Goal: Task Accomplishment & Management: Manage account settings

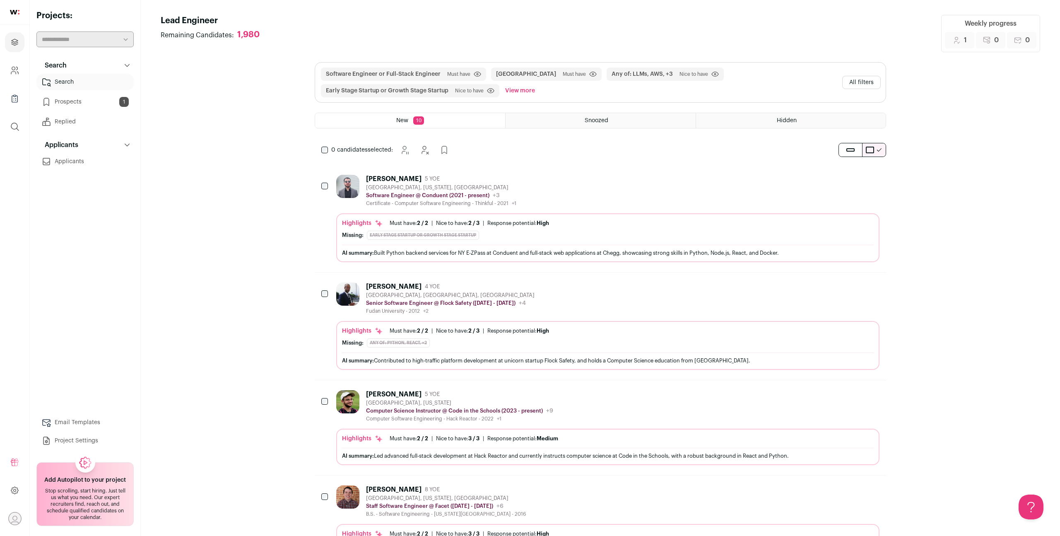
click at [623, 82] on div "Software Engineer or Full-Stack Engineer Must have Click to disable/enable filt…" at bounding box center [579, 82] width 519 height 30
click at [418, 75] on button "Software Engineer or Full-Stack Engineer" at bounding box center [383, 74] width 115 height 8
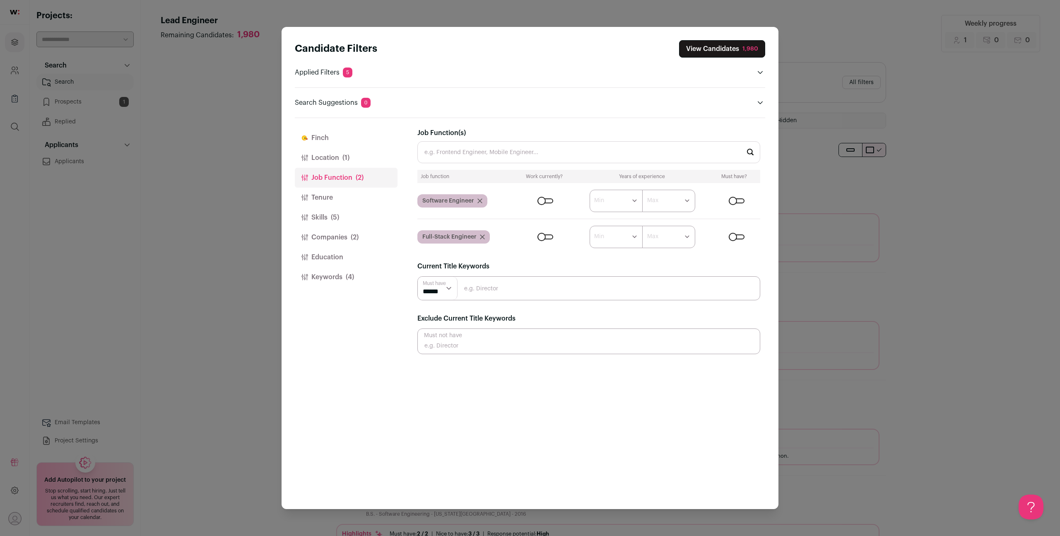
click at [820, 76] on div "Candidate Filters View Candidates 1,980 Applied Filters 5 Software Engineer or …" at bounding box center [530, 268] width 1060 height 536
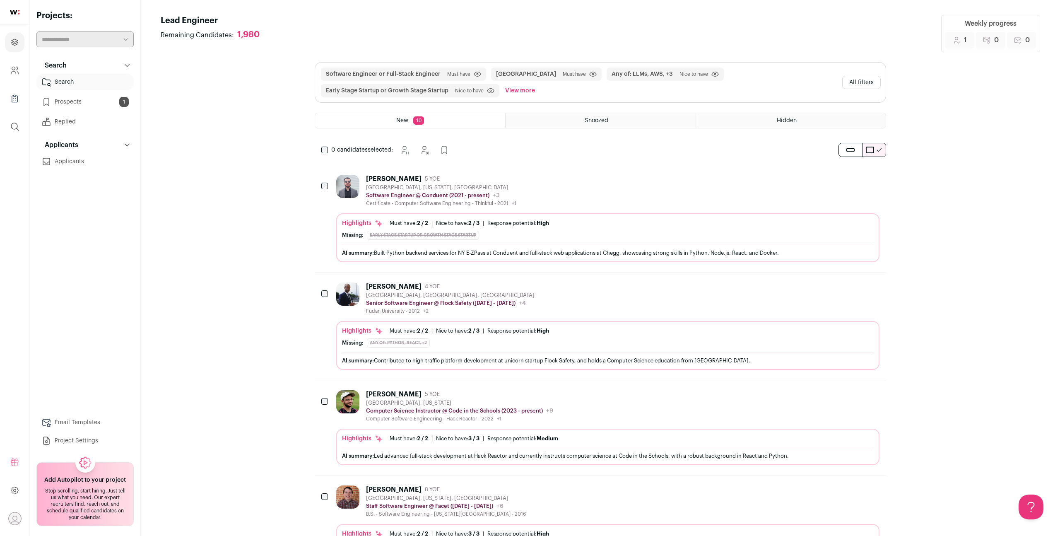
click at [563, 72] on span "Must have" at bounding box center [574, 74] width 23 height 7
click at [618, 75] on button "Any of: LLMs, AWS, +3" at bounding box center [642, 74] width 61 height 8
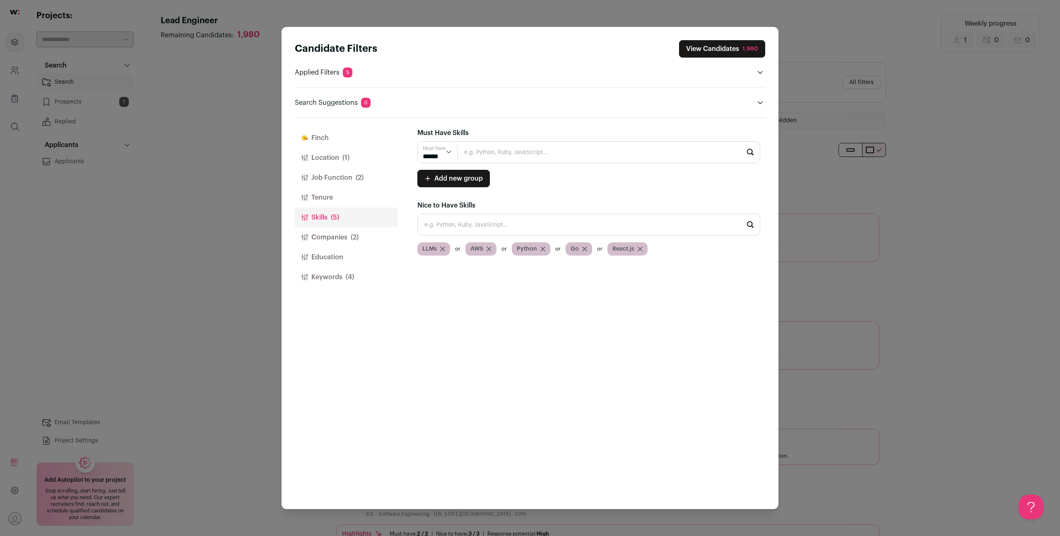
click at [790, 34] on div "Candidate Filters View Candidates 1,980 Applied Filters 5 Software Engineer or …" at bounding box center [530, 268] width 1060 height 536
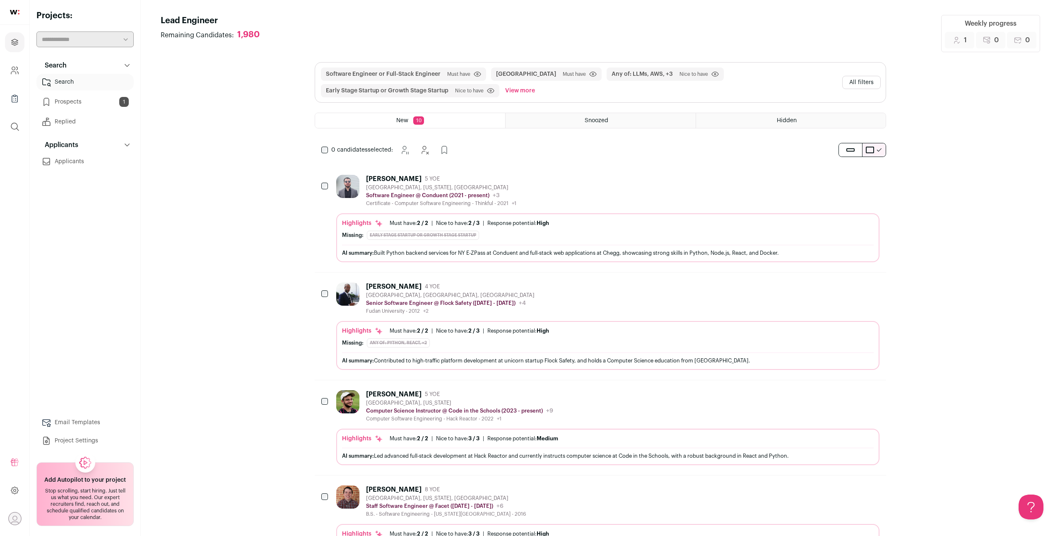
click at [679, 75] on span "Nice to have" at bounding box center [693, 74] width 29 height 7
click at [679, 73] on span "Nice to have" at bounding box center [693, 74] width 29 height 7
click at [625, 78] on button "Any of: LLMs, AWS, +3" at bounding box center [642, 74] width 61 height 8
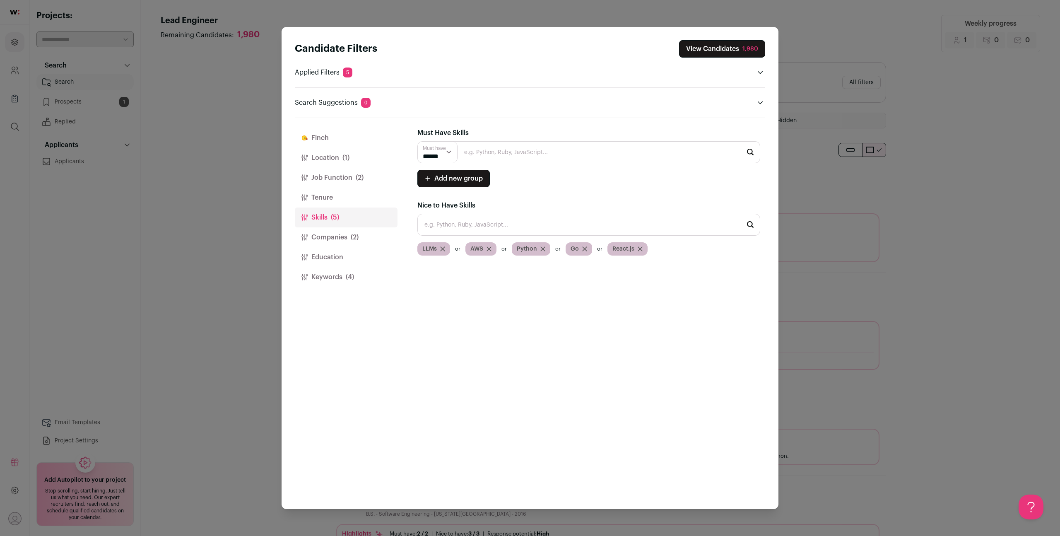
click at [346, 77] on span "5" at bounding box center [348, 72] width 10 height 10
click at [337, 72] on p "Applied Filters 5" at bounding box center [324, 72] width 58 height 10
click at [758, 73] on icon "Open applied filters" at bounding box center [760, 72] width 7 height 7
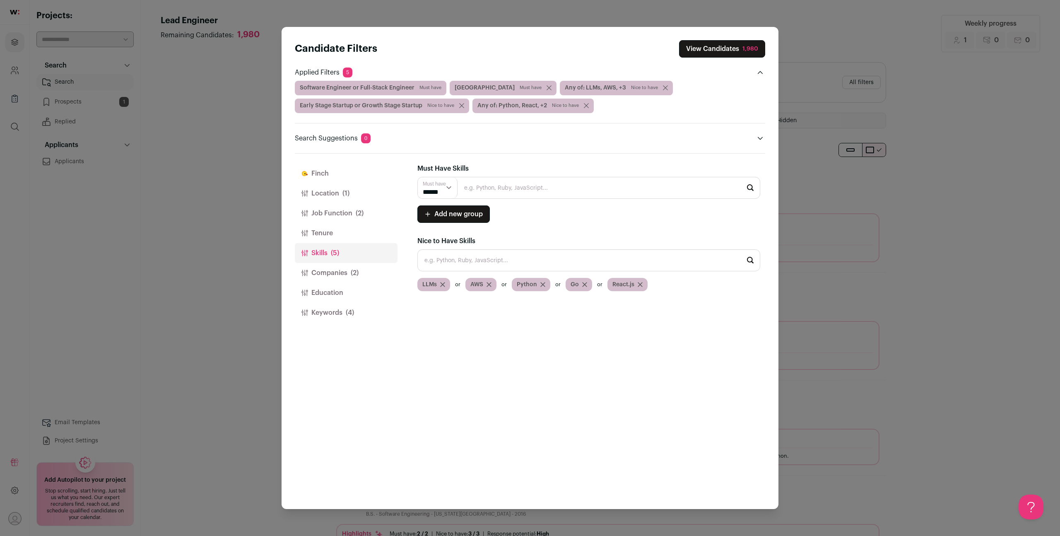
click at [761, 141] on icon "Close modal via background" at bounding box center [760, 138] width 7 height 7
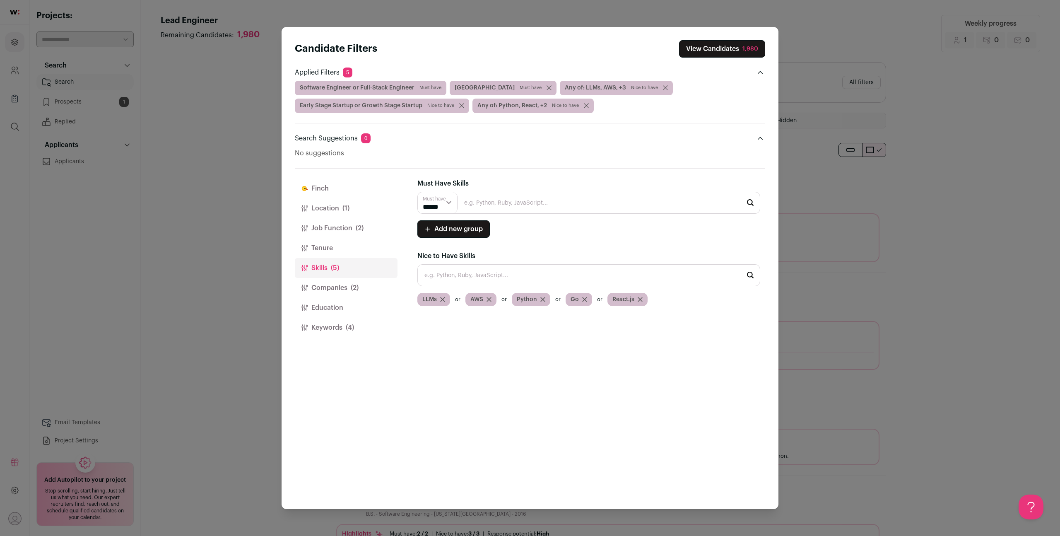
click at [462, 279] on input "Close modal via background" at bounding box center [588, 275] width 343 height 22
click at [448, 204] on select "****** ******" at bounding box center [438, 202] width 40 height 21
select select "**"
click at [418, 192] on select "****** ******" at bounding box center [438, 202] width 40 height 21
click at [463, 199] on input "Close modal via background" at bounding box center [588, 203] width 343 height 22
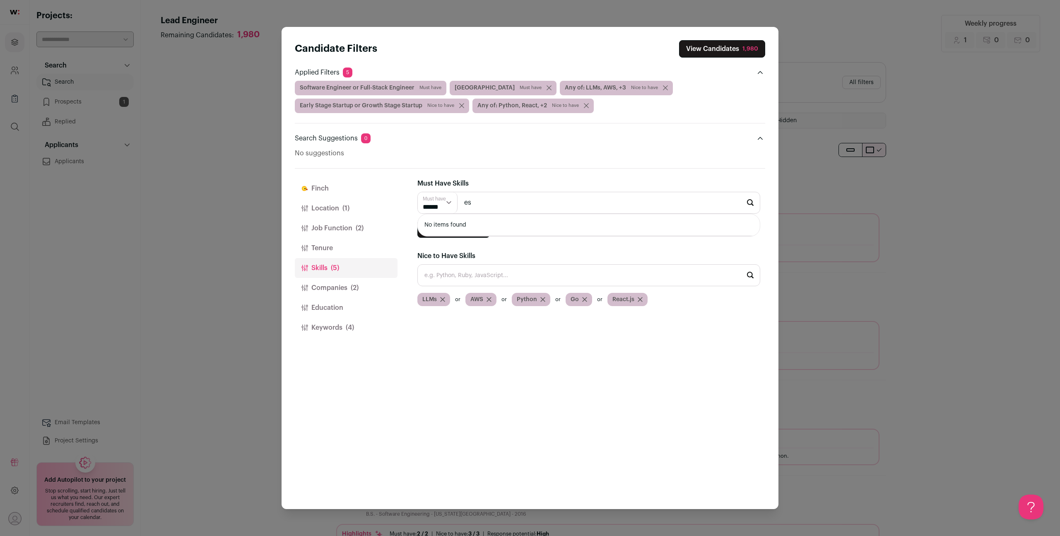
type input "e"
type input "a"
click at [464, 223] on li "Python" at bounding box center [589, 225] width 342 height 22
type input "Python"
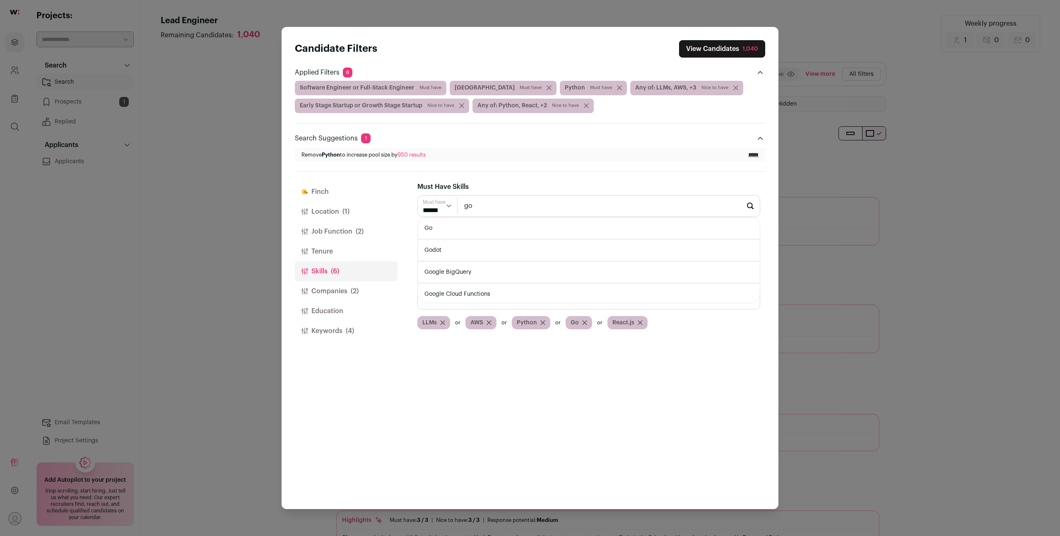
click at [499, 227] on li "Go" at bounding box center [589, 228] width 342 height 22
type input "Go"
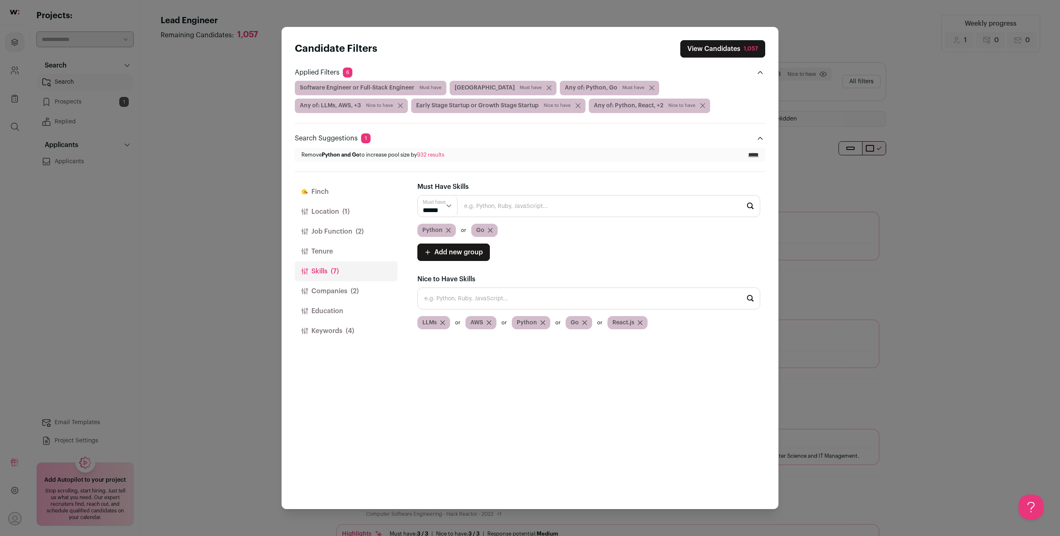
click at [543, 322] on icon "Close modal via background" at bounding box center [542, 322] width 5 height 5
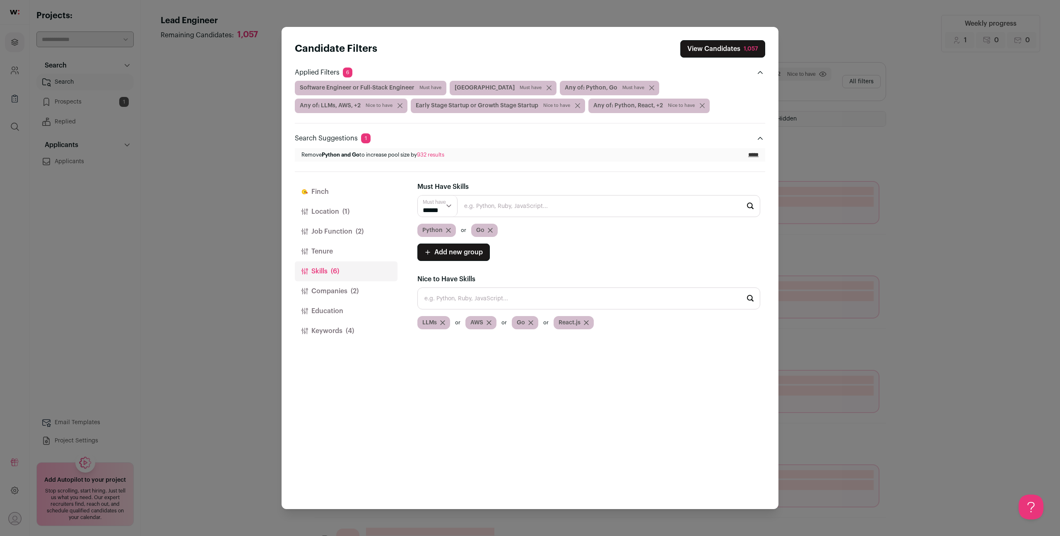
click at [532, 322] on icon "Close modal via background" at bounding box center [530, 322] width 5 height 5
click at [481, 208] on input "Close modal via background" at bounding box center [588, 206] width 343 height 22
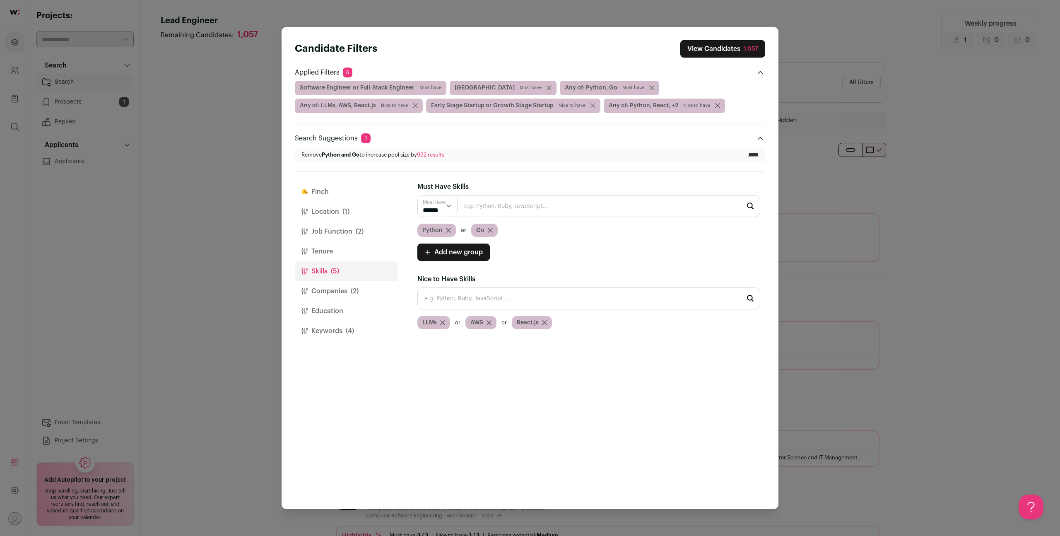
click at [456, 253] on span "Add new group" at bounding box center [458, 252] width 48 height 10
click at [439, 254] on select "****** ******" at bounding box center [438, 254] width 40 height 21
click at [418, 244] on select "****** ******" at bounding box center [438, 254] width 40 height 21
select select "**"
click at [475, 255] on input "Close modal via background" at bounding box center [588, 254] width 343 height 22
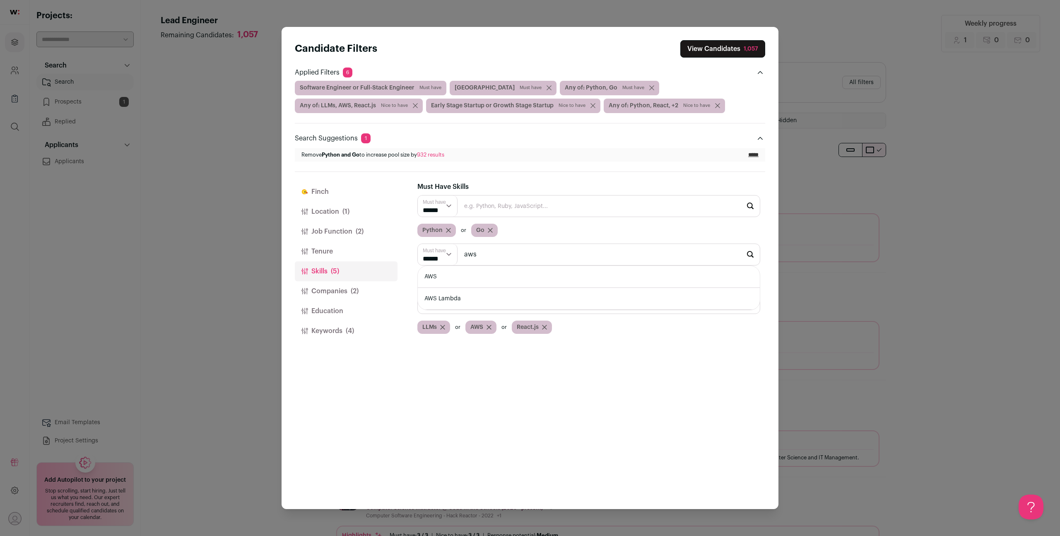
click at [479, 275] on li "AWS" at bounding box center [589, 277] width 342 height 22
type input "AWS"
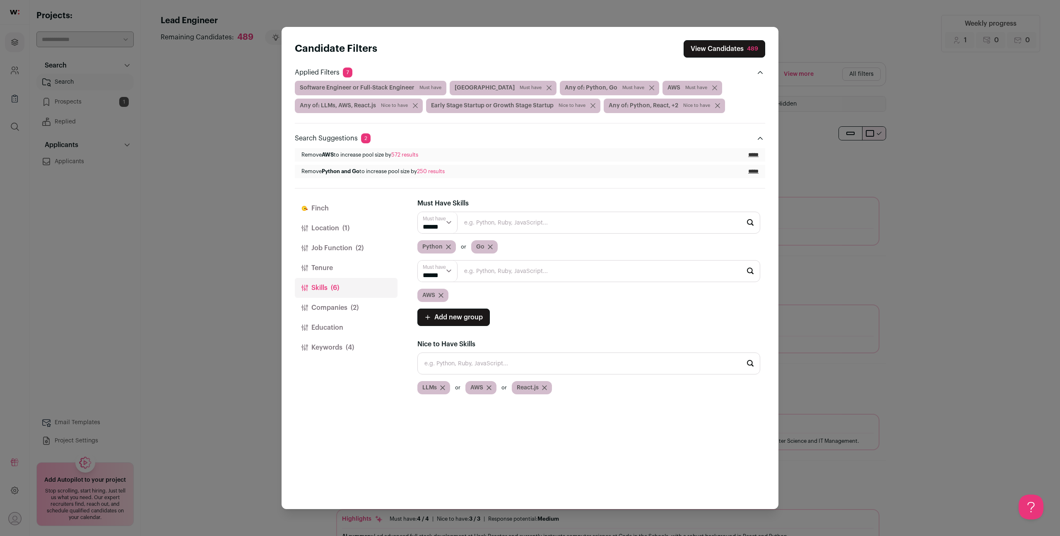
click at [490, 389] on icon "Close modal via background" at bounding box center [488, 387] width 5 height 5
click at [701, 47] on button "View Candidates 489" at bounding box center [725, 48] width 82 height 17
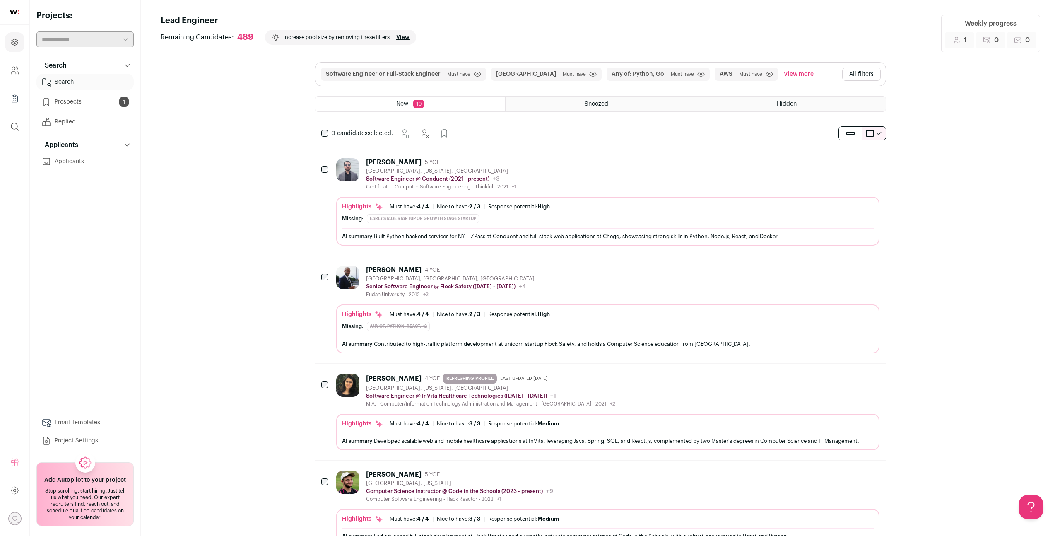
click at [782, 71] on button "View more" at bounding box center [798, 73] width 33 height 13
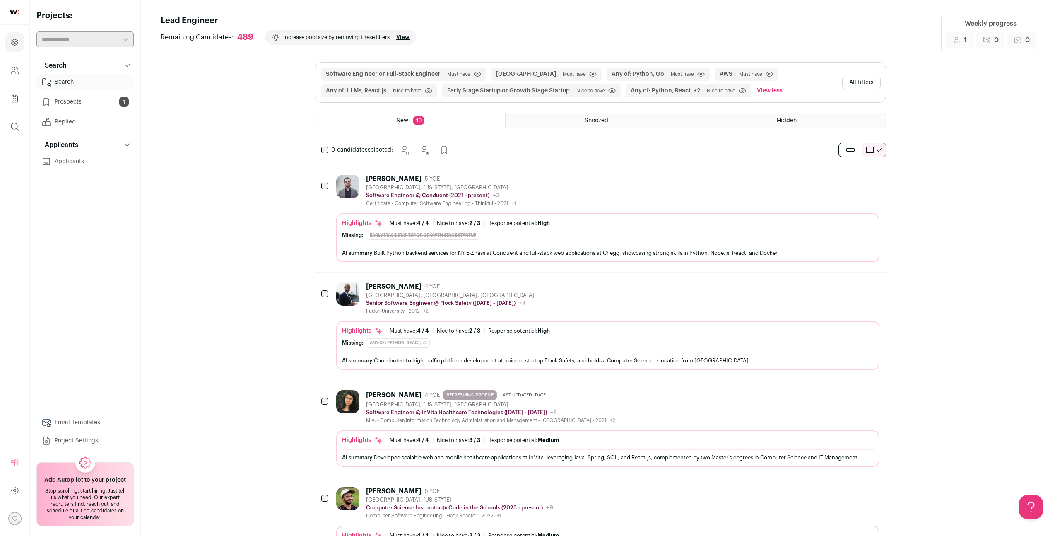
click at [853, 80] on button "All filters" at bounding box center [861, 82] width 39 height 13
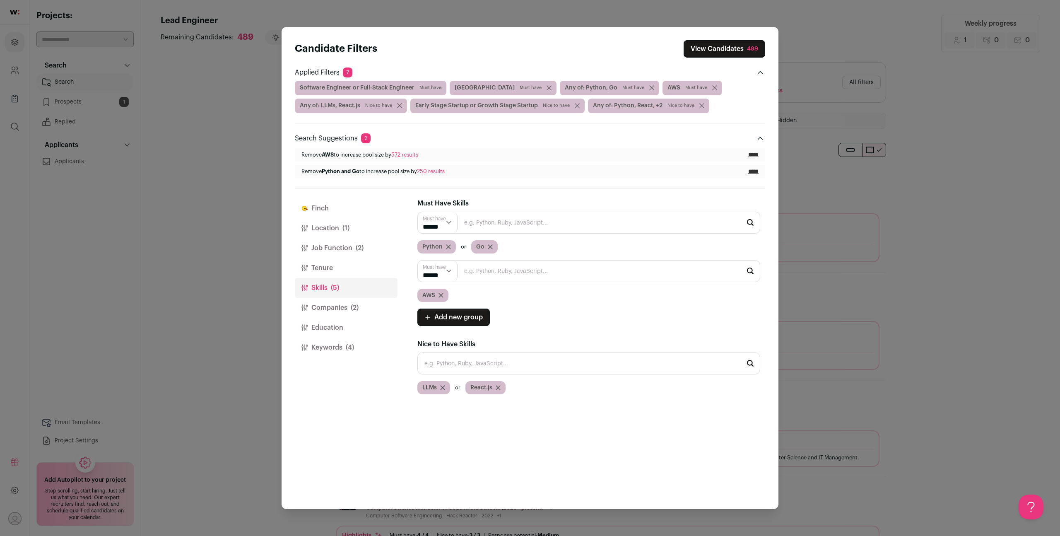
click at [355, 318] on button "Education" at bounding box center [346, 328] width 103 height 20
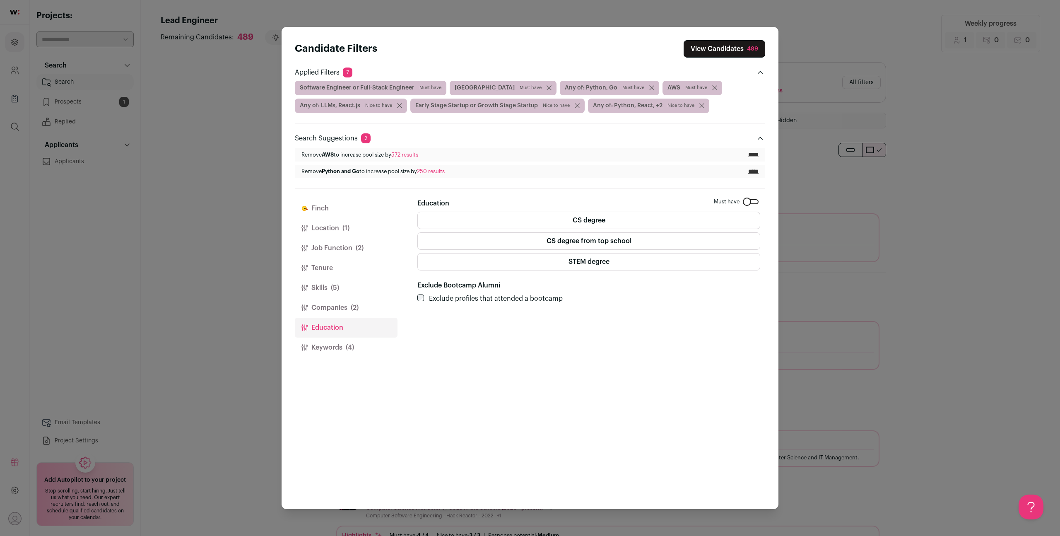
click at [749, 200] on div "Close modal via background" at bounding box center [751, 201] width 16 height 5
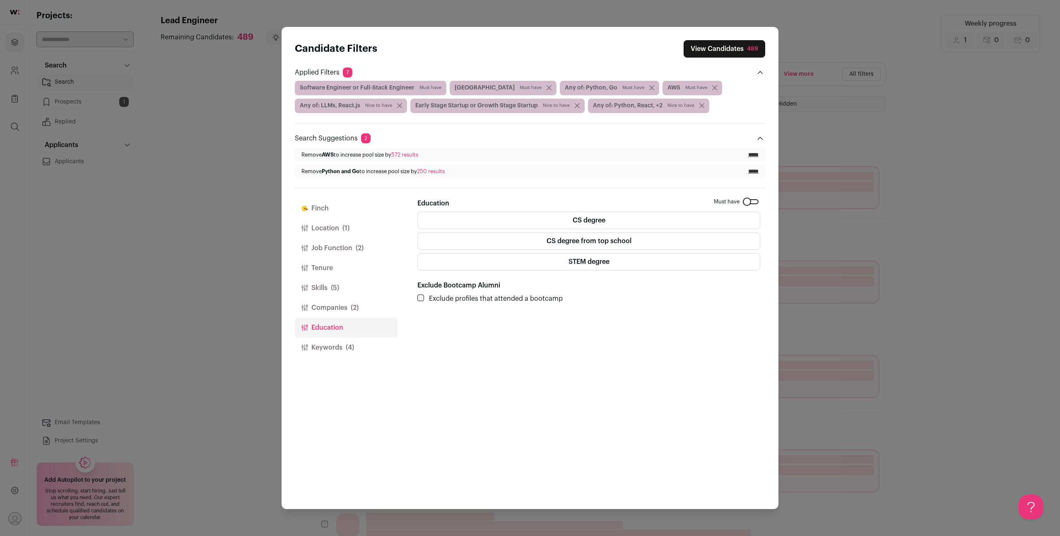
click at [752, 200] on div "Close modal via background" at bounding box center [751, 201] width 16 height 5
click at [703, 222] on label "CS degree" at bounding box center [588, 220] width 343 height 17
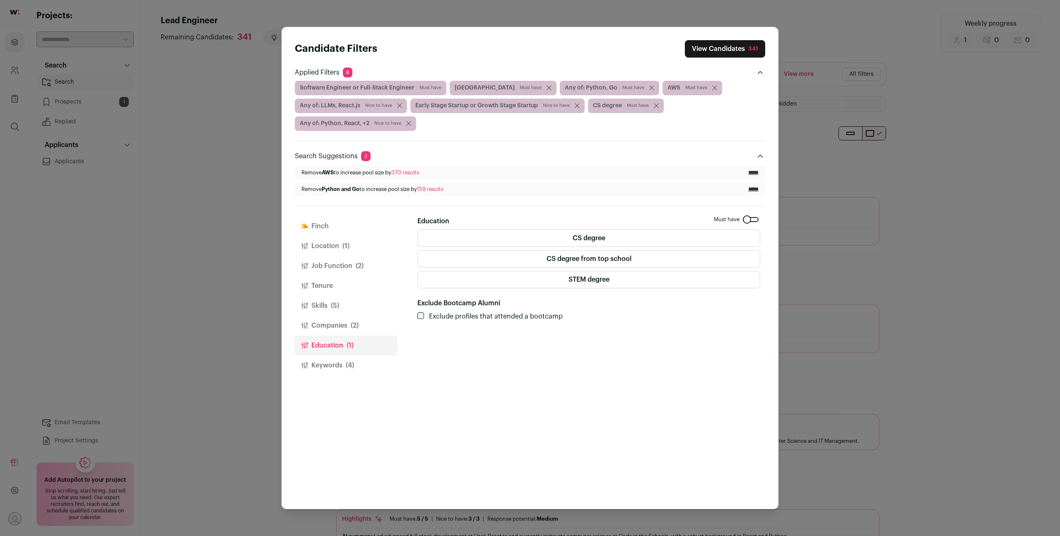
click at [331, 369] on button "Keywords (4)" at bounding box center [346, 365] width 103 height 20
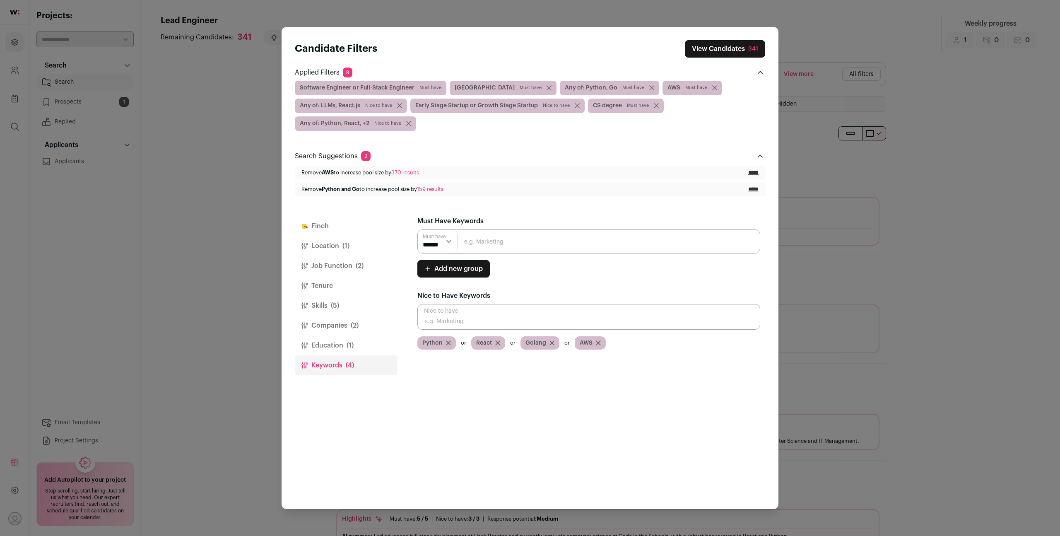
click at [337, 325] on button "Companies (2)" at bounding box center [346, 325] width 103 height 20
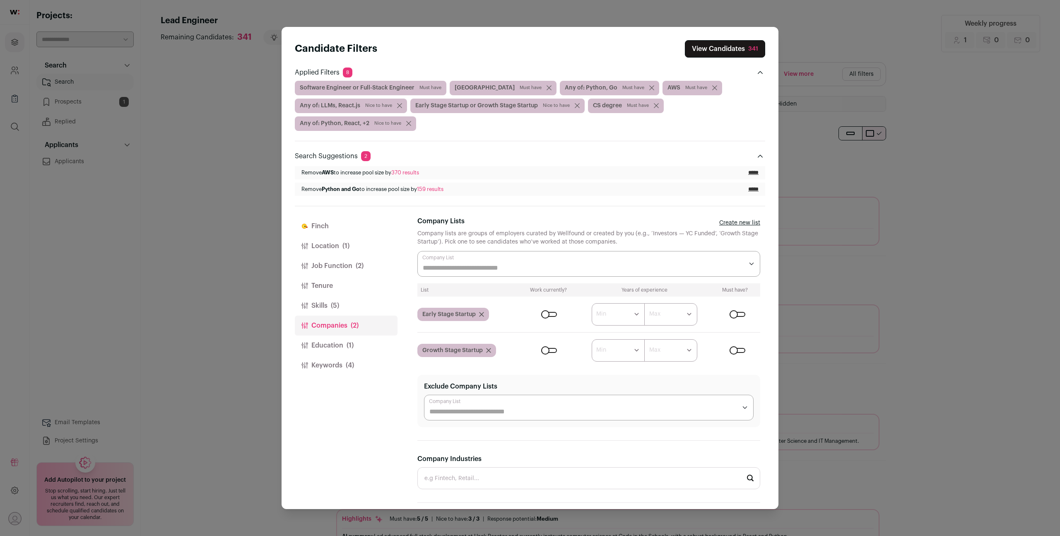
click at [340, 306] on button "Skills (5)" at bounding box center [346, 306] width 103 height 20
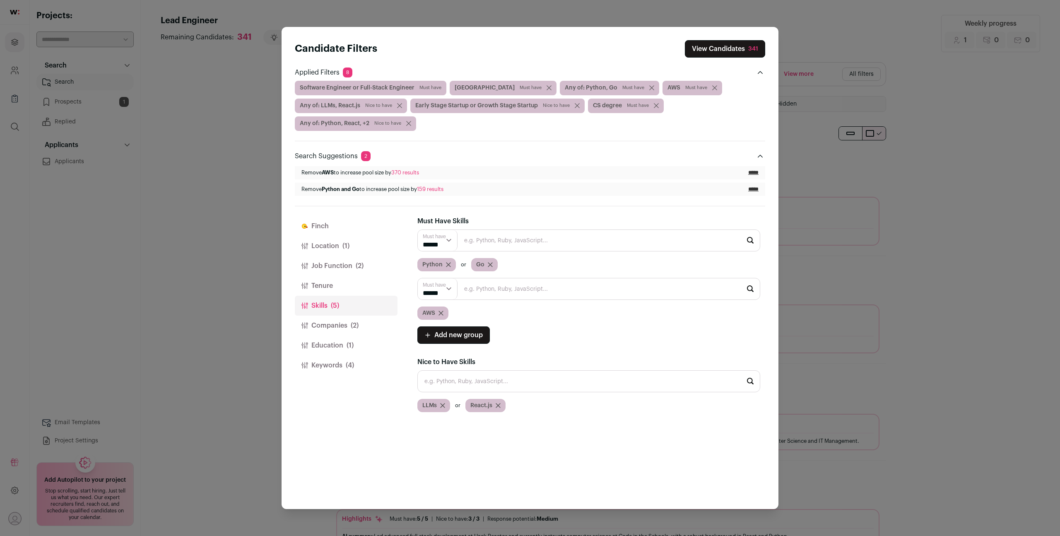
click at [338, 283] on button "Tenure" at bounding box center [346, 286] width 103 height 20
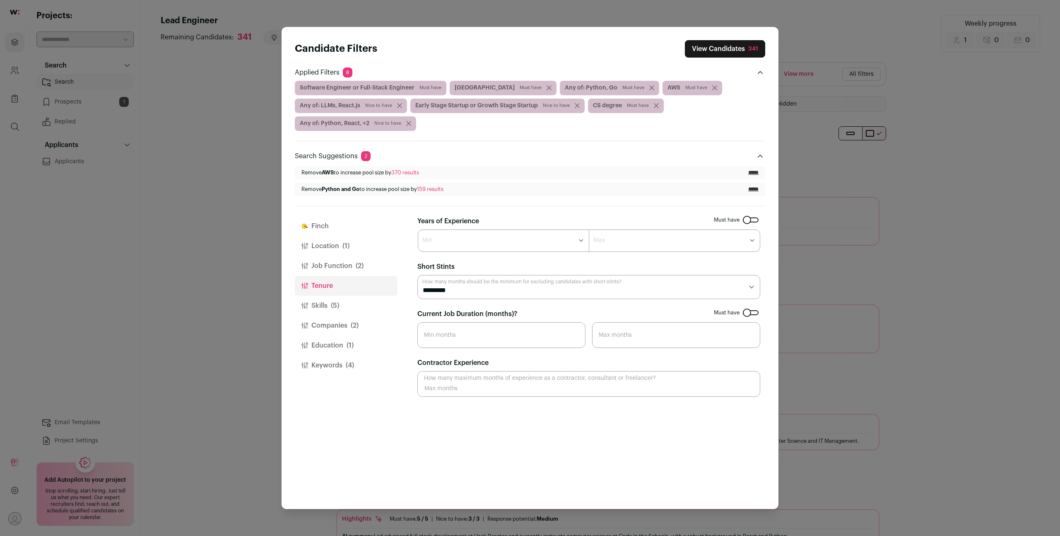
click at [345, 270] on button "Job Function (2)" at bounding box center [346, 266] width 103 height 20
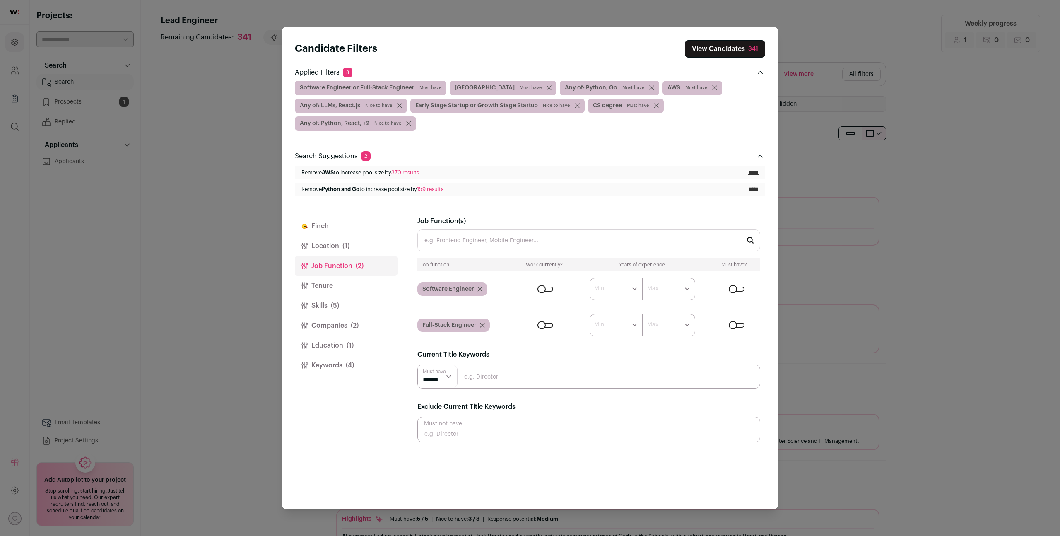
click at [342, 282] on button "Tenure" at bounding box center [346, 286] width 103 height 20
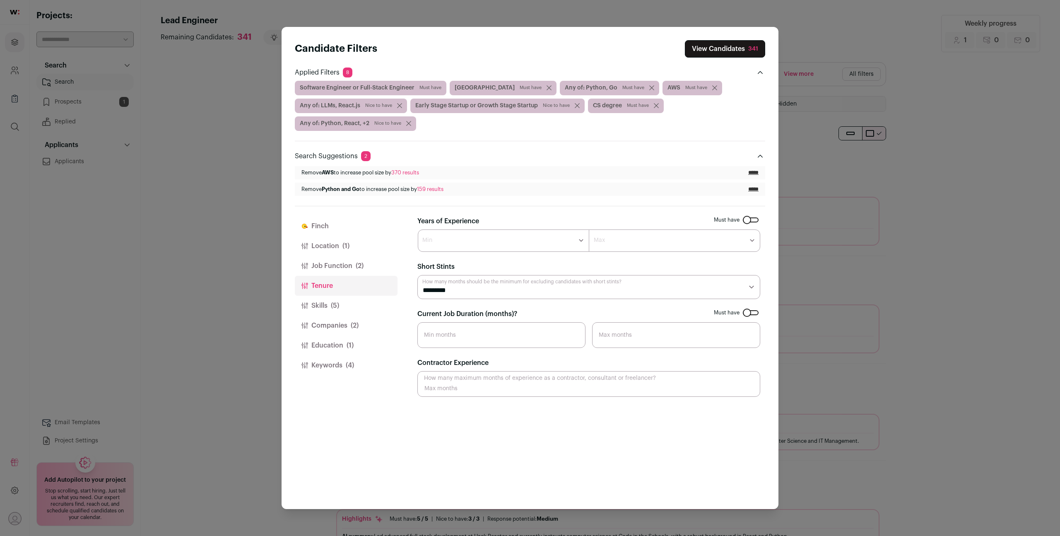
click at [491, 290] on select "********* ******** ******* ******** ******** ******** ******** ******** *******…" at bounding box center [588, 287] width 343 height 24
click at [417, 275] on select "********* ******** ******* ******** ******** ******** ******** ******** *******…" at bounding box center [588, 287] width 343 height 24
click at [543, 335] on input "Current Job Duration (months)?" at bounding box center [501, 335] width 168 height 26
type input "12"
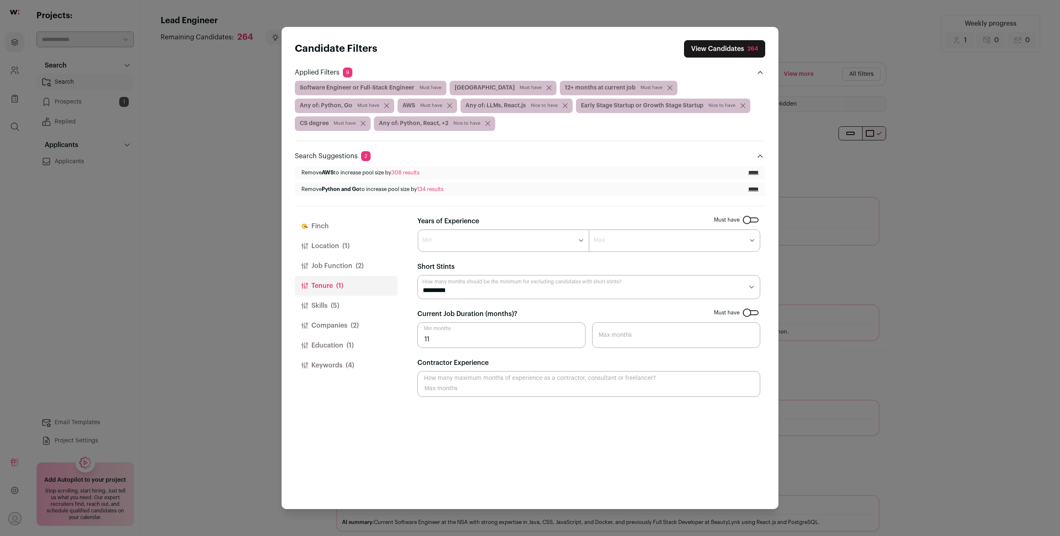
click at [572, 341] on input "11" at bounding box center [501, 335] width 168 height 26
click at [572, 341] on input "10" at bounding box center [501, 335] width 168 height 26
click at [572, 341] on input "9" at bounding box center [501, 335] width 168 height 26
click at [572, 341] on input "8" at bounding box center [501, 335] width 168 height 26
click at [572, 341] on input "7" at bounding box center [501, 335] width 168 height 26
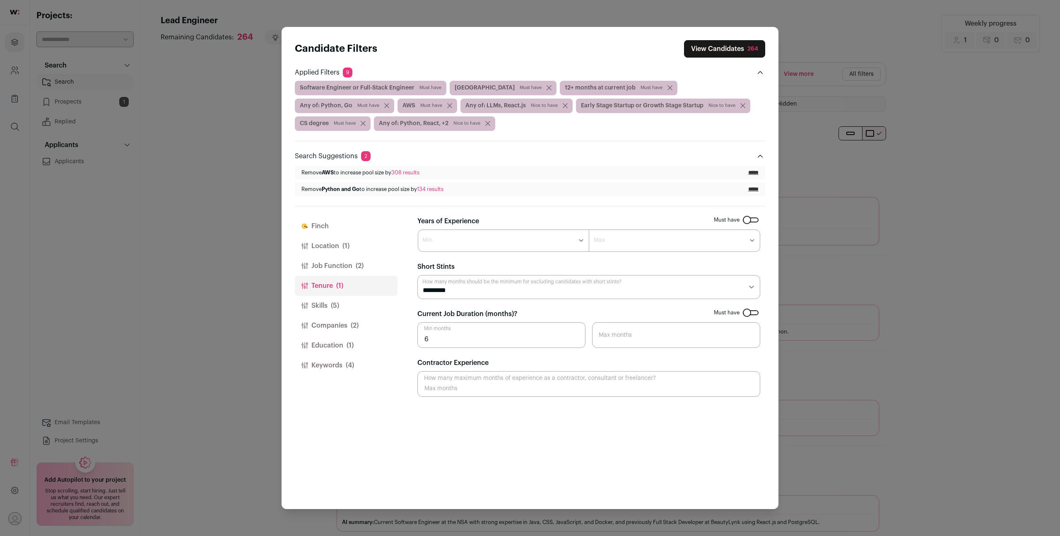
click at [572, 341] on input "6" at bounding box center [501, 335] width 168 height 26
type input "5"
click at [572, 341] on input "5" at bounding box center [501, 335] width 168 height 26
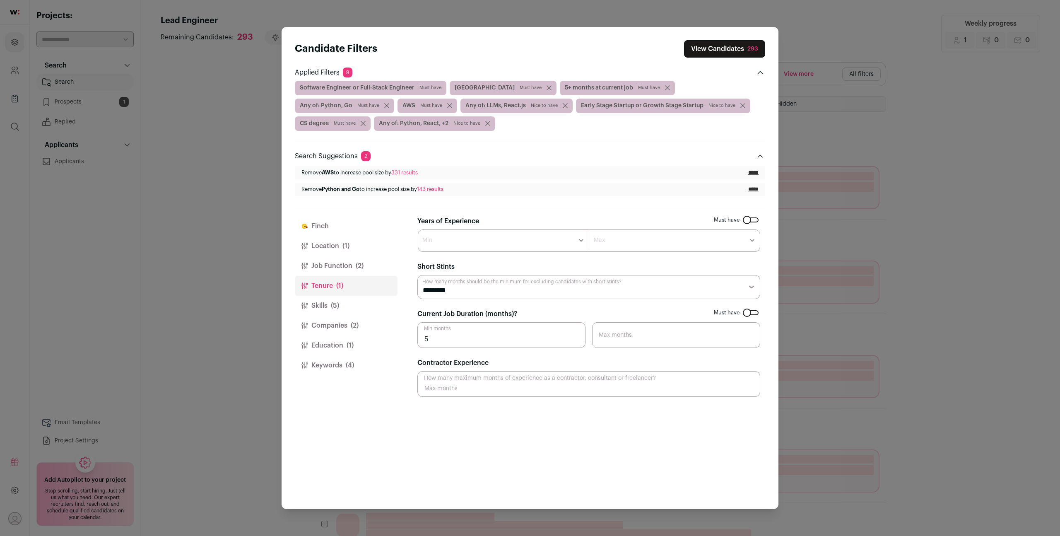
click at [486, 335] on input "5" at bounding box center [501, 335] width 168 height 26
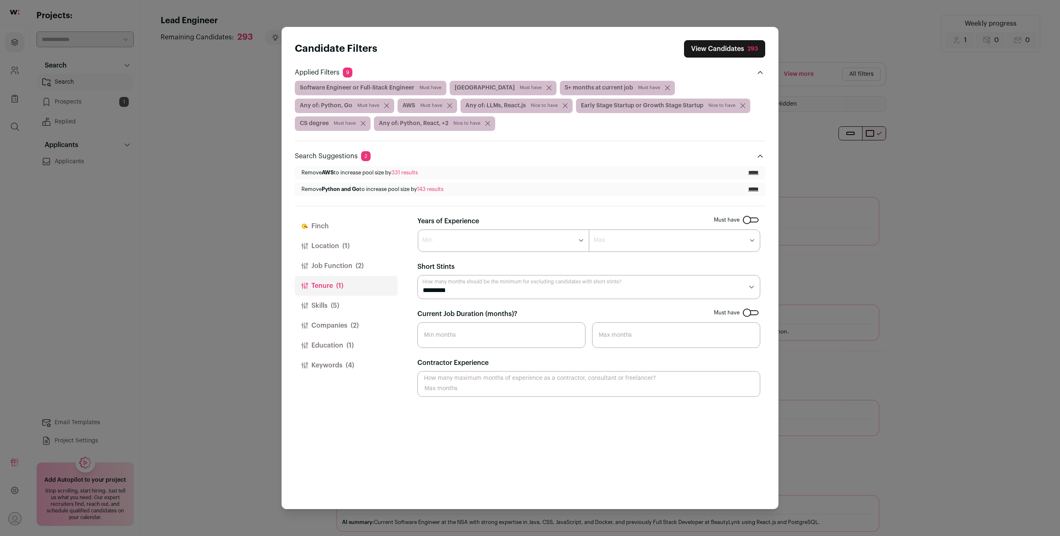
click at [499, 377] on input "Contractor Experience" at bounding box center [588, 384] width 343 height 26
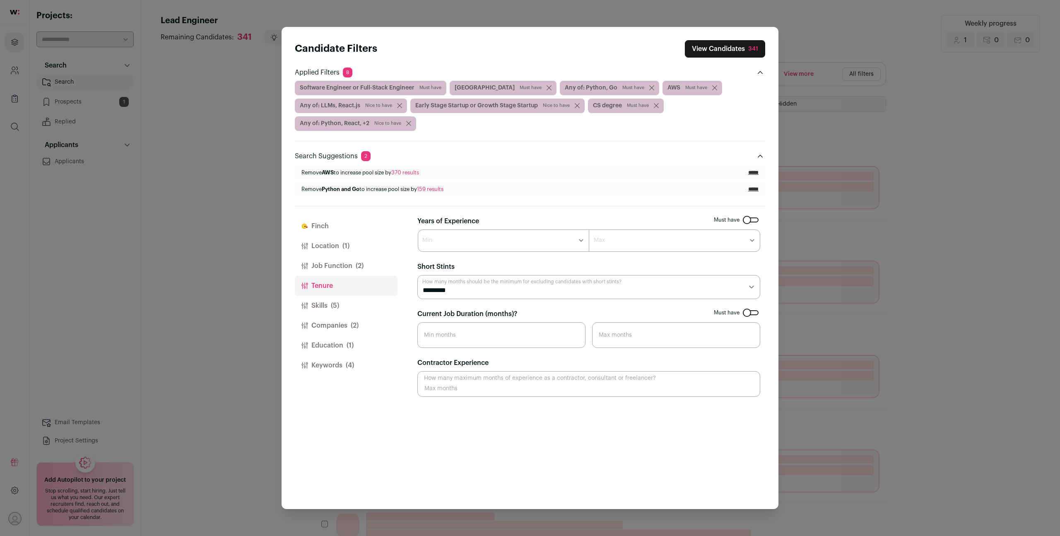
click at [475, 283] on select "********* ******** ******* ******** ******** ******** ******** ******** *******…" at bounding box center [588, 287] width 343 height 24
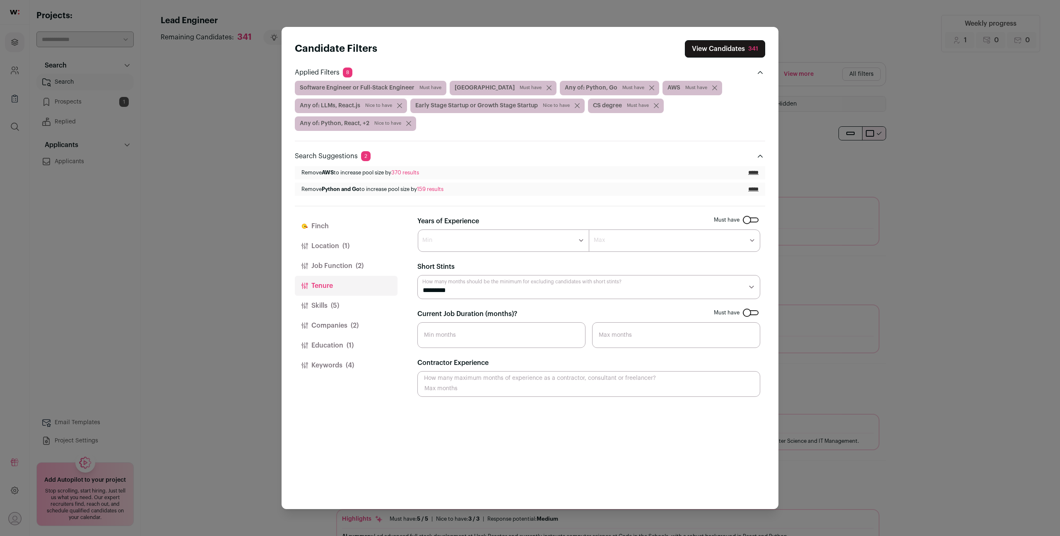
select select "**"
click at [417, 275] on select "********* ******** ******* ******** ******** ******** ******** ******** *******…" at bounding box center [588, 287] width 343 height 24
click at [490, 293] on select "********* ******** ******* ******** ******** ******** ******** ******** *******…" at bounding box center [588, 287] width 343 height 24
select select "**"
click at [417, 275] on select "********* ******** ******* ******** ******** ******** ******** ******** *******…" at bounding box center [588, 287] width 343 height 24
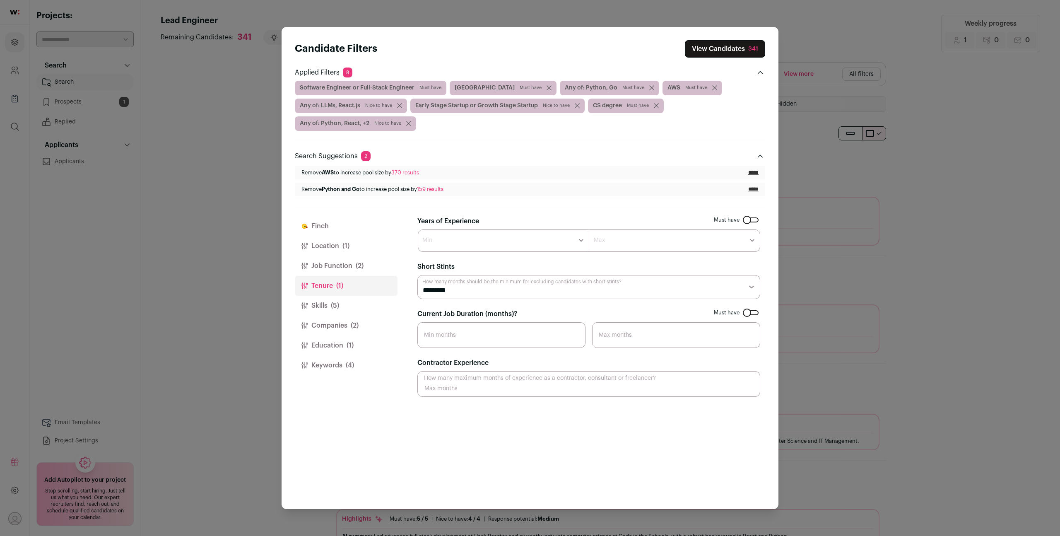
click at [362, 264] on span "(2)" at bounding box center [360, 266] width 8 height 10
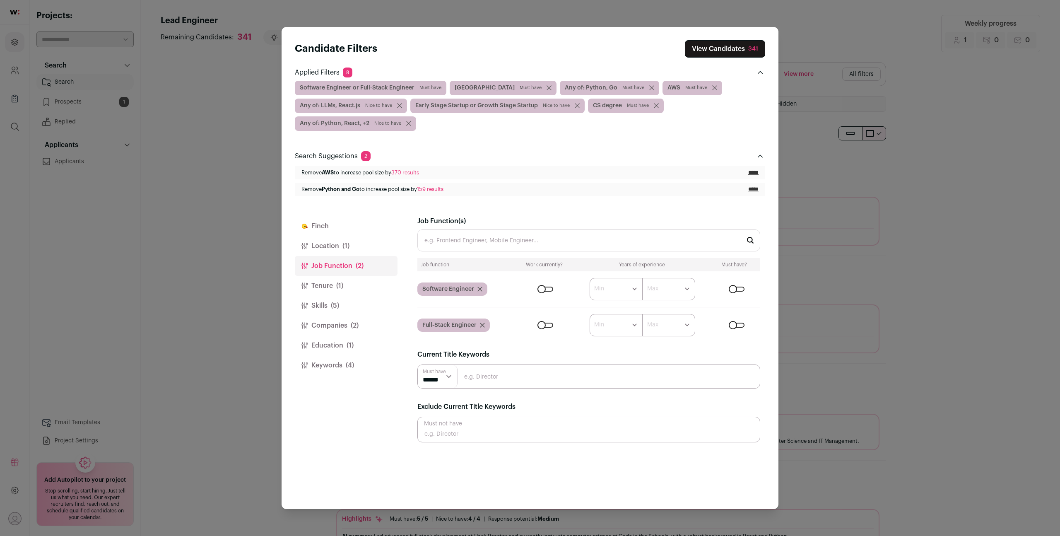
click at [343, 246] on span "(1)" at bounding box center [345, 246] width 7 height 10
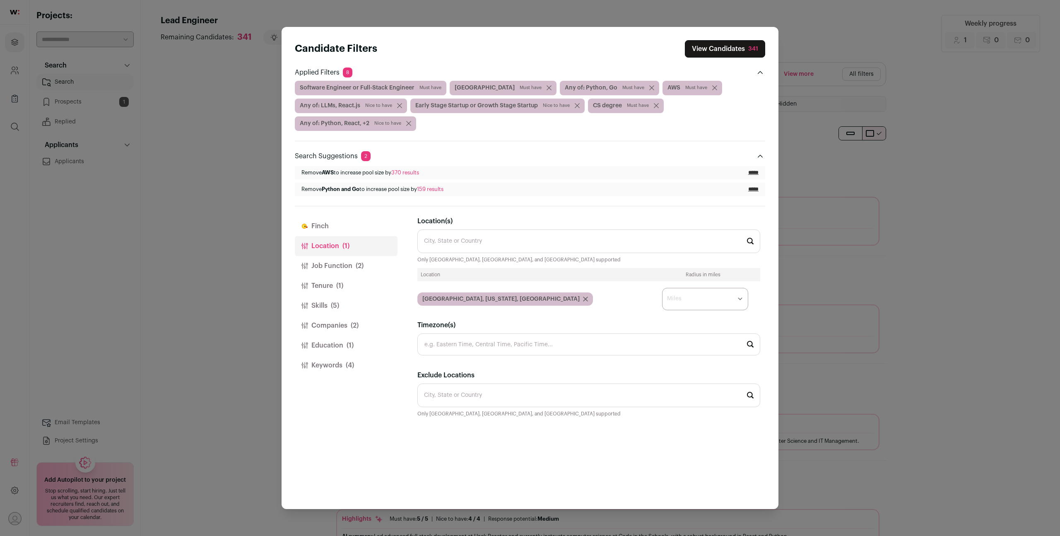
click at [331, 344] on button "Education (1)" at bounding box center [346, 345] width 103 height 20
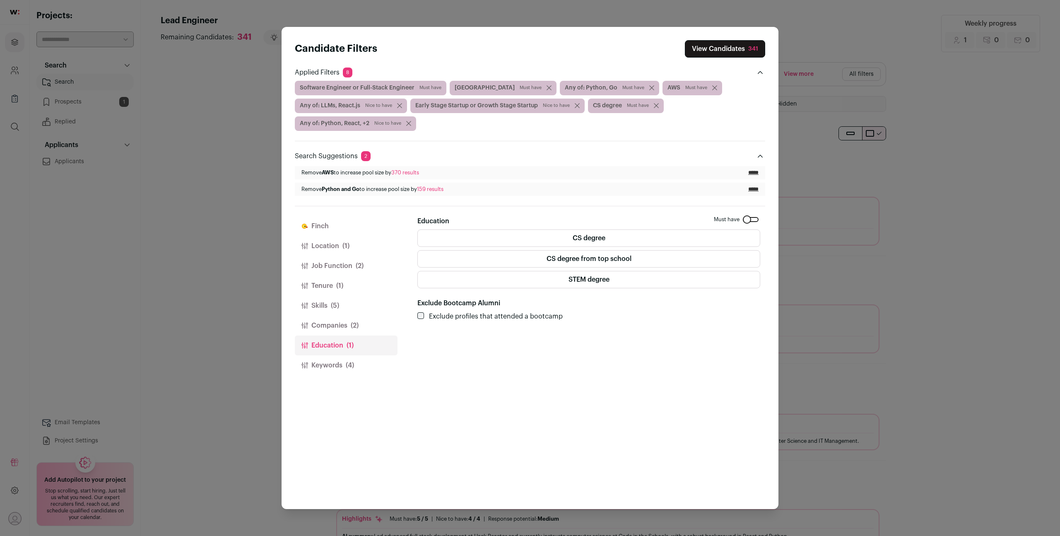
click at [331, 361] on button "Keywords (4)" at bounding box center [346, 365] width 103 height 20
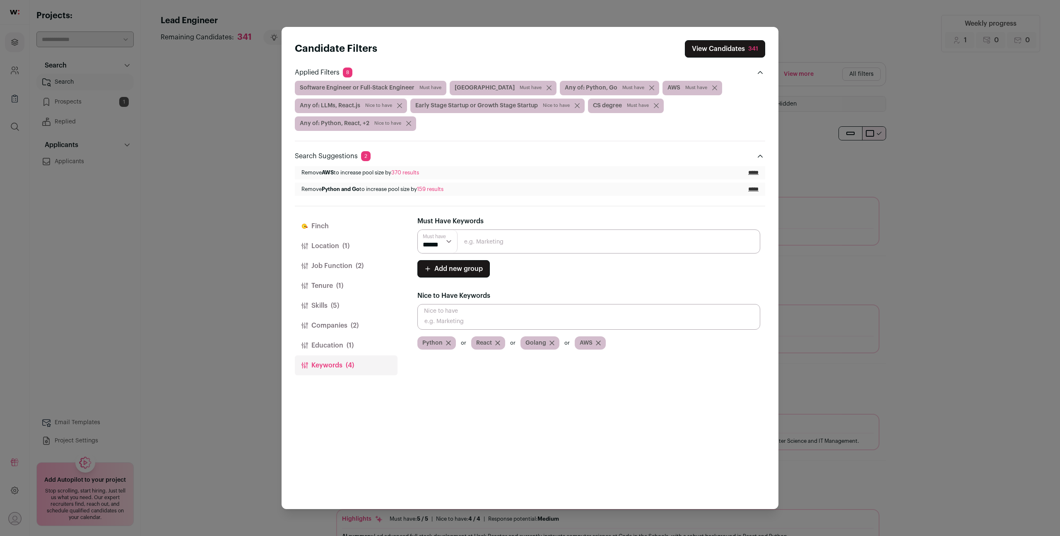
click at [727, 41] on button "View Candidates 341" at bounding box center [725, 48] width 80 height 17
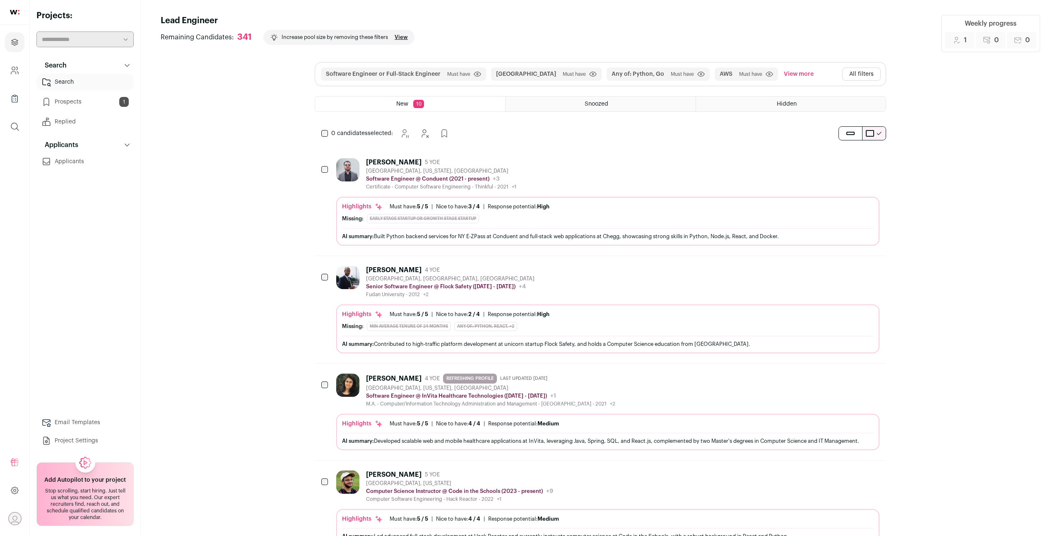
click at [858, 74] on button "All filters" at bounding box center [861, 73] width 39 height 13
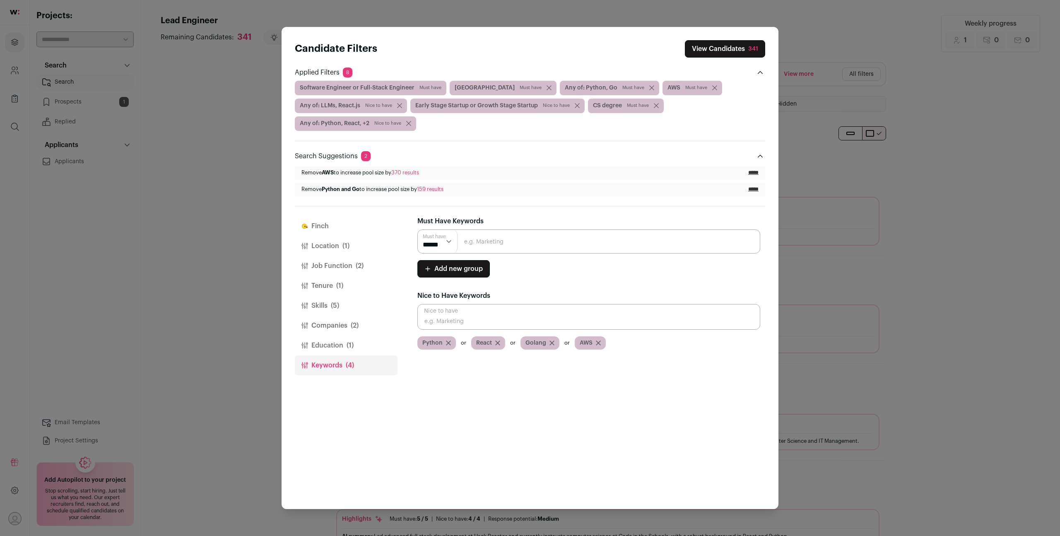
click at [345, 259] on button "Job Function (2)" at bounding box center [346, 266] width 103 height 20
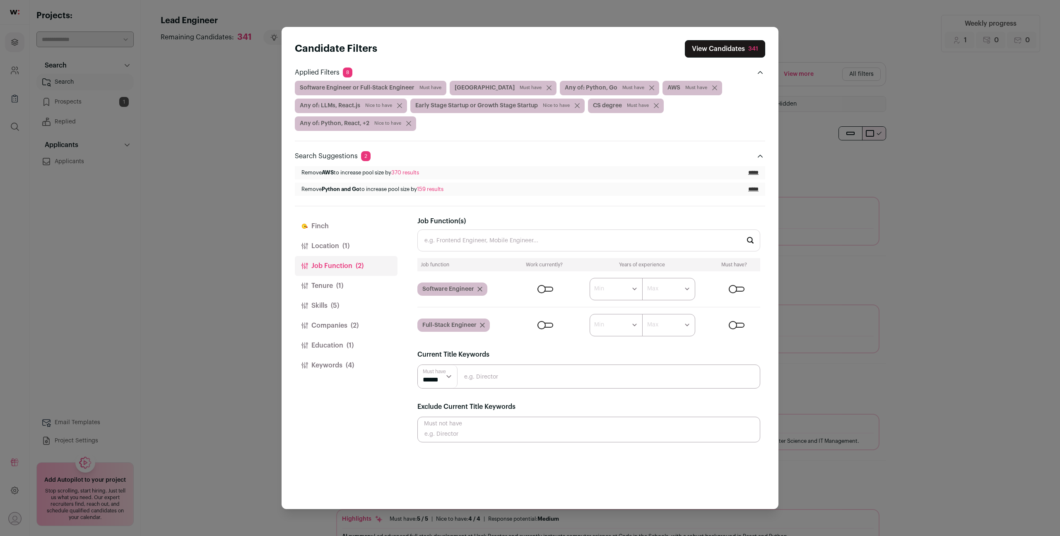
click at [343, 248] on span "(1)" at bounding box center [345, 246] width 7 height 10
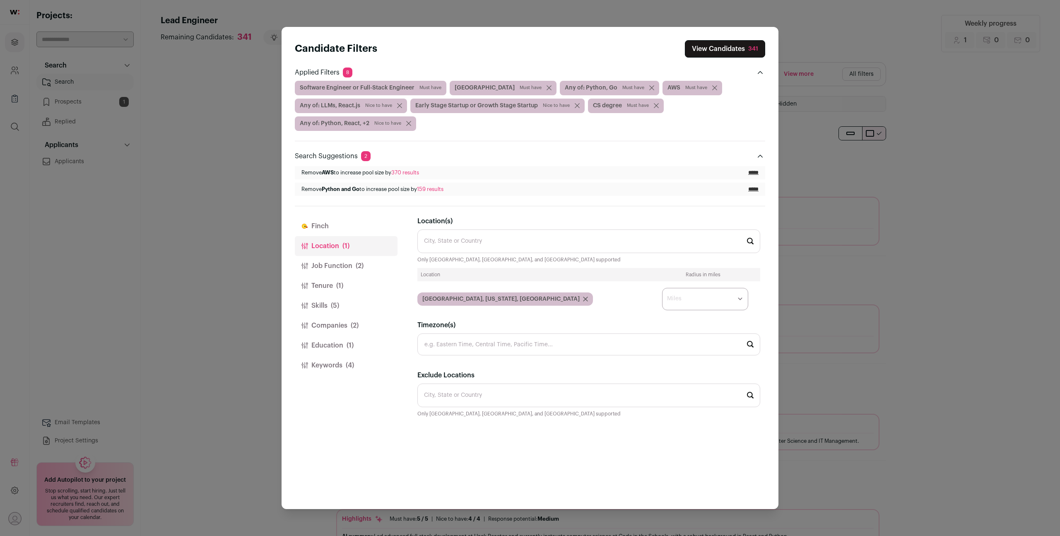
click at [345, 271] on button "Job Function (2)" at bounding box center [346, 266] width 103 height 20
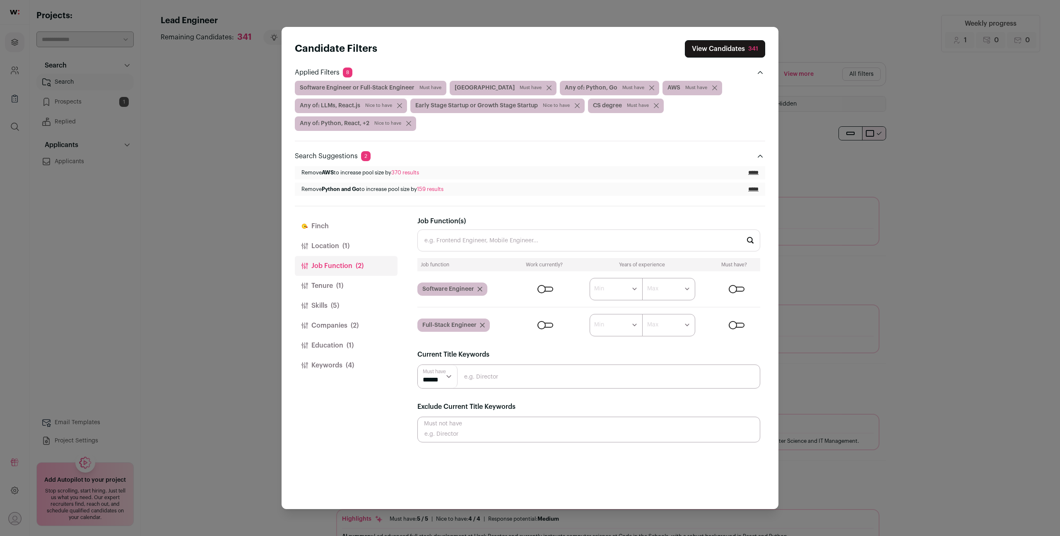
click at [338, 233] on button "Finch" at bounding box center [346, 226] width 103 height 20
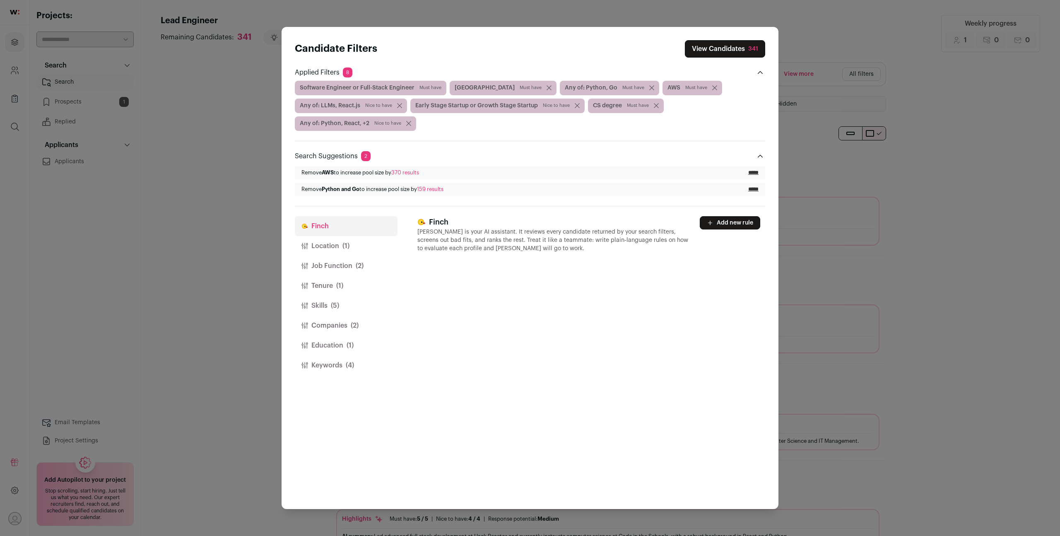
click at [338, 248] on button "Location (1)" at bounding box center [346, 246] width 103 height 20
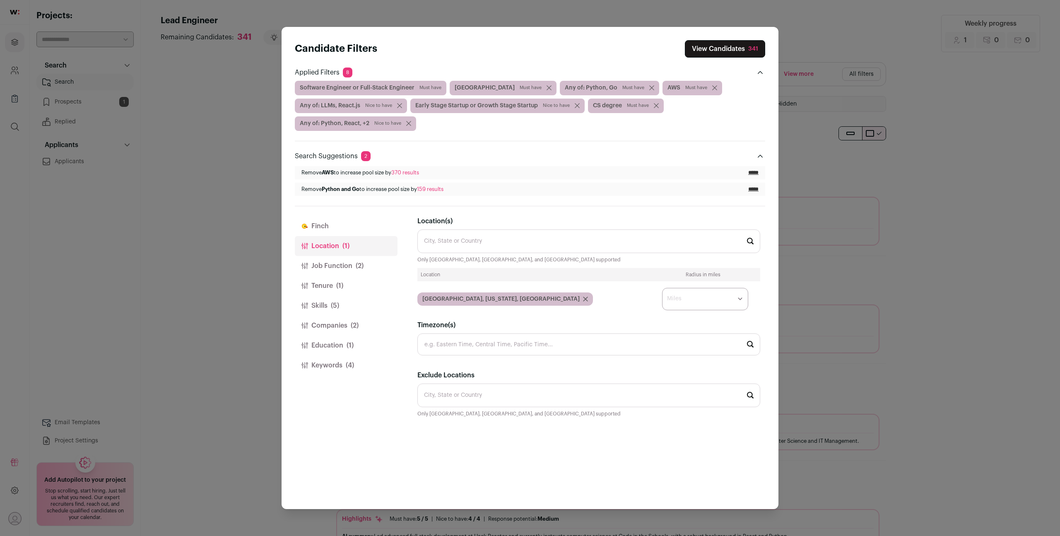
click at [340, 322] on button "Companies (2)" at bounding box center [346, 325] width 103 height 20
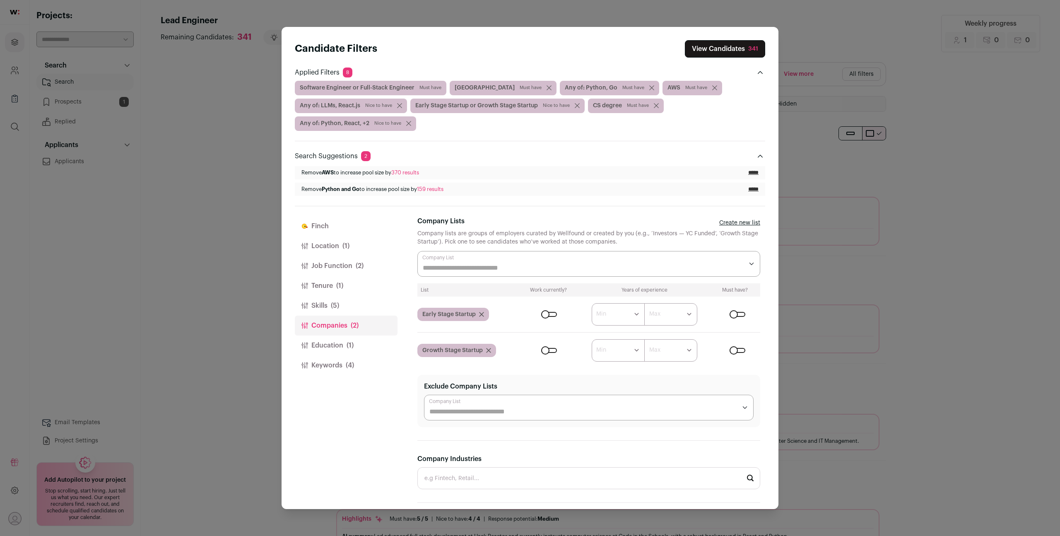
click at [337, 347] on button "Education (1)" at bounding box center [346, 345] width 103 height 20
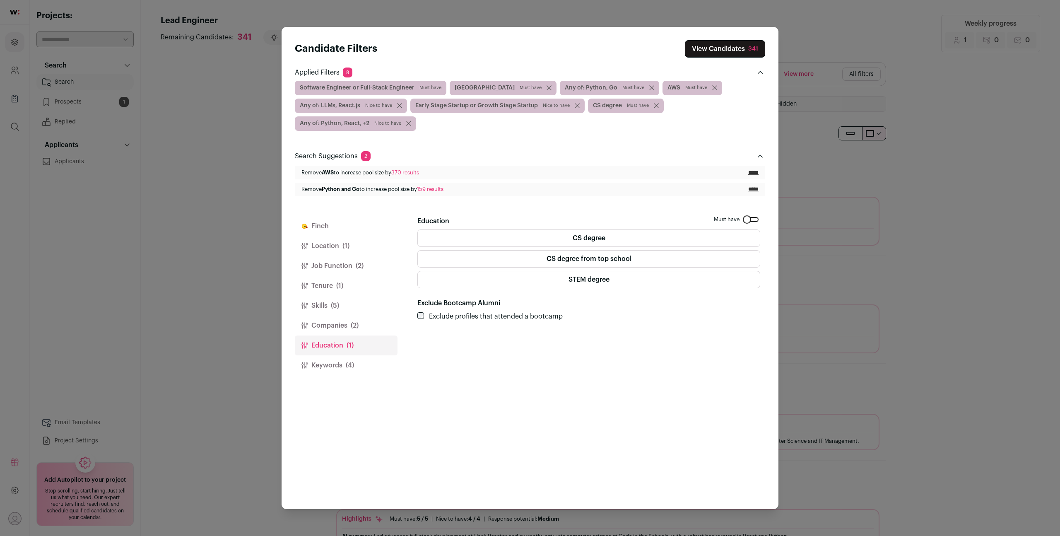
click at [809, 37] on div "Candidate Filters View Candidates 341 Applied Filters 8 Software Engineer or Fu…" at bounding box center [530, 268] width 1060 height 536
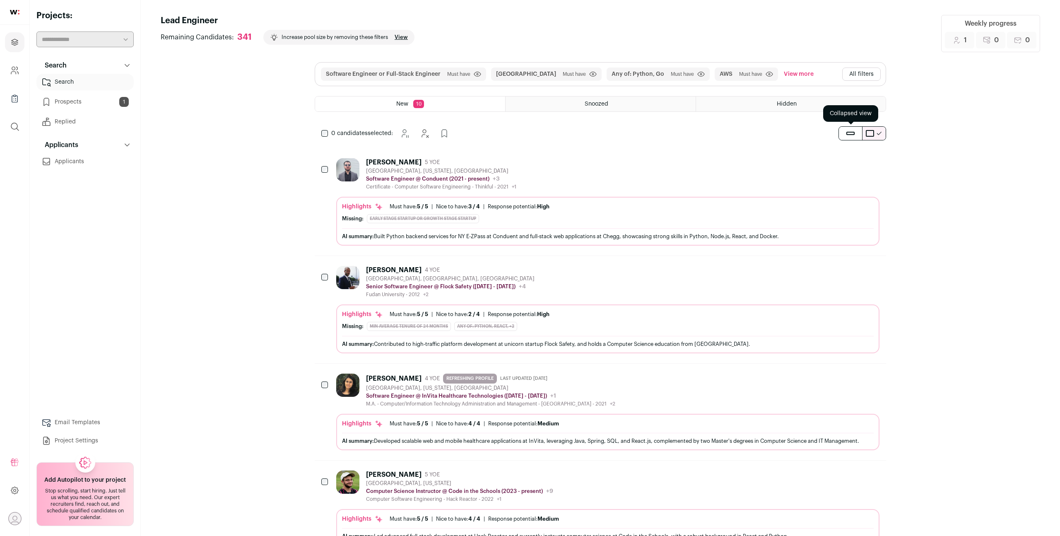
click at [851, 135] on button "submit" at bounding box center [850, 133] width 23 height 13
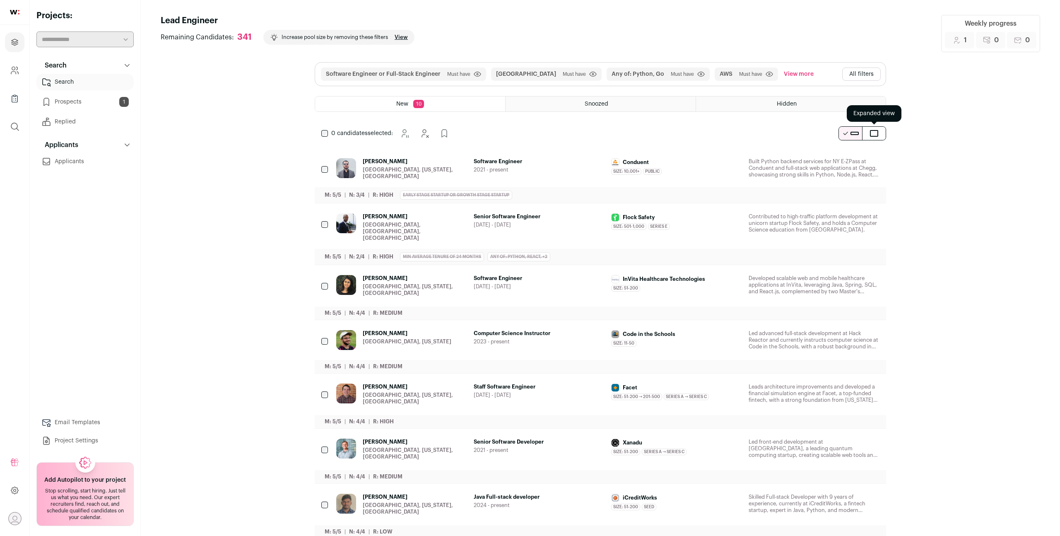
click at [877, 132] on span "submit" at bounding box center [874, 133] width 8 height 7
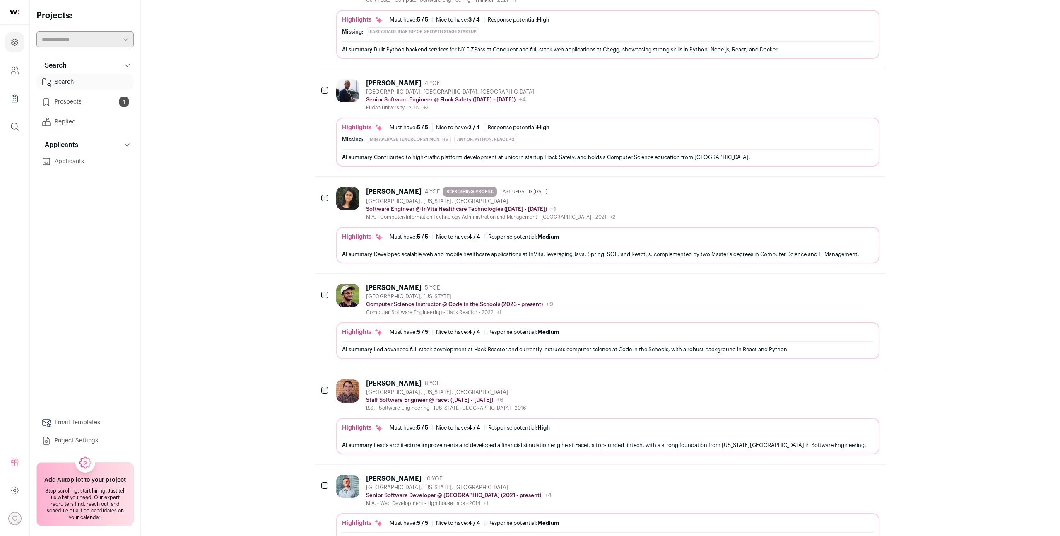
scroll to position [199, 0]
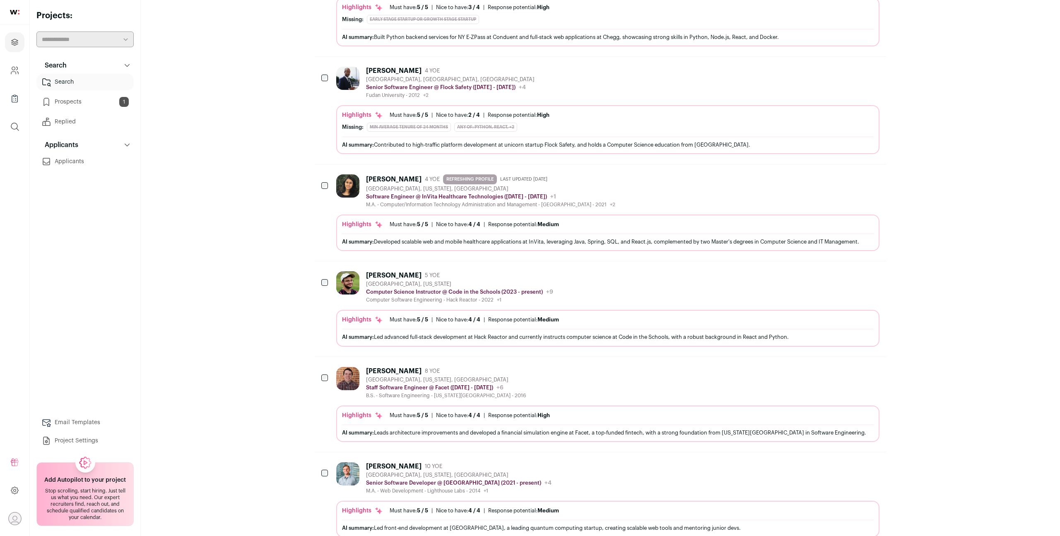
click at [641, 191] on div "Rahi Chandrakant Shinde 4 YOE REFRESHING PROFILE Last updated 8/8/2025 Baltimor…" at bounding box center [607, 191] width 543 height 34
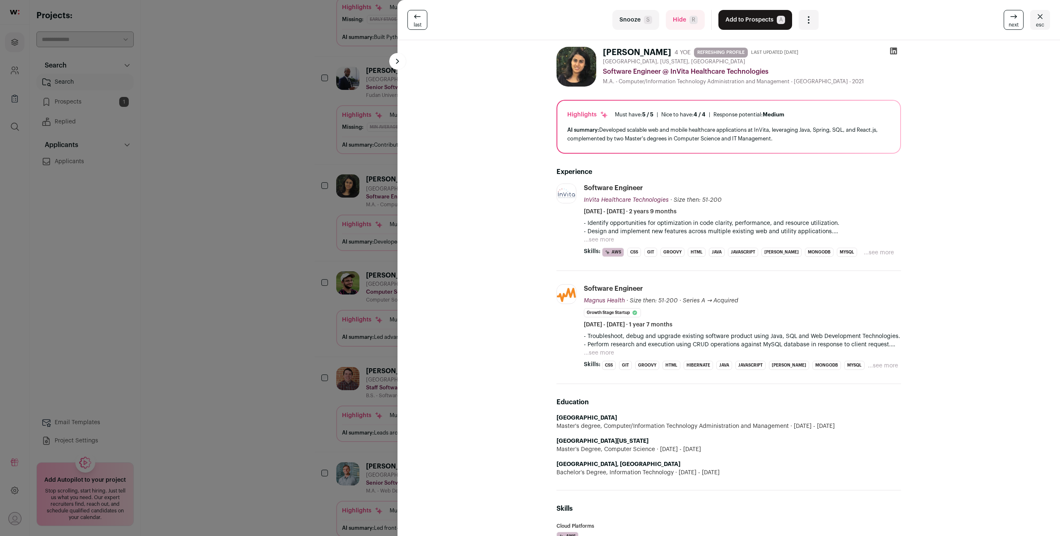
click at [892, 50] on icon at bounding box center [893, 51] width 7 height 7
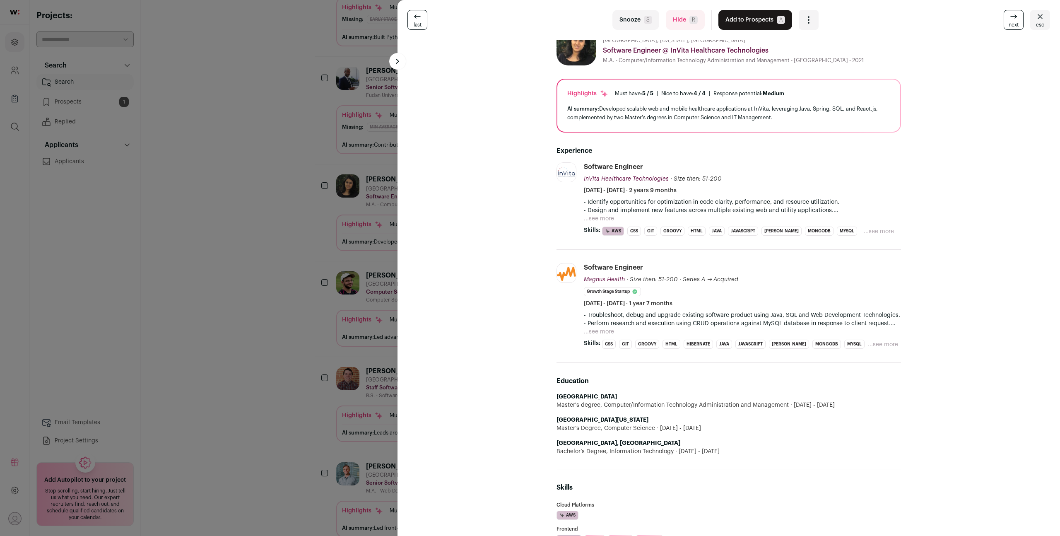
scroll to position [0, 0]
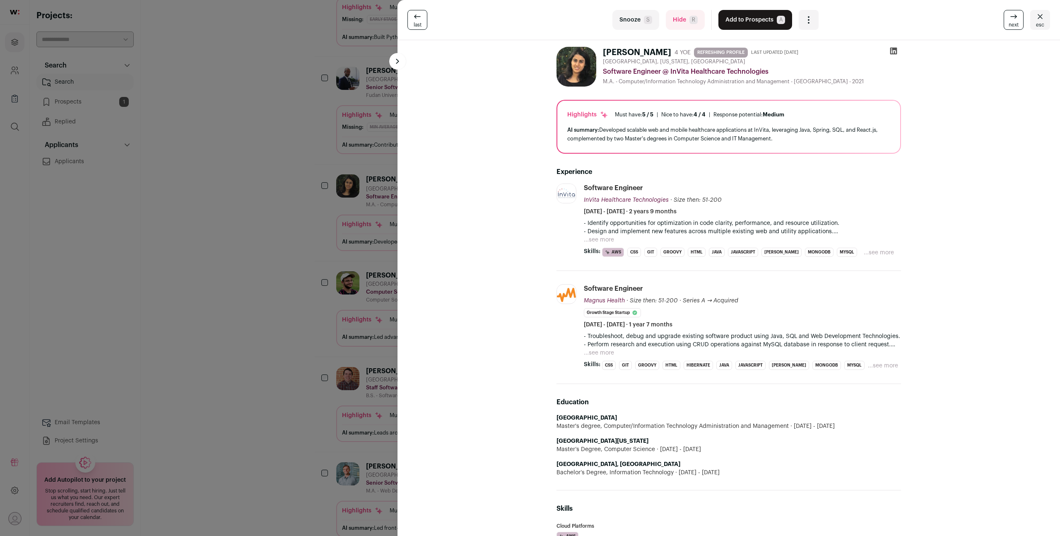
click at [689, 20] on span "R" at bounding box center [693, 20] width 8 height 8
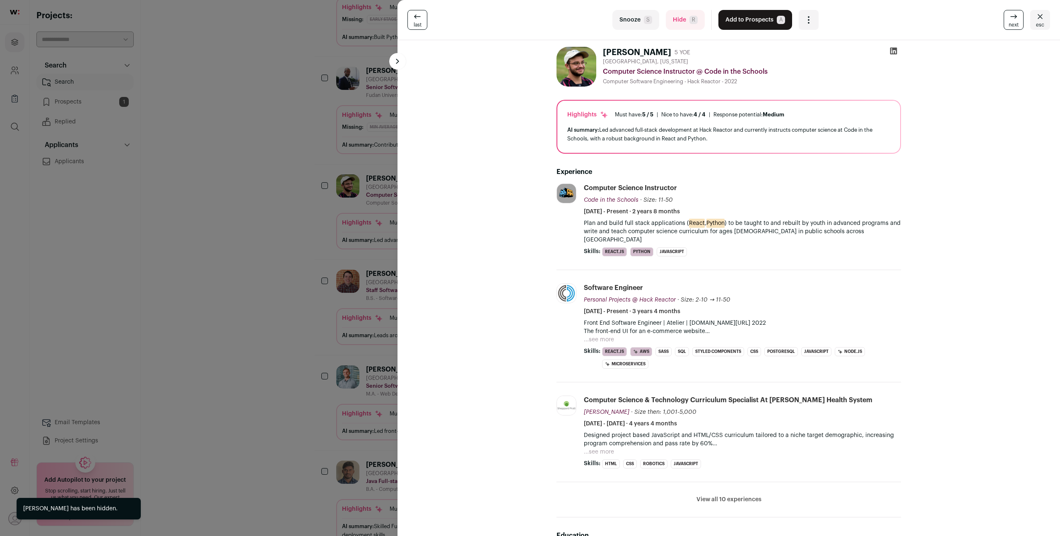
click at [417, 21] on icon at bounding box center [417, 17] width 10 height 10
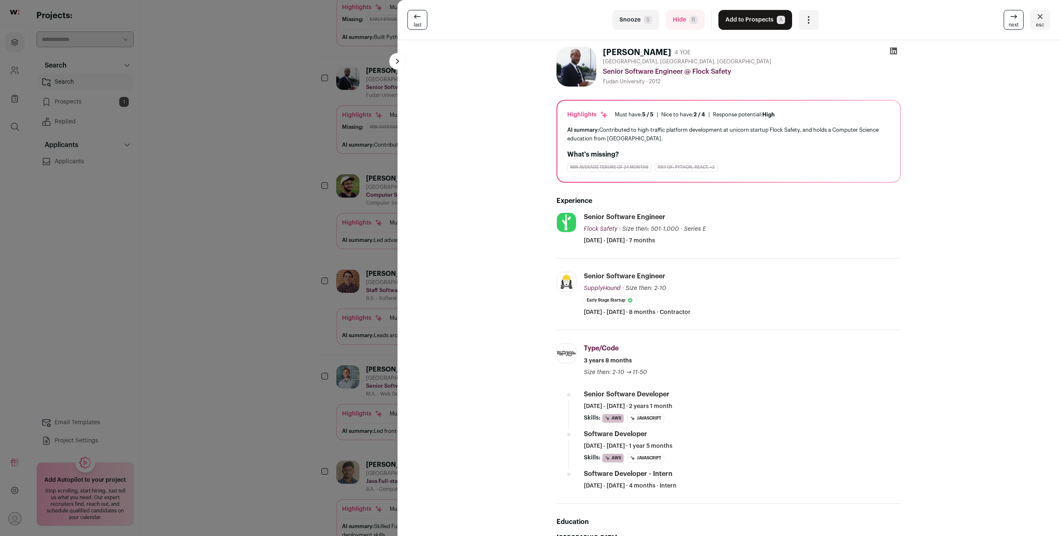
click at [418, 23] on span "last" at bounding box center [418, 25] width 8 height 7
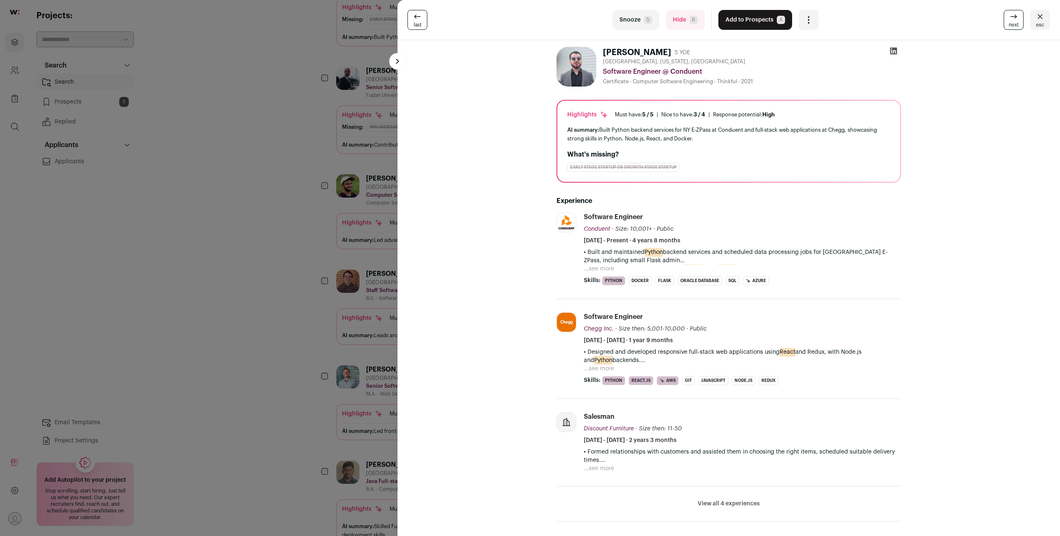
click at [309, 137] on div "last Snooze S Hide R Add to Prospects A Are you sure? Amjad Odeh is already in …" at bounding box center [530, 268] width 1060 height 536
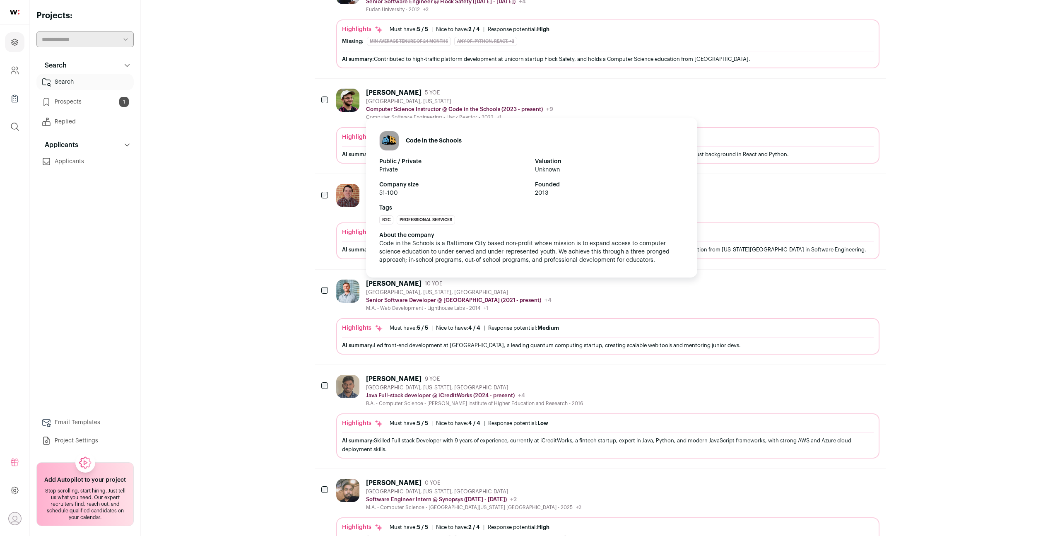
scroll to position [345, 0]
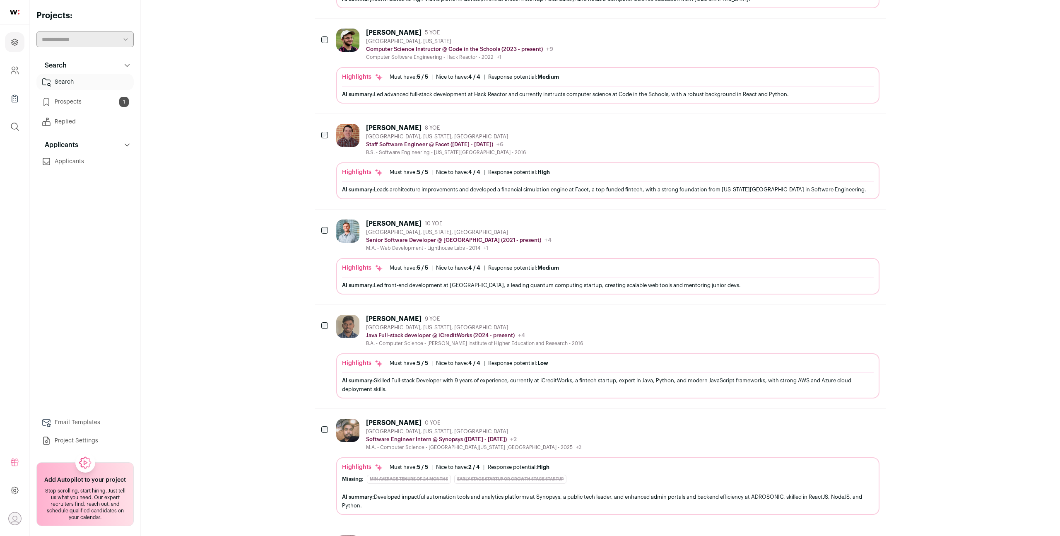
click at [741, 149] on div "Davis Hesler 8 YOE Baltimore, Maryland, United States Staff Software Engineer @…" at bounding box center [607, 140] width 543 height 32
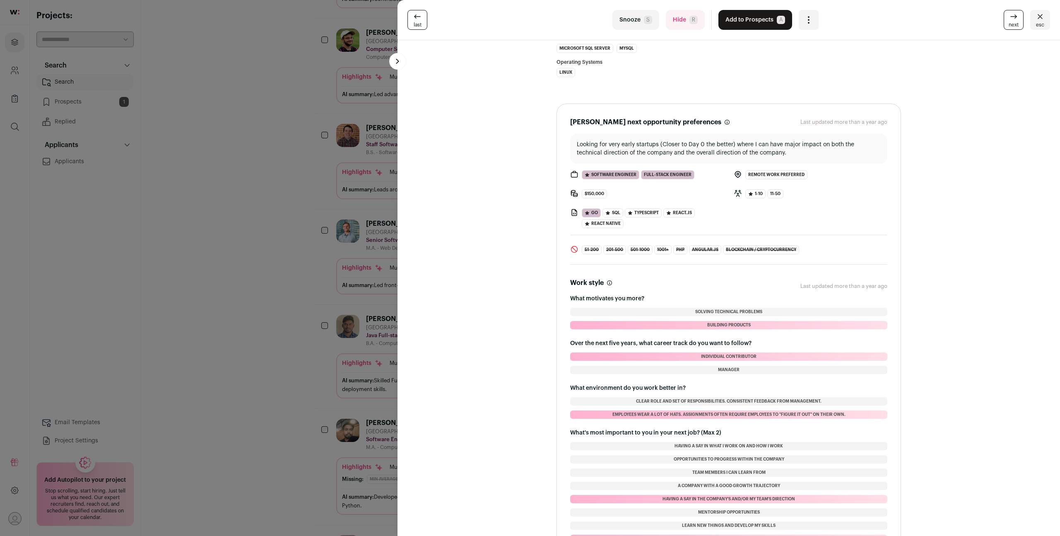
scroll to position [758, 0]
drag, startPoint x: 703, startPoint y: 143, endPoint x: 707, endPoint y: 149, distance: 8.0
click at [707, 149] on p "Looking for very early startups (Closer to Day 0 the better) where I can have m…" at bounding box center [729, 148] width 304 height 17
click at [722, 151] on p "Looking for very early startups (Closer to Day 0 the better) where I can have m…" at bounding box center [729, 148] width 304 height 17
drag, startPoint x: 722, startPoint y: 151, endPoint x: 679, endPoint y: 140, distance: 44.7
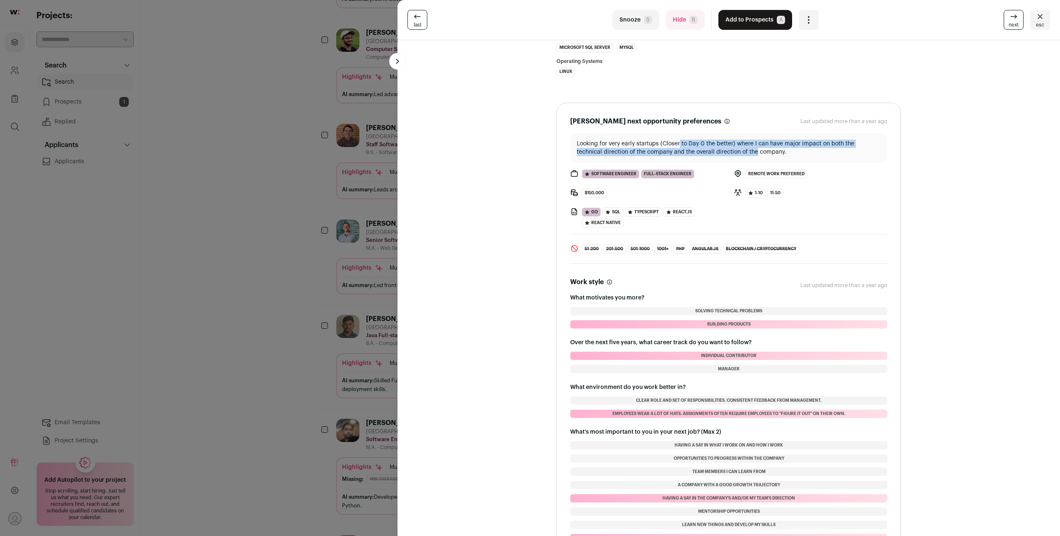
click at [679, 140] on p "Looking for very early startups (Closer to Day 0 the better) where I can have m…" at bounding box center [729, 148] width 304 height 17
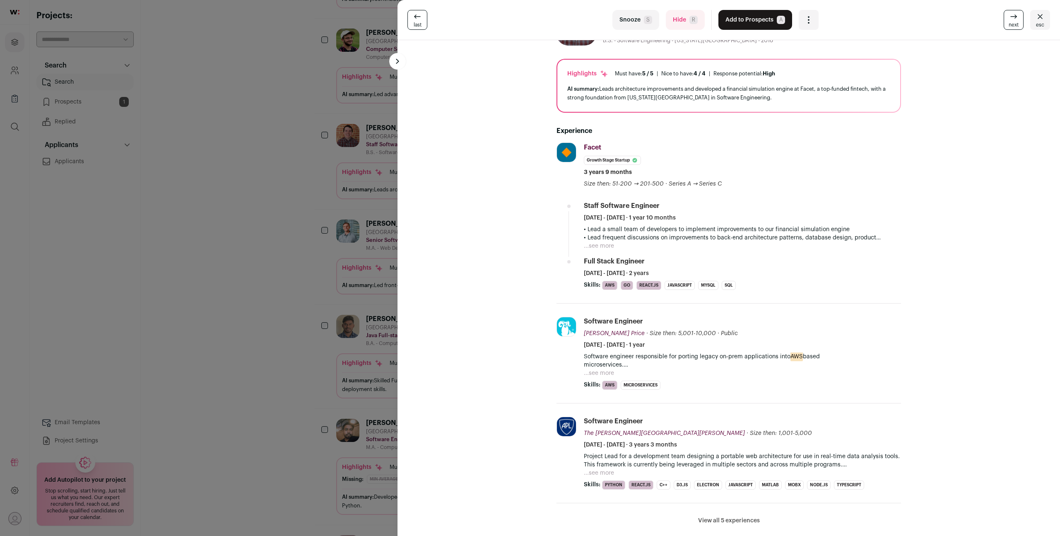
scroll to position [0, 0]
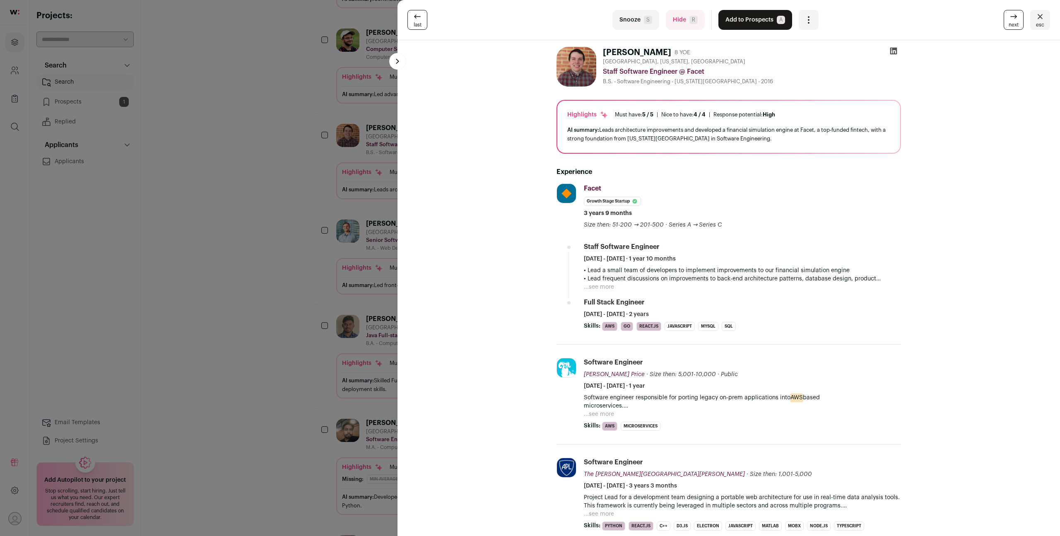
click at [894, 53] on icon at bounding box center [893, 51] width 7 height 7
click at [417, 22] on span "last" at bounding box center [418, 25] width 8 height 7
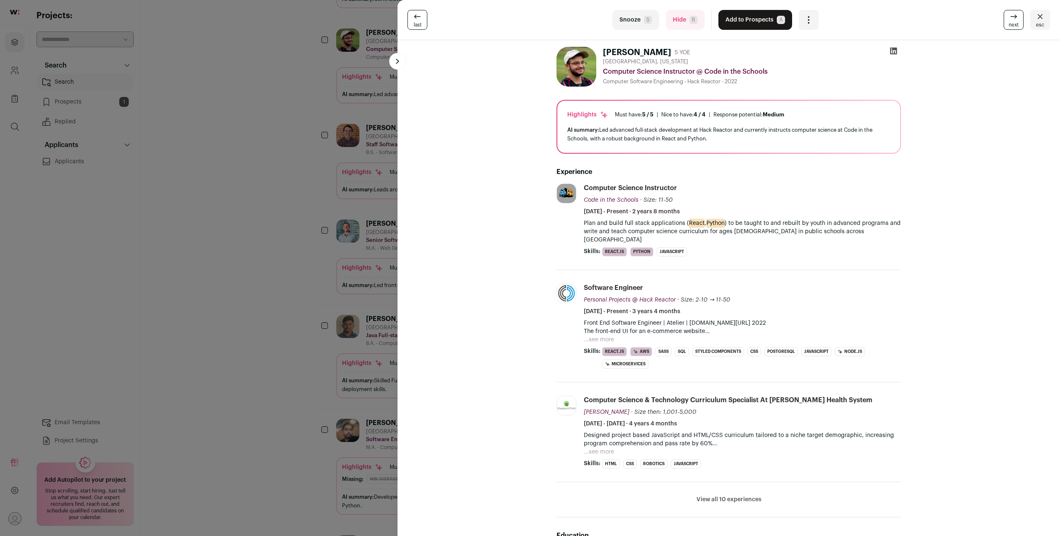
click at [893, 51] on icon at bounding box center [893, 51] width 8 height 8
click at [1035, 18] on icon "Close" at bounding box center [1040, 17] width 10 height 10
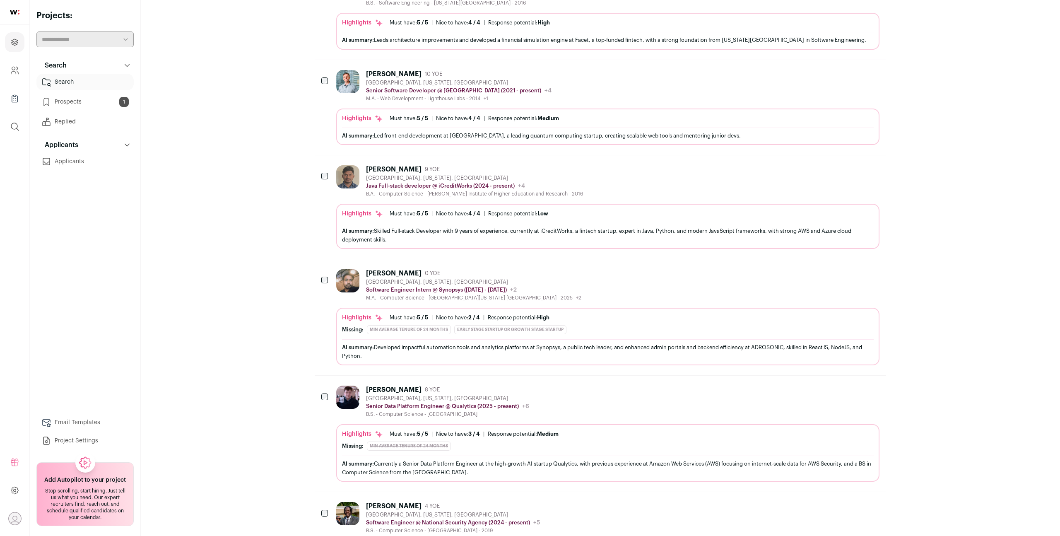
scroll to position [497, 0]
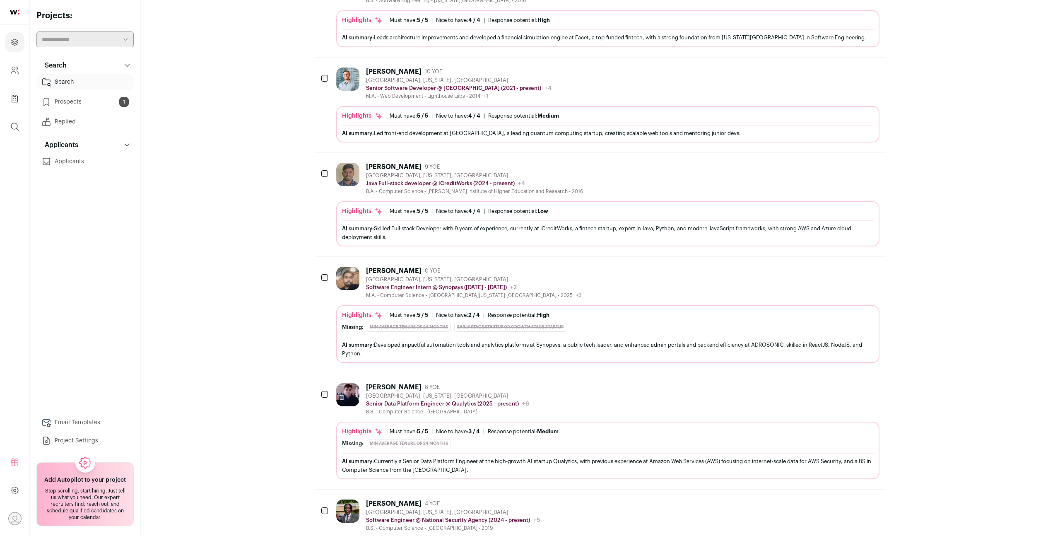
click at [652, 93] on div "Andrew Gardhouse 10 YOE Baltimore, Maryland, United States Senior Software Deve…" at bounding box center [607, 83] width 543 height 32
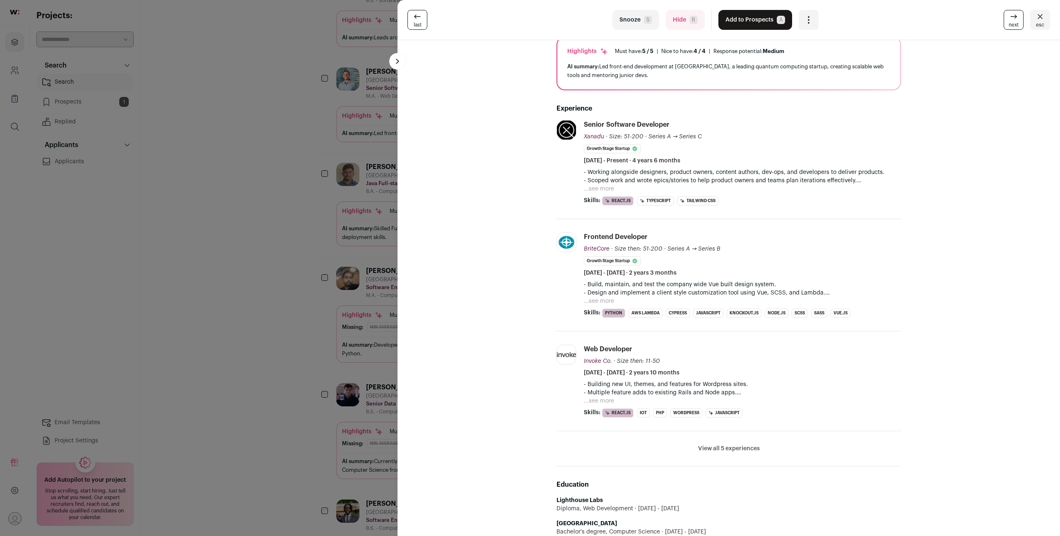
scroll to position [61, 0]
click at [605, 190] on button "...see more" at bounding box center [599, 191] width 30 height 8
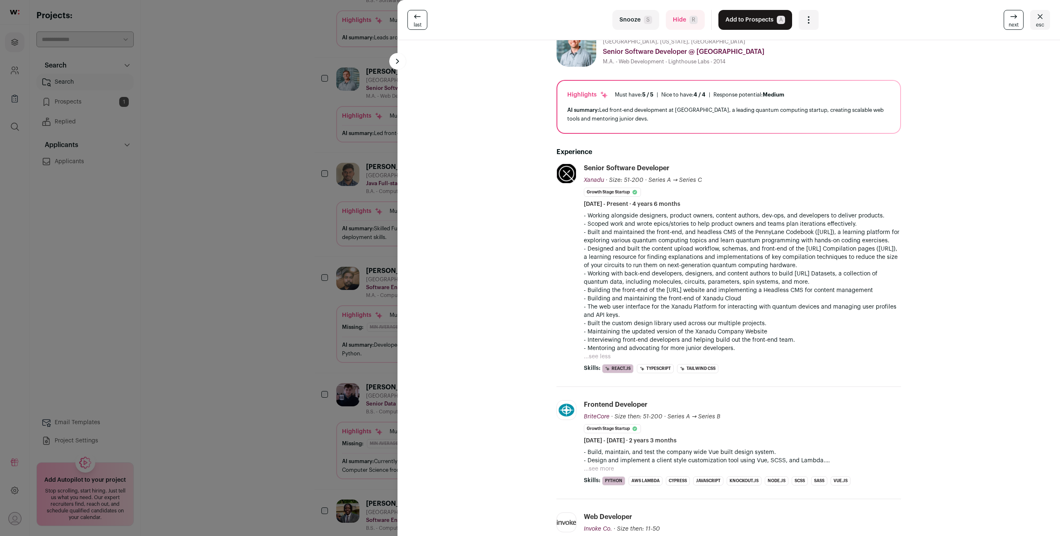
scroll to position [0, 0]
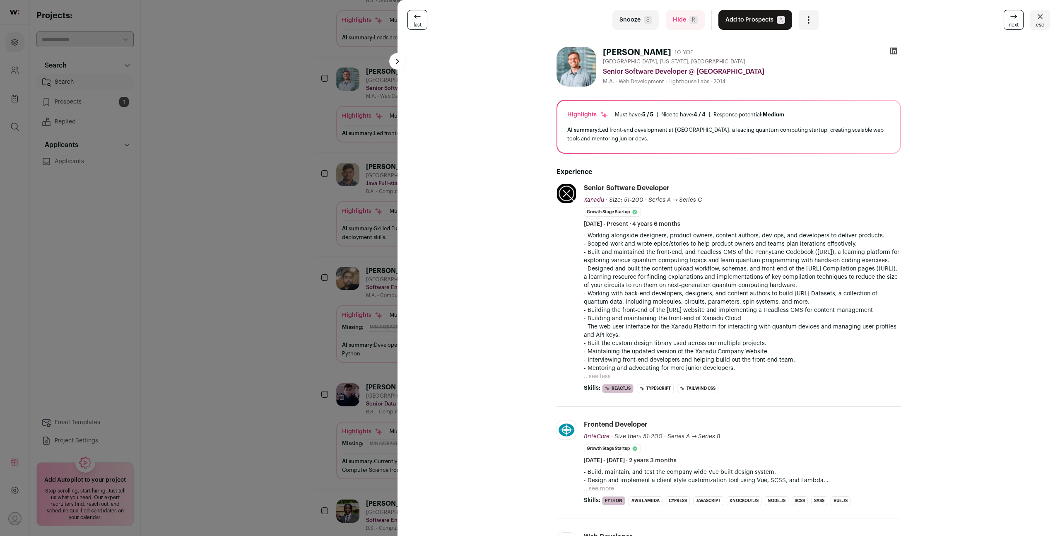
click at [1011, 19] on icon at bounding box center [1014, 17] width 10 height 10
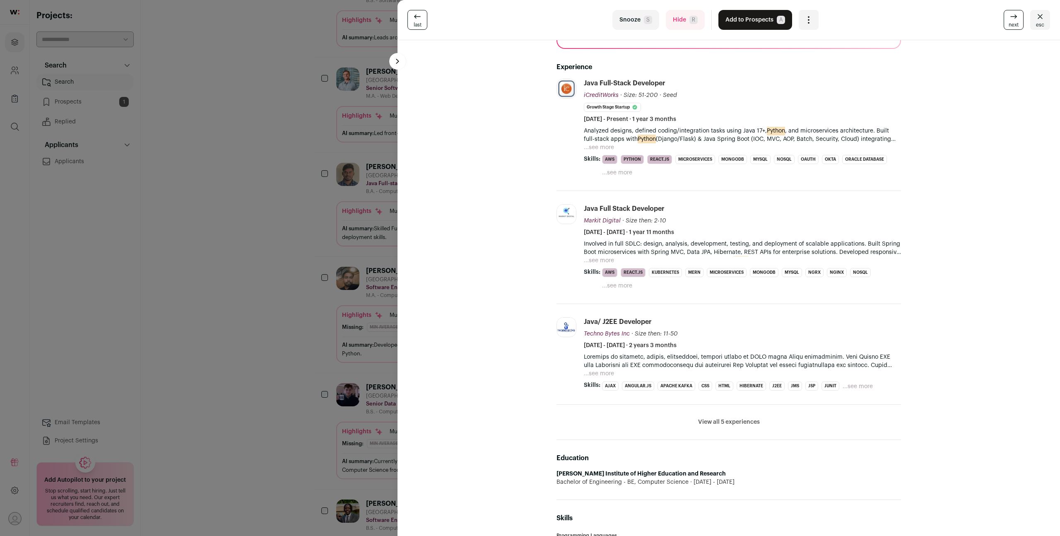
scroll to position [121, 0]
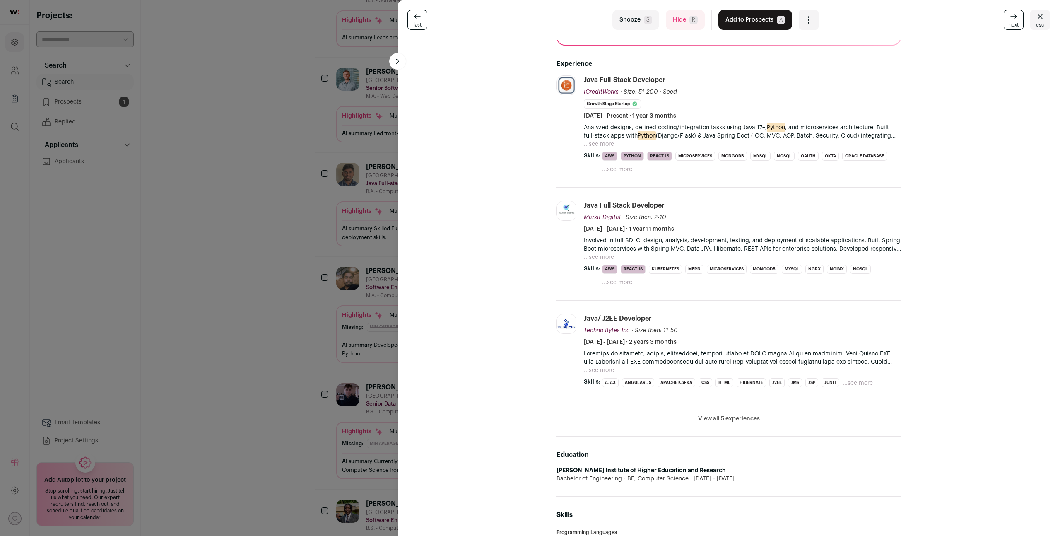
click at [1016, 21] on icon at bounding box center [1014, 17] width 10 height 10
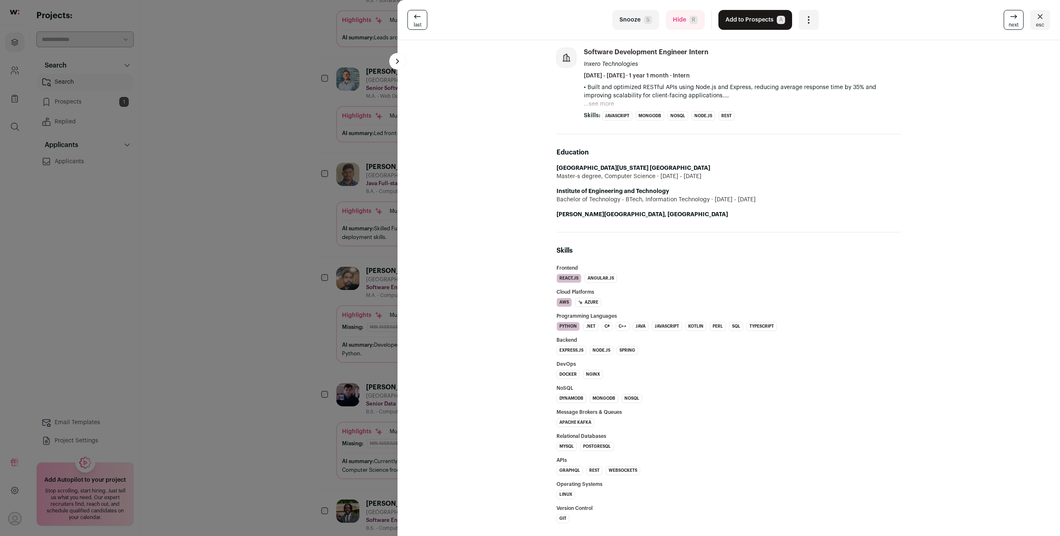
scroll to position [0, 0]
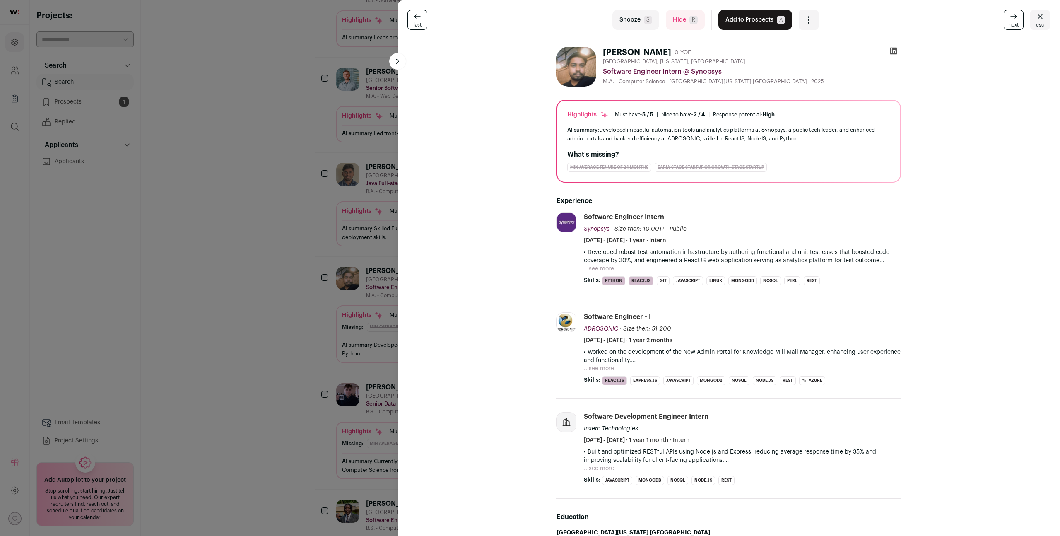
click at [1017, 22] on span "next" at bounding box center [1014, 25] width 10 height 7
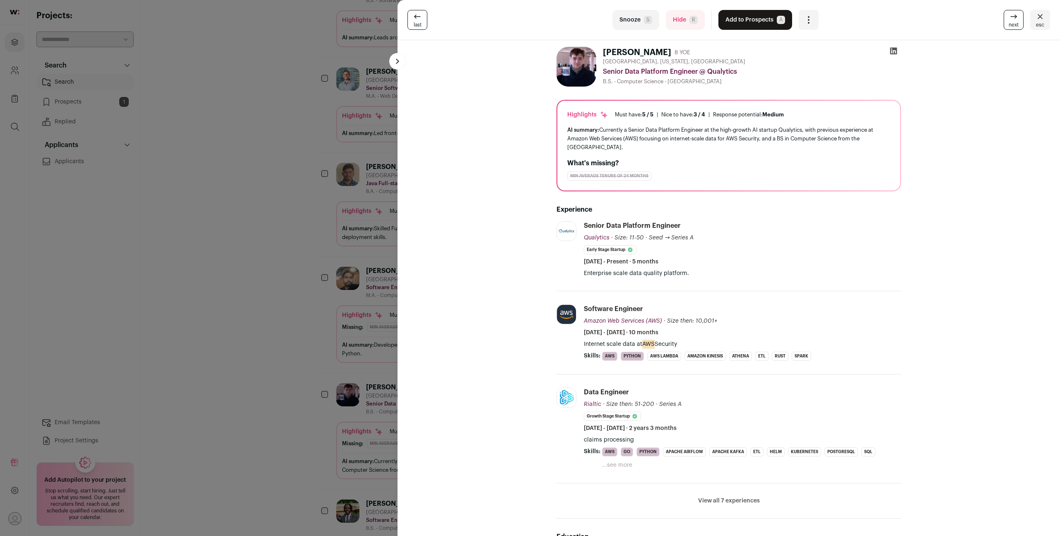
click at [1017, 22] on span "next" at bounding box center [1014, 25] width 10 height 7
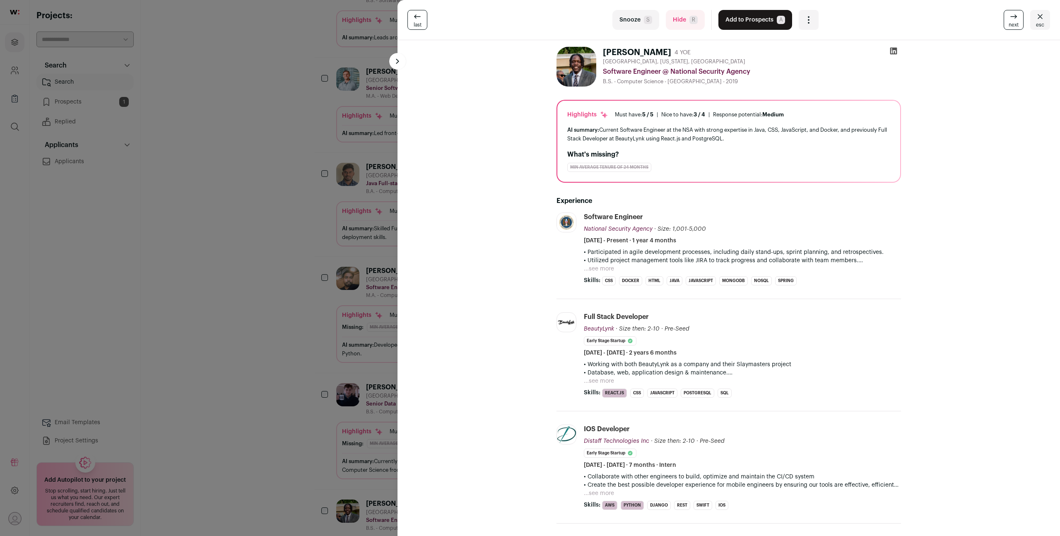
click at [608, 268] on button "...see more" at bounding box center [599, 269] width 30 height 8
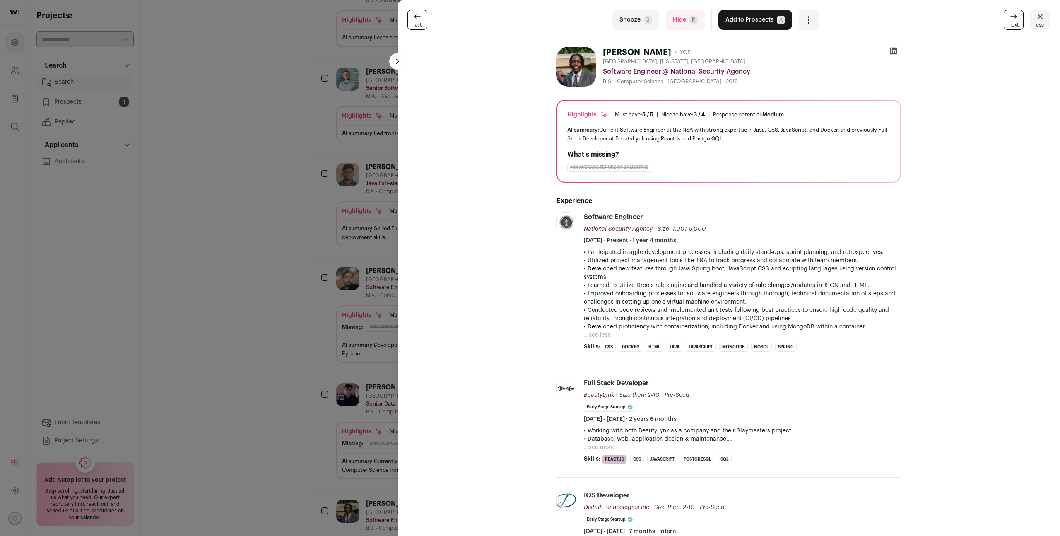
click at [1017, 21] on icon at bounding box center [1014, 17] width 10 height 10
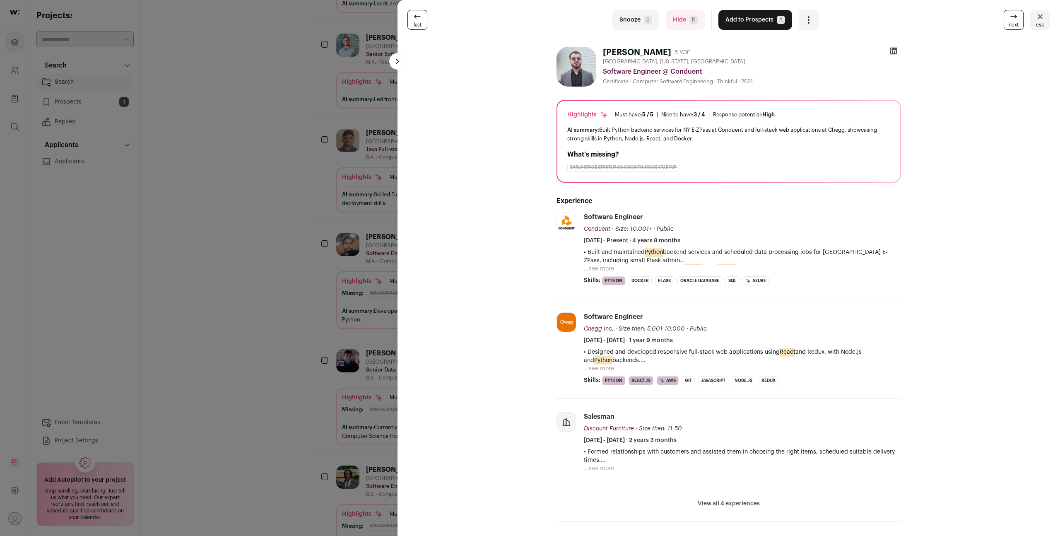
click at [1014, 19] on icon at bounding box center [1014, 17] width 10 height 10
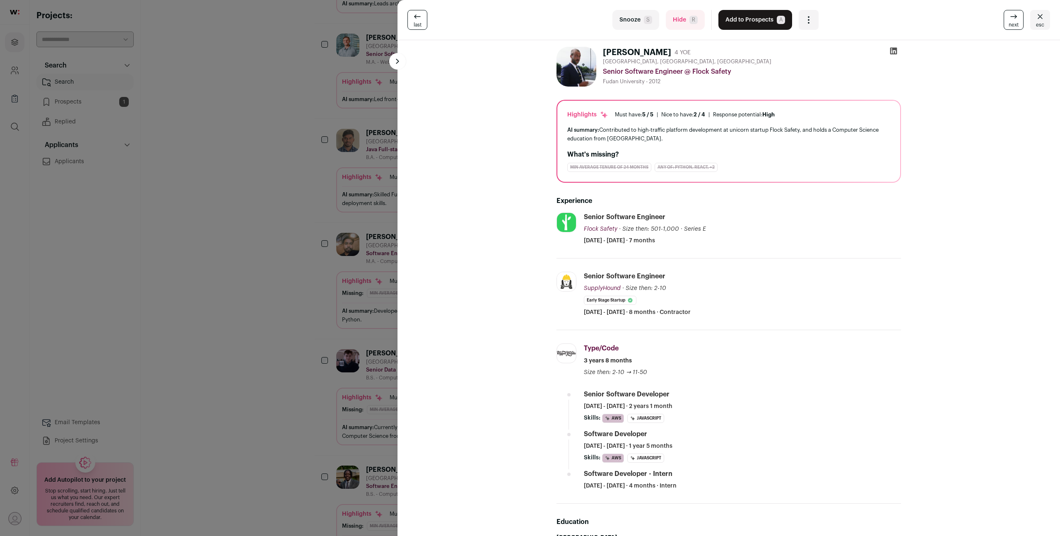
click at [1043, 23] on span "esc" at bounding box center [1040, 25] width 8 height 7
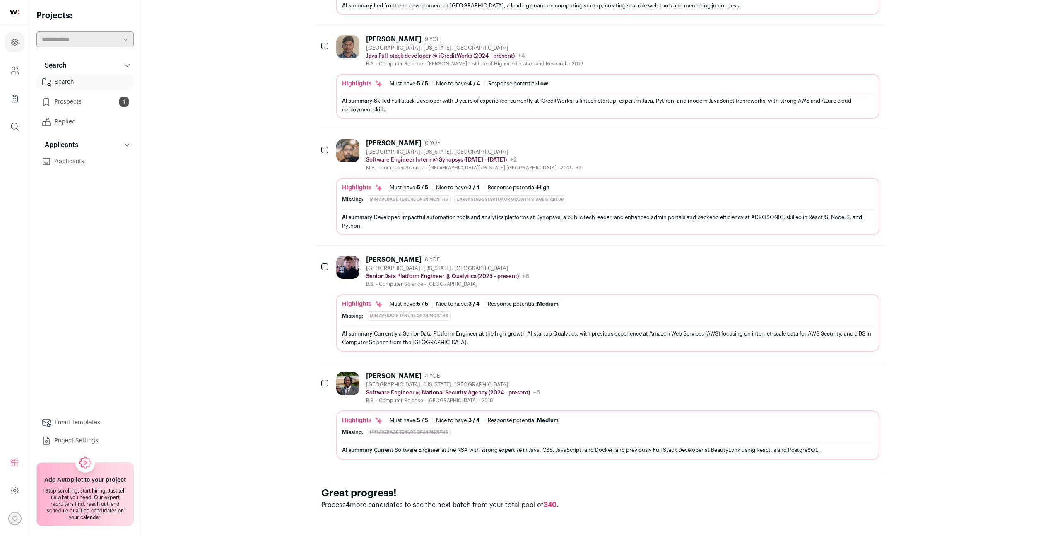
scroll to position [626, 0]
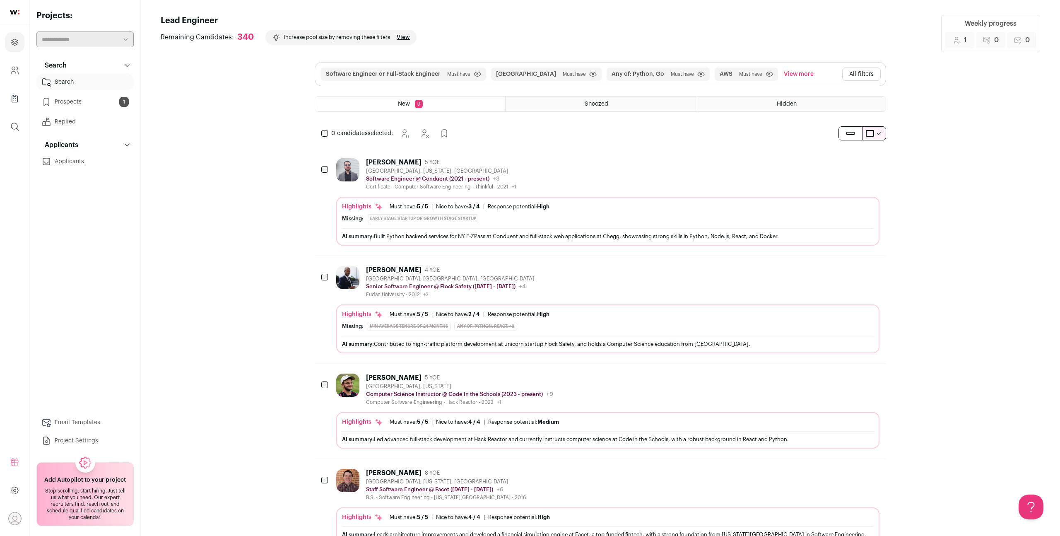
click at [546, 178] on div "Amjad Odeh 5 YOE Baltimore, Maryland, United States Software Engineer @ Conduen…" at bounding box center [607, 174] width 543 height 32
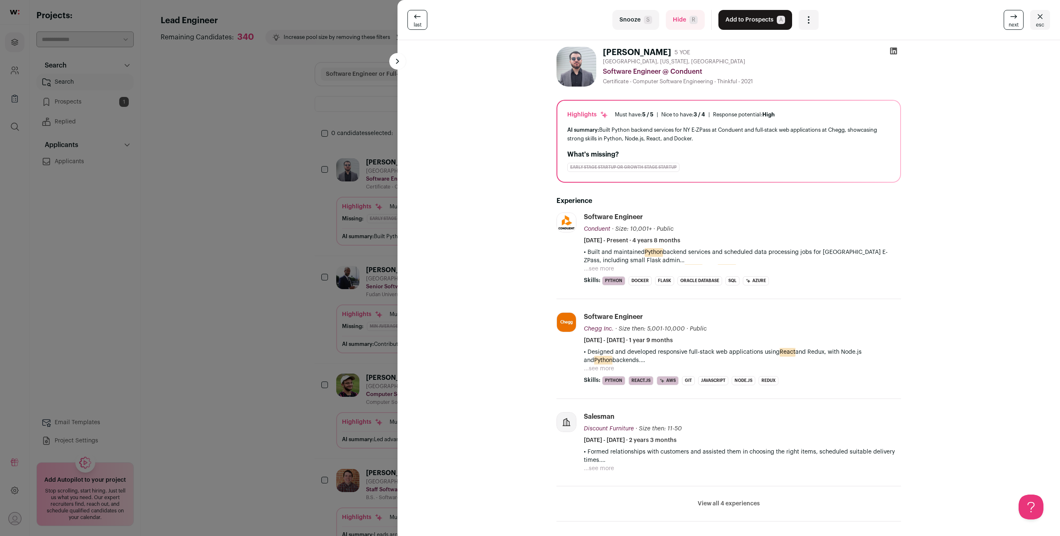
click at [1047, 16] on button "esc" at bounding box center [1040, 20] width 20 height 20
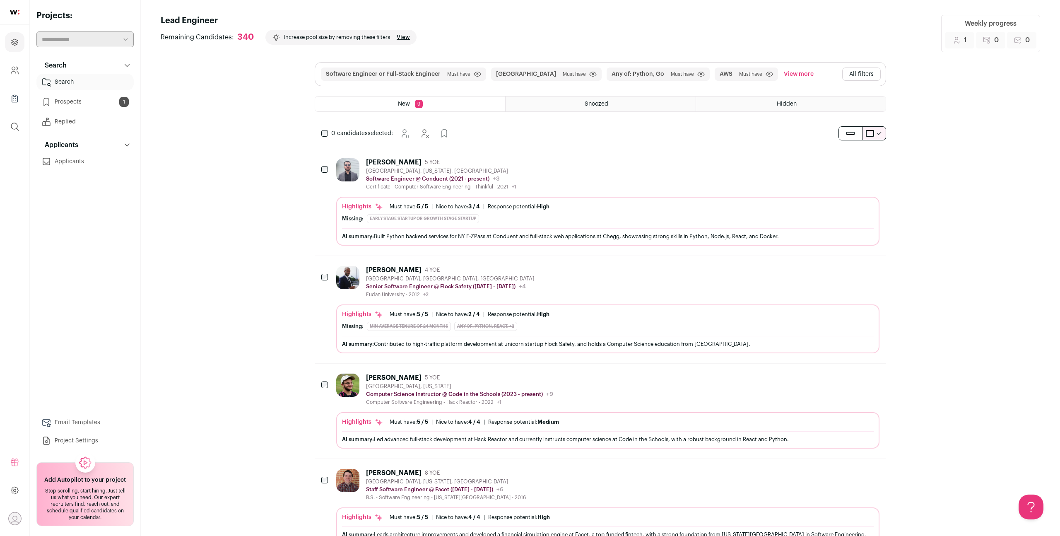
click at [621, 191] on div "Amjad Odeh 5 YOE Baltimore, Maryland, United States Software Engineer @ Conduen…" at bounding box center [607, 201] width 543 height 87
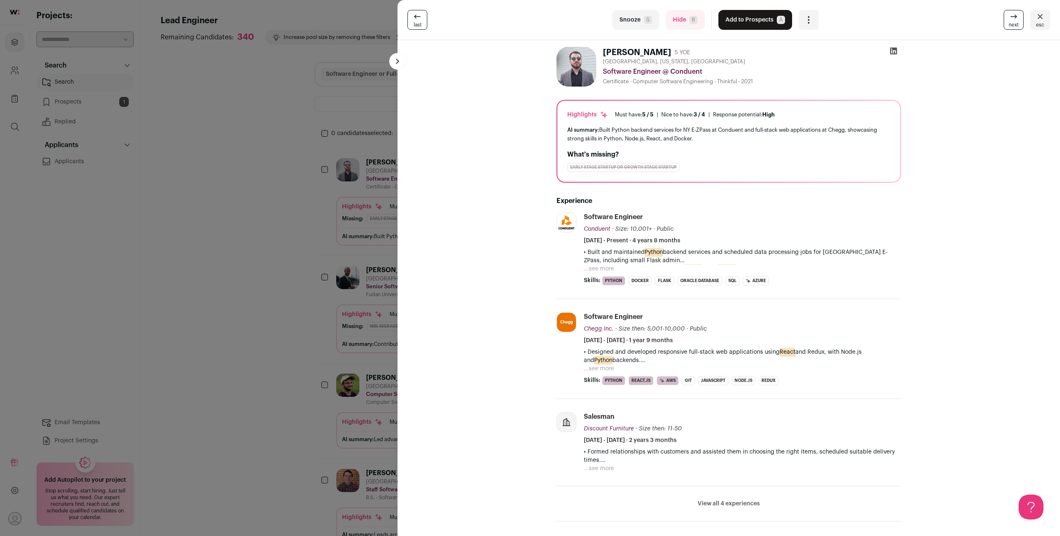
click at [682, 27] on button "Hide R" at bounding box center [685, 20] width 39 height 20
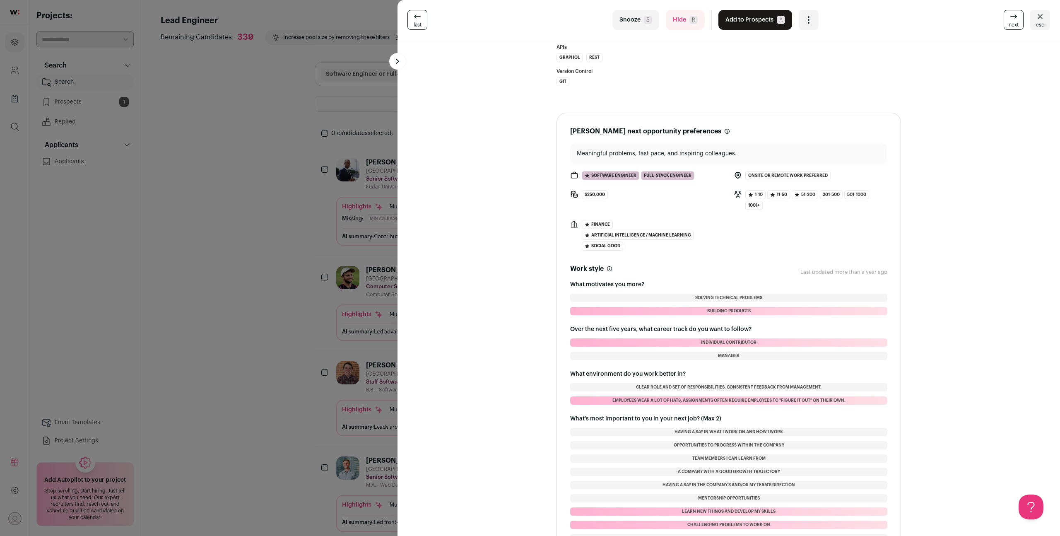
scroll to position [815, 0]
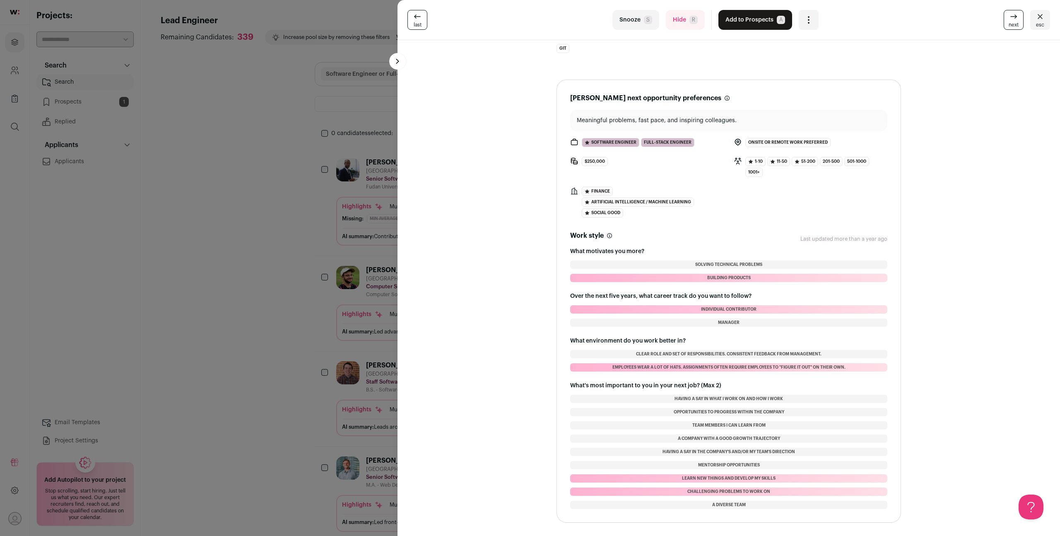
click at [689, 22] on button "Hide R" at bounding box center [685, 20] width 39 height 20
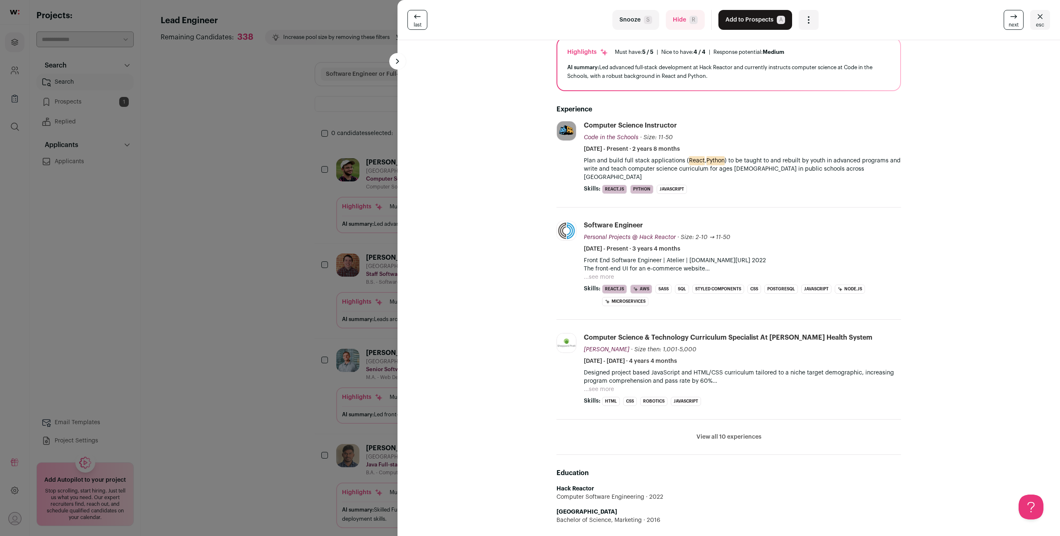
scroll to position [0, 0]
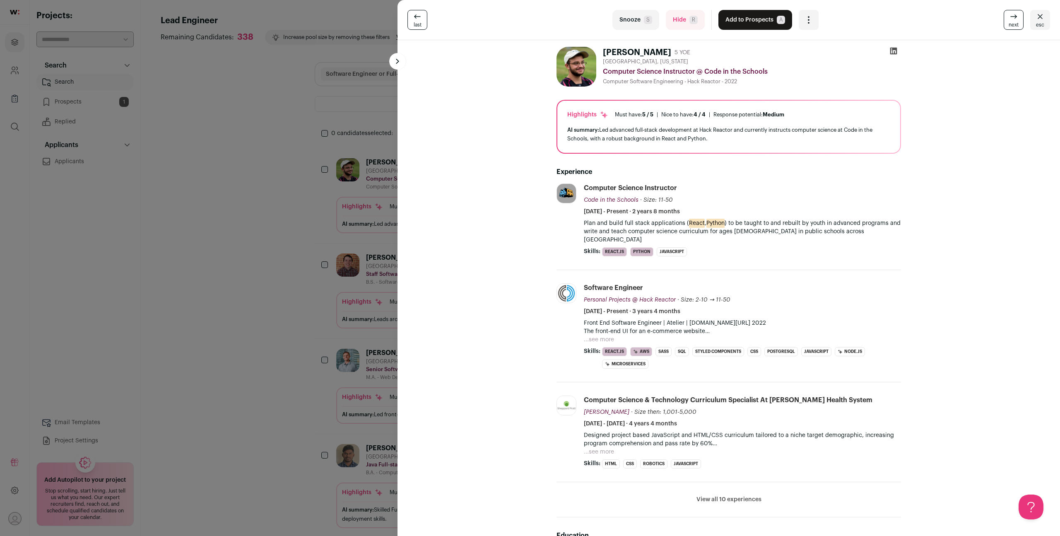
click at [685, 19] on button "Hide R" at bounding box center [685, 20] width 39 height 20
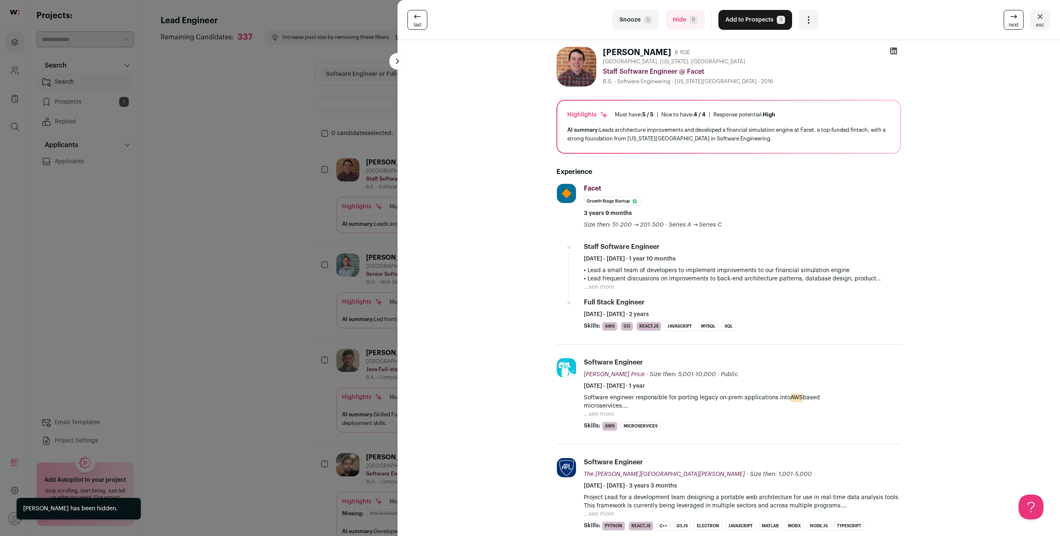
click at [762, 22] on button "Add to Prospects A" at bounding box center [755, 20] width 74 height 20
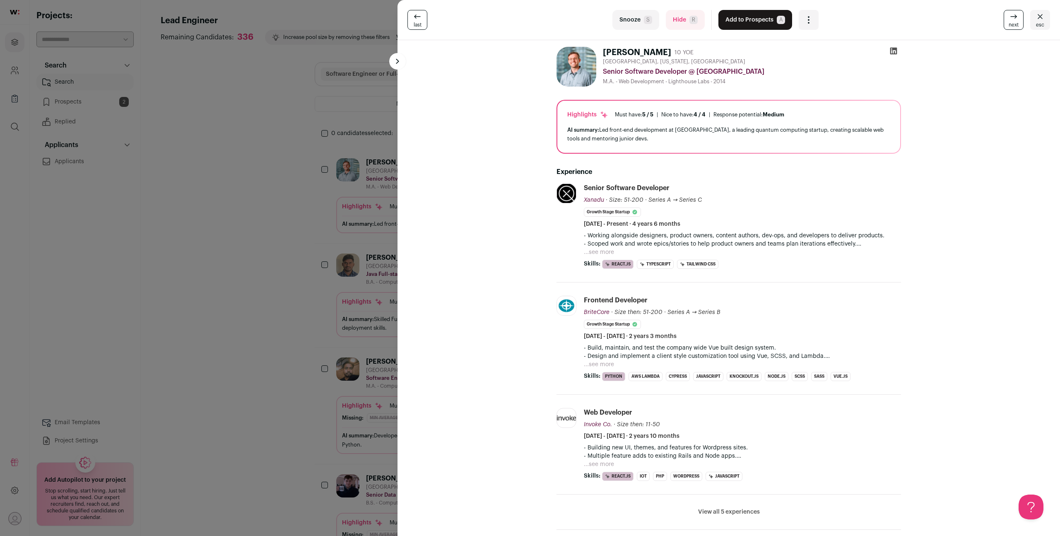
click at [668, 130] on div "AI summary: Led front-end development at Xanadu, a leading quantum computing st…" at bounding box center [728, 133] width 323 height 17
drag, startPoint x: 668, startPoint y: 130, endPoint x: 723, endPoint y: 126, distance: 54.8
click at [723, 126] on div "AI summary: Led front-end development at Xanadu, a leading quantum computing st…" at bounding box center [728, 133] width 323 height 17
click at [691, 19] on span "R" at bounding box center [693, 20] width 8 height 8
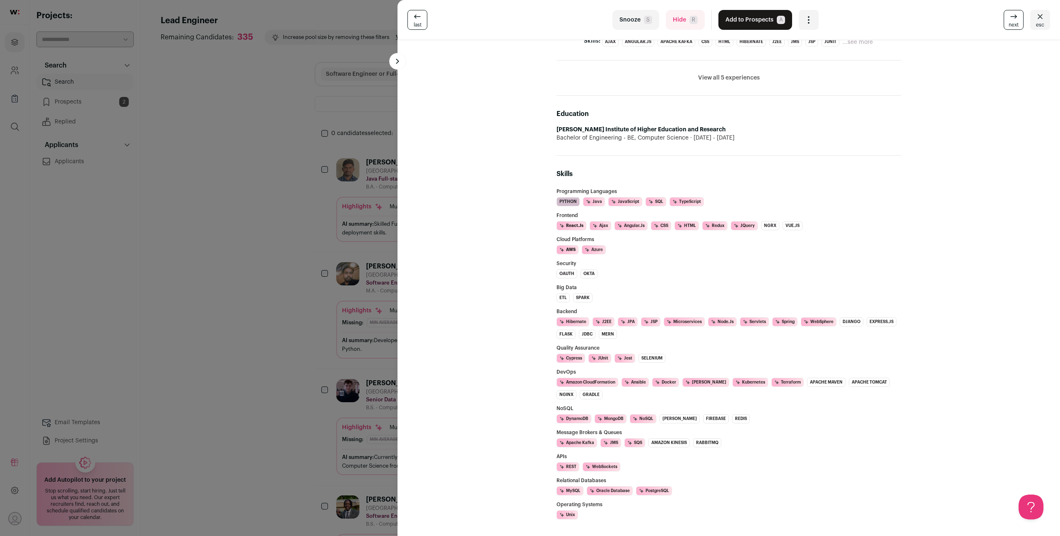
scroll to position [481, 0]
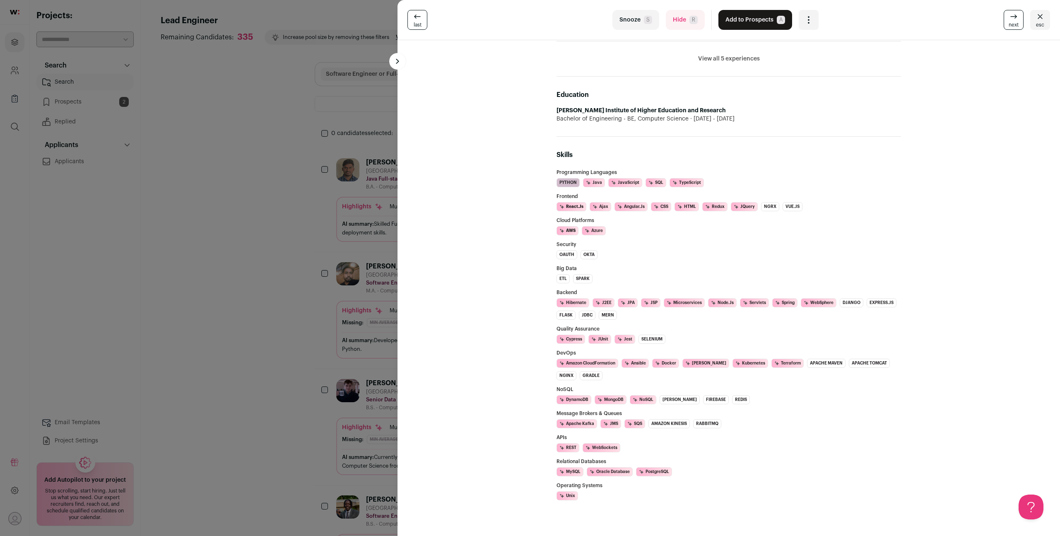
click at [687, 26] on button "Hide R" at bounding box center [685, 20] width 39 height 20
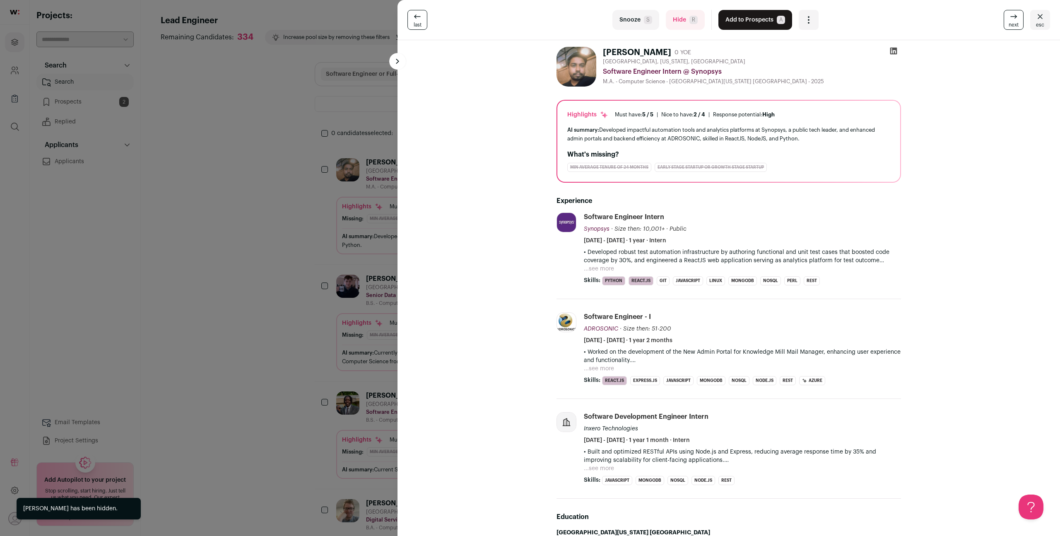
click at [680, 18] on button "Hide R" at bounding box center [685, 20] width 39 height 20
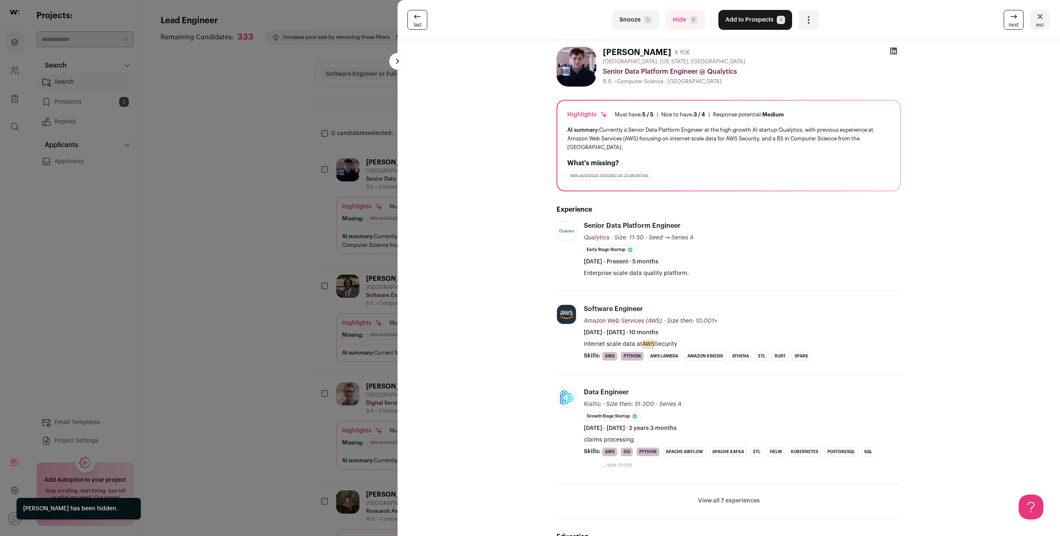
click at [685, 18] on button "Hide R" at bounding box center [685, 20] width 39 height 20
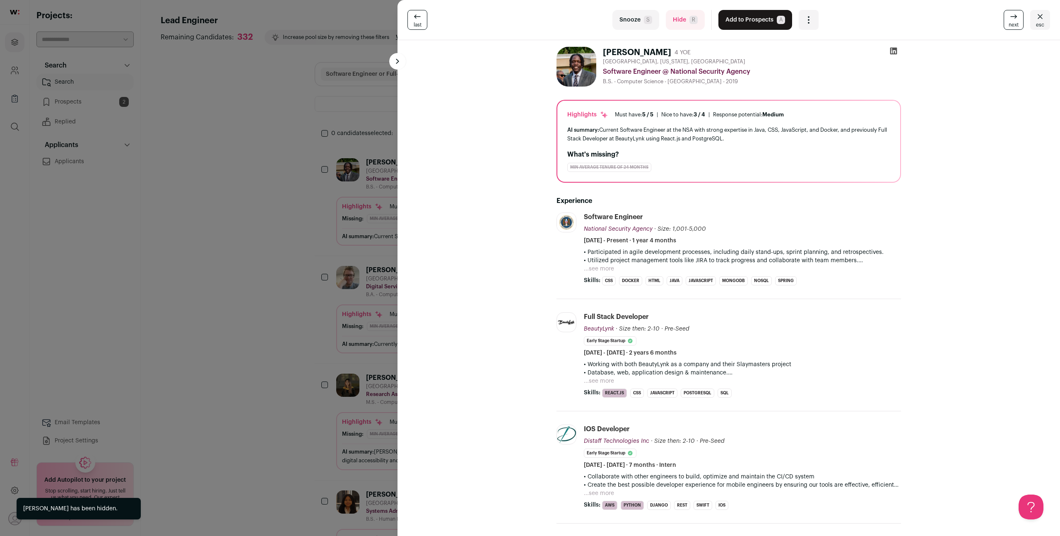
click at [685, 18] on button "Hide R" at bounding box center [685, 20] width 39 height 20
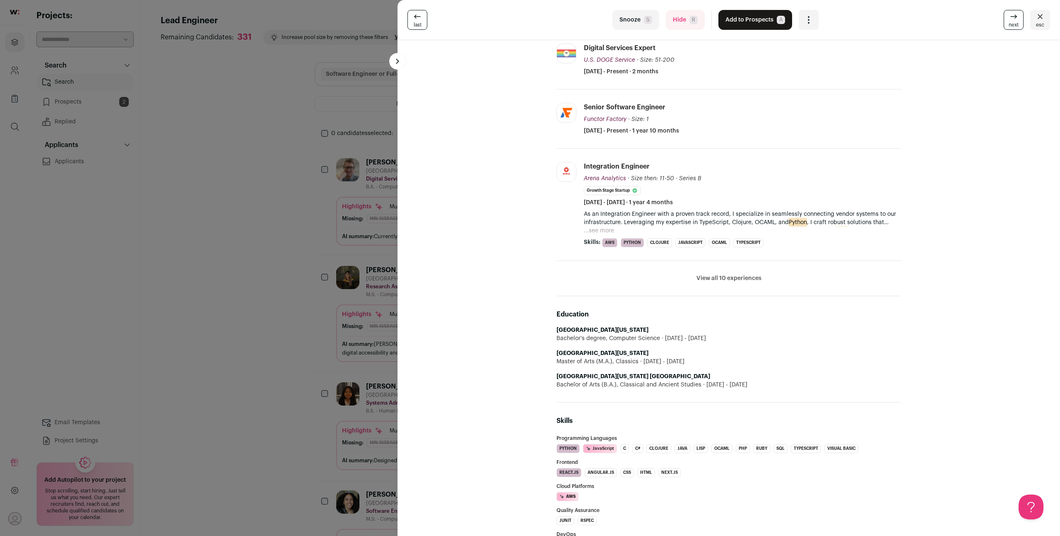
scroll to position [0, 0]
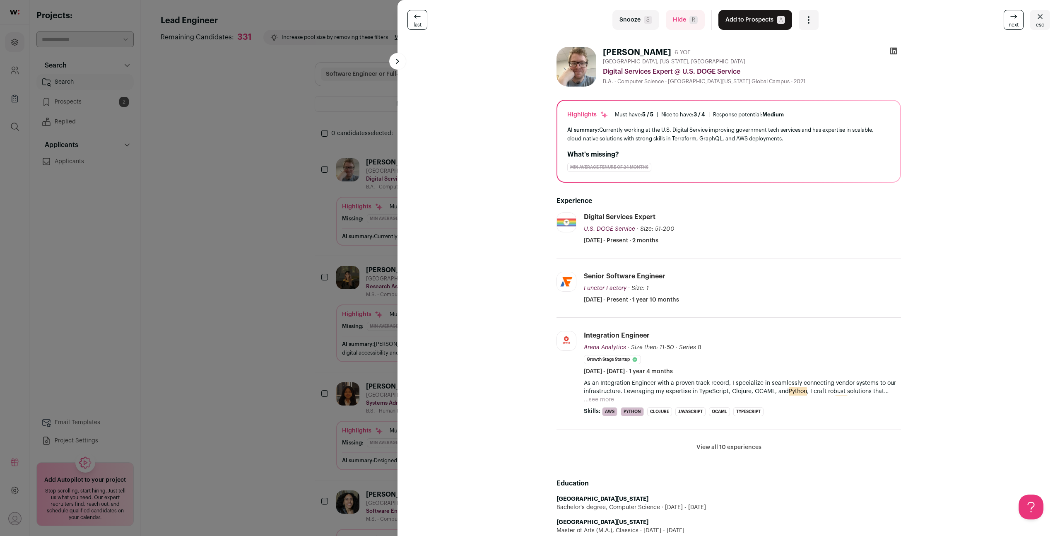
click at [744, 25] on button "Add to Prospects A" at bounding box center [755, 20] width 74 height 20
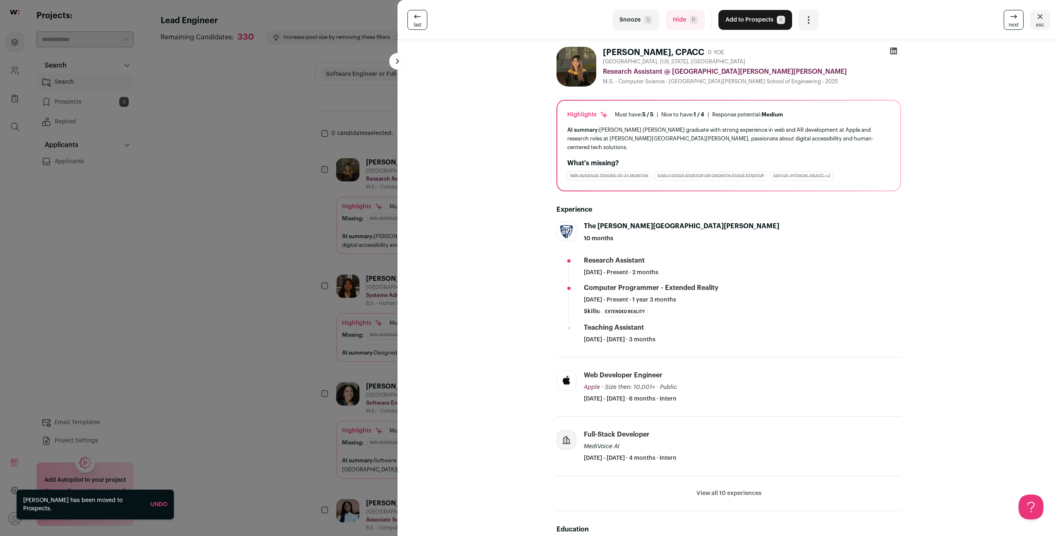
click at [681, 20] on button "Hide R" at bounding box center [685, 20] width 39 height 20
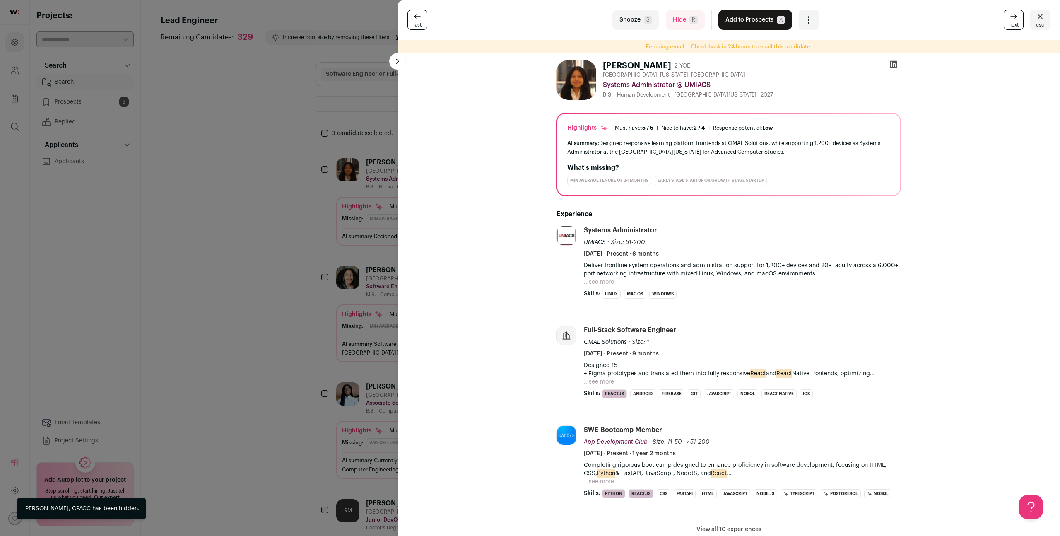
click at [687, 24] on button "Hide R" at bounding box center [685, 20] width 39 height 20
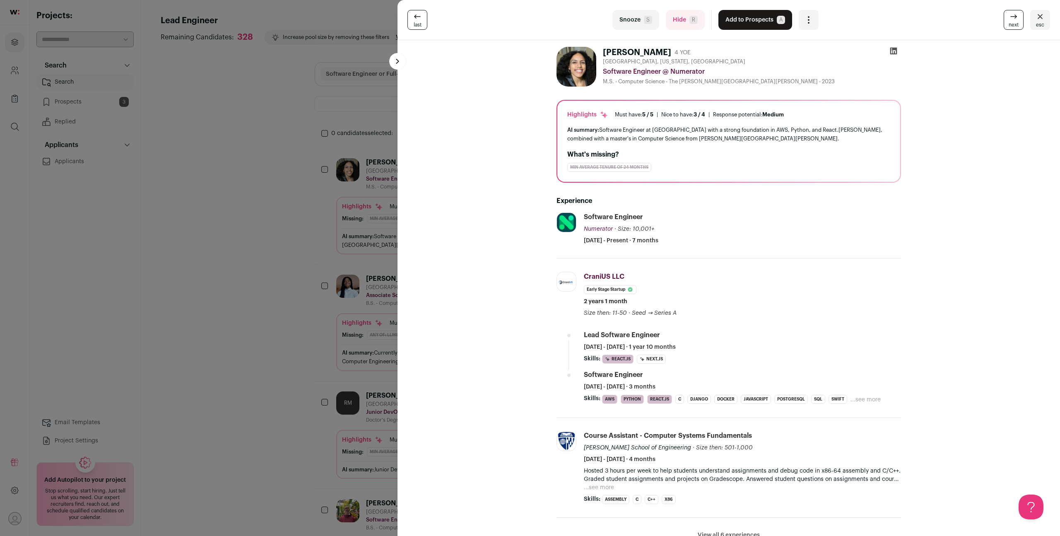
click at [748, 23] on button "Add to Prospects A" at bounding box center [755, 20] width 74 height 20
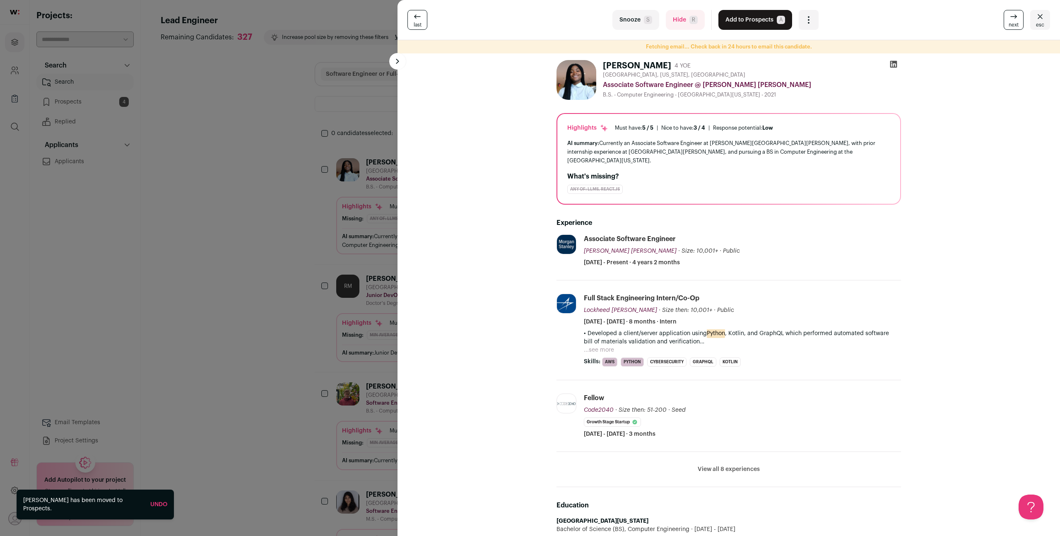
click at [681, 17] on button "Hide R" at bounding box center [685, 20] width 39 height 20
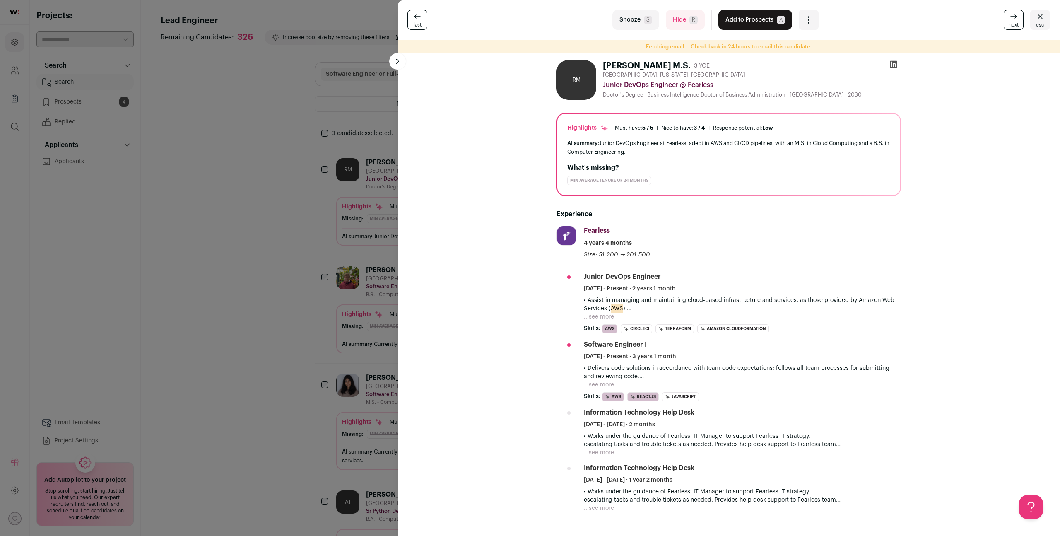
click at [677, 15] on button "Hide R" at bounding box center [685, 20] width 39 height 20
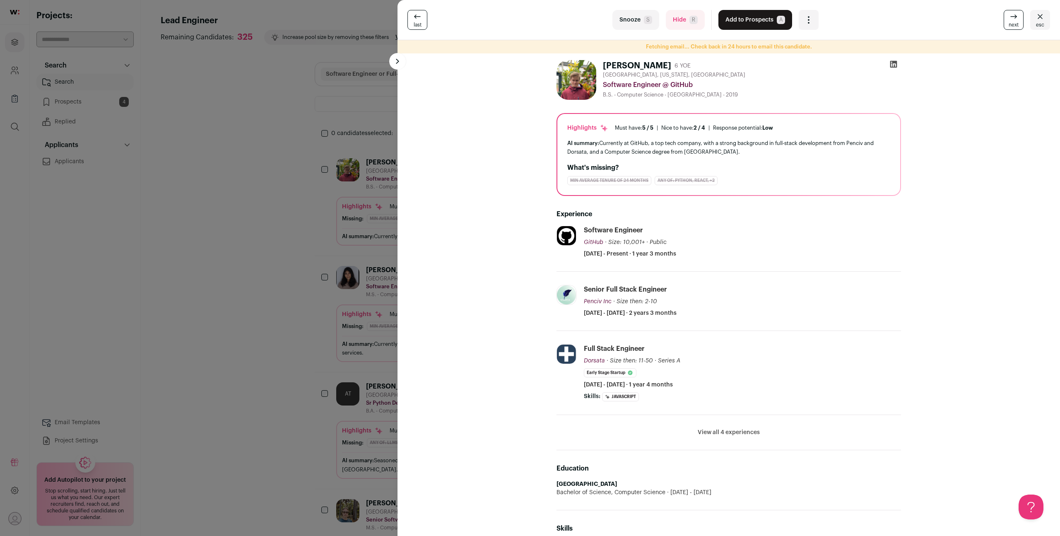
click at [585, 83] on img at bounding box center [576, 80] width 40 height 40
click at [736, 17] on button "Add to Prospects A" at bounding box center [755, 20] width 74 height 20
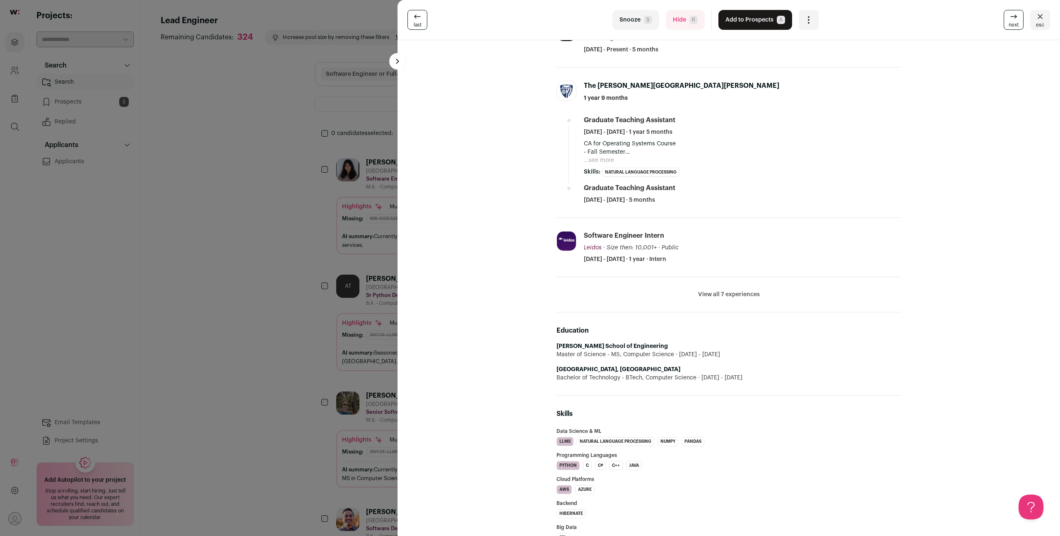
scroll to position [285, 0]
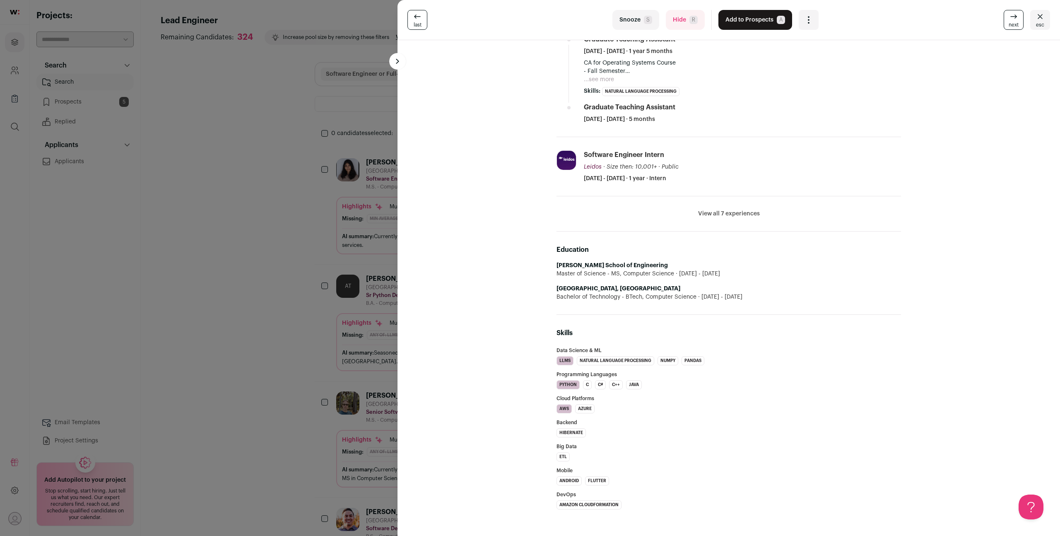
click at [679, 20] on button "Hide R" at bounding box center [685, 20] width 39 height 20
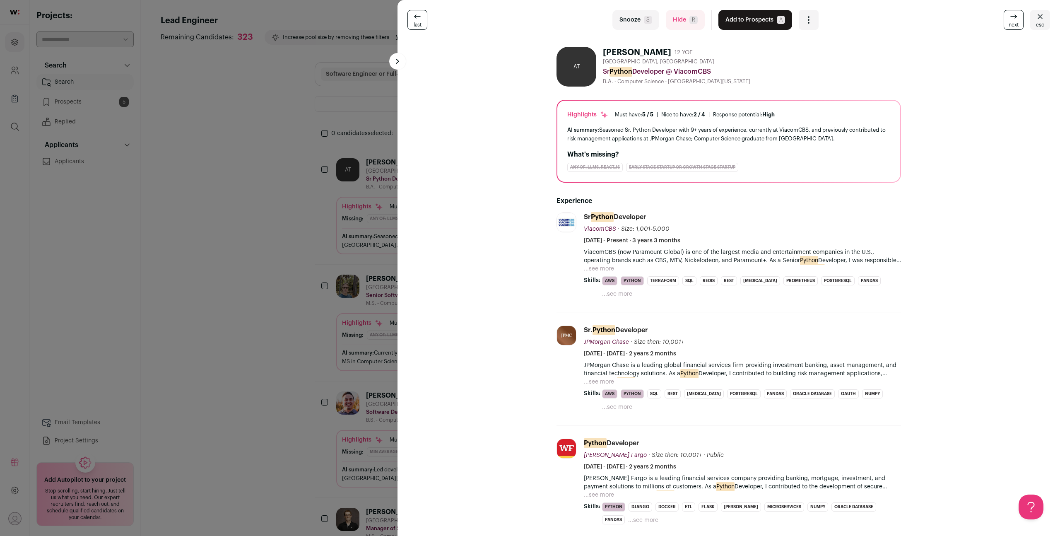
click at [686, 26] on button "Hide R" at bounding box center [685, 20] width 39 height 20
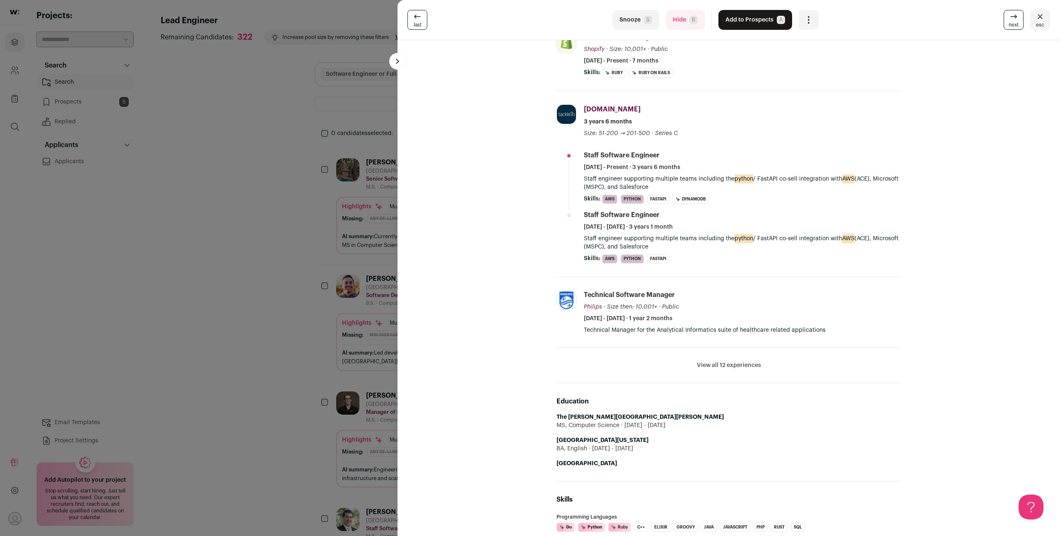
scroll to position [189, 0]
click at [1046, 21] on button "esc" at bounding box center [1040, 20] width 20 height 20
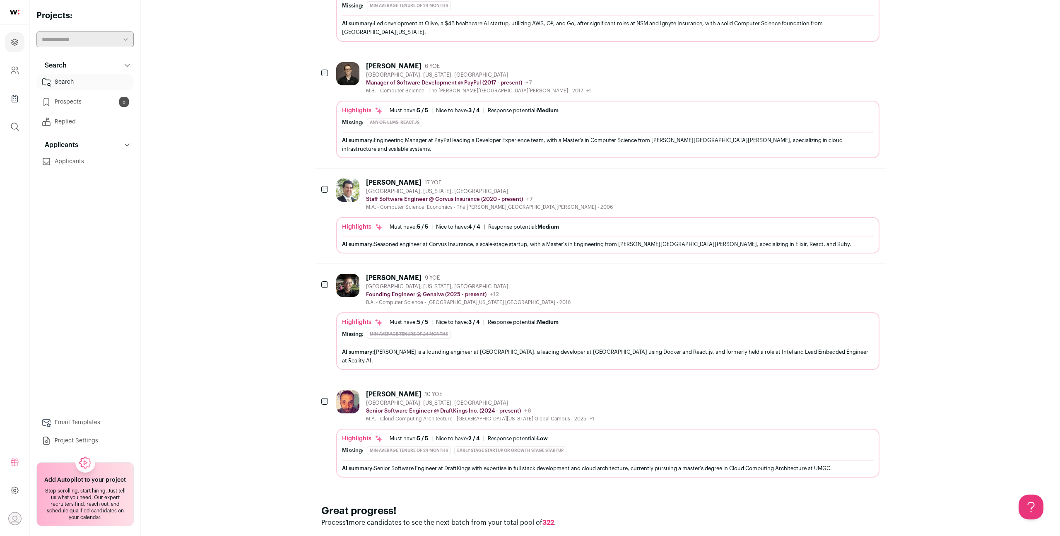
scroll to position [332, 0]
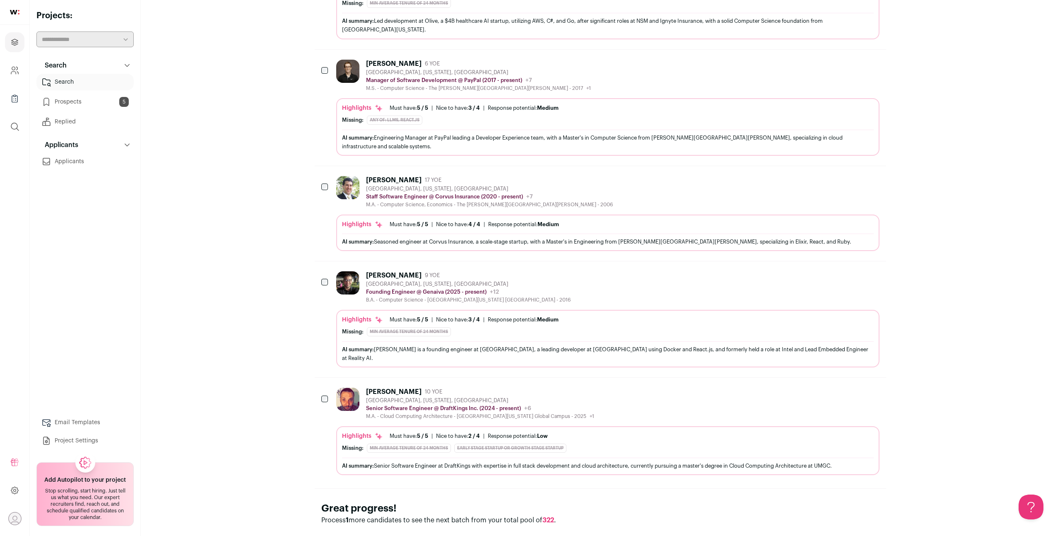
click at [421, 237] on div "AI summary: Seasoned engineer at Corvus Insurance, a scale-stage startup, with …" at bounding box center [608, 241] width 532 height 9
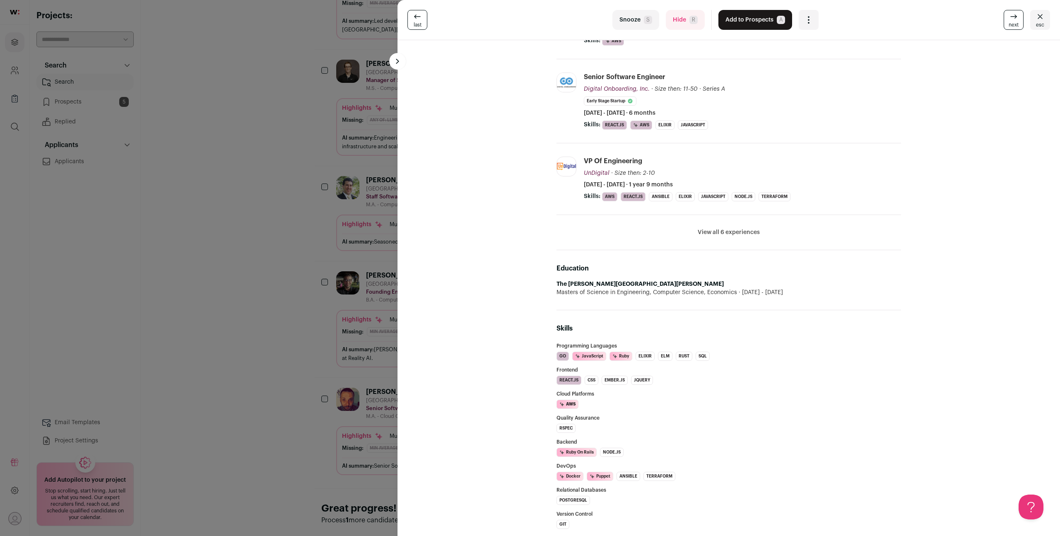
scroll to position [0, 0]
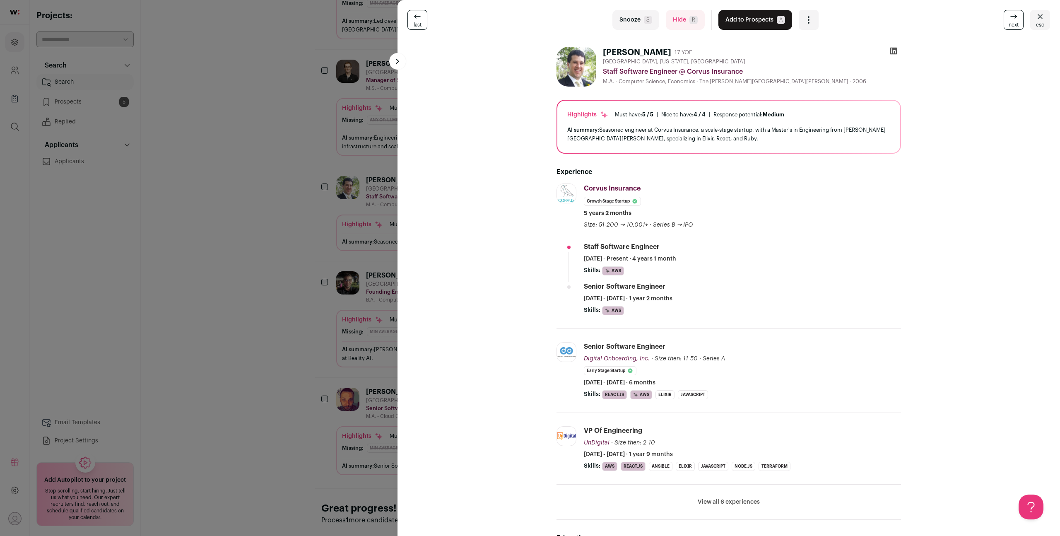
click at [1042, 20] on icon "Close" at bounding box center [1040, 17] width 10 height 10
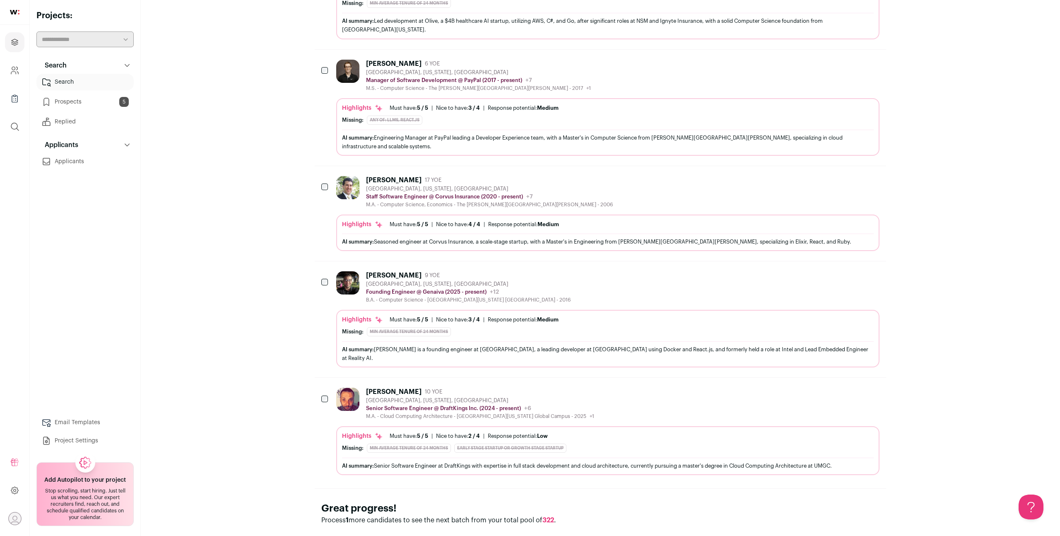
click at [618, 345] on div "AI summary: Julian Coy is a founding engineer at Genaiva, a leading developer a…" at bounding box center [608, 353] width 532 height 17
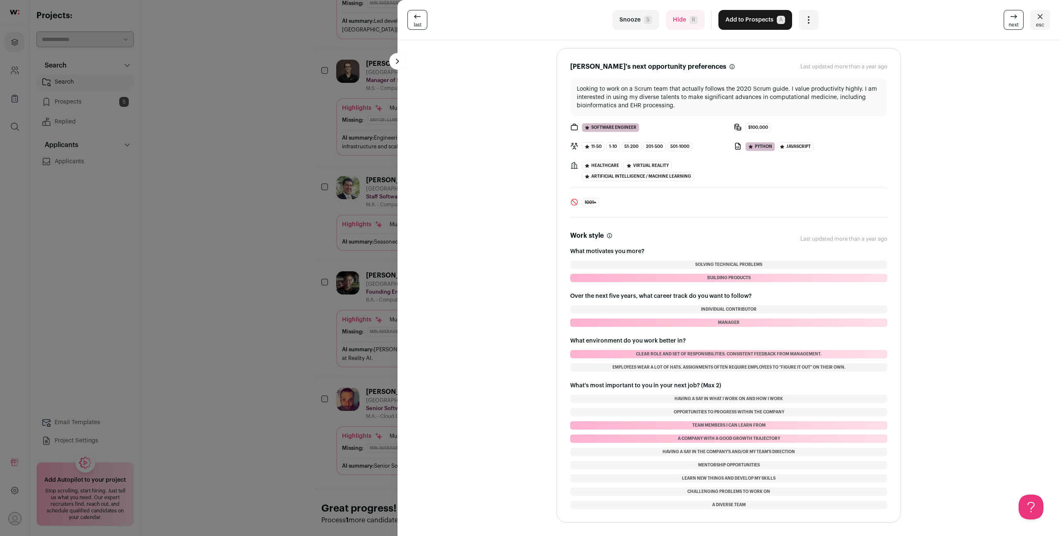
scroll to position [854, 0]
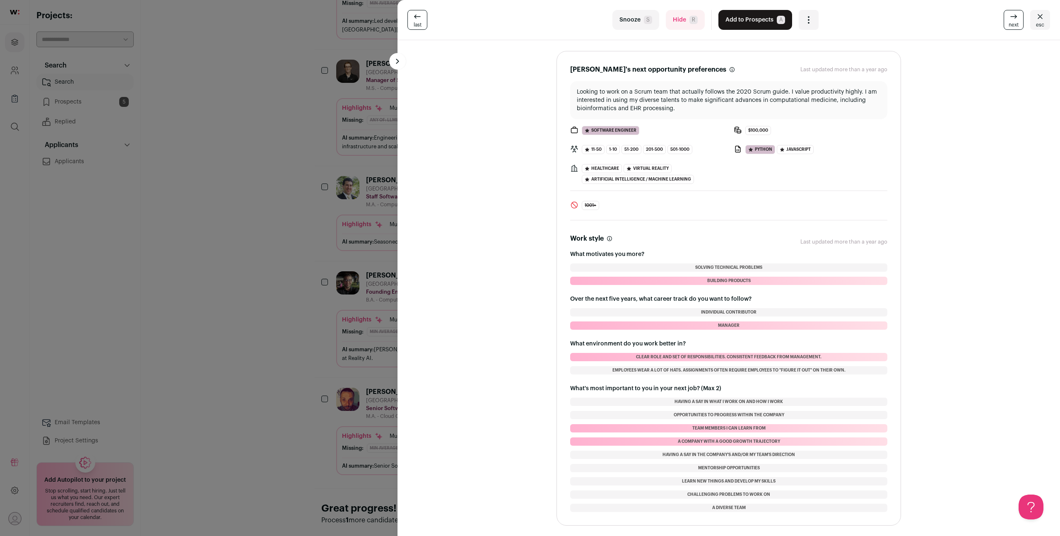
click at [1046, 17] on button "esc" at bounding box center [1040, 20] width 20 height 20
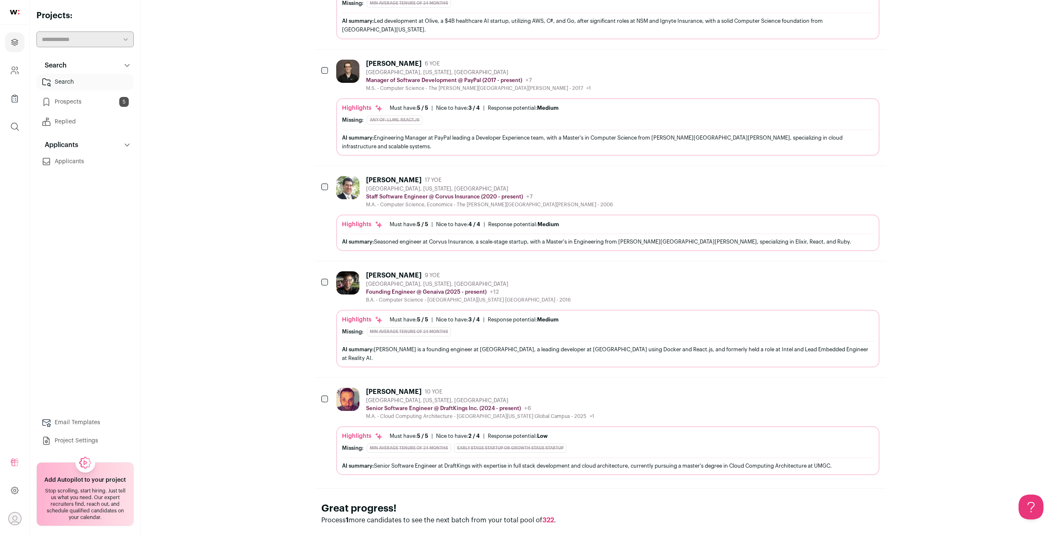
click at [527, 310] on div "Highlights Must have: 5 / 5 How many must haves have been fulfilled? | Nice to …" at bounding box center [607, 339] width 543 height 58
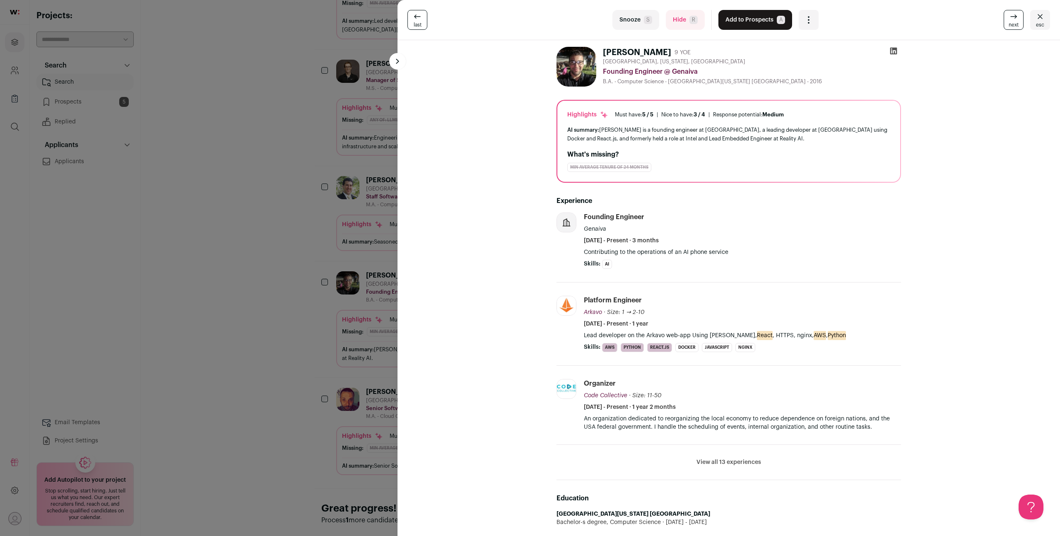
click at [688, 19] on button "Hide R" at bounding box center [685, 20] width 39 height 20
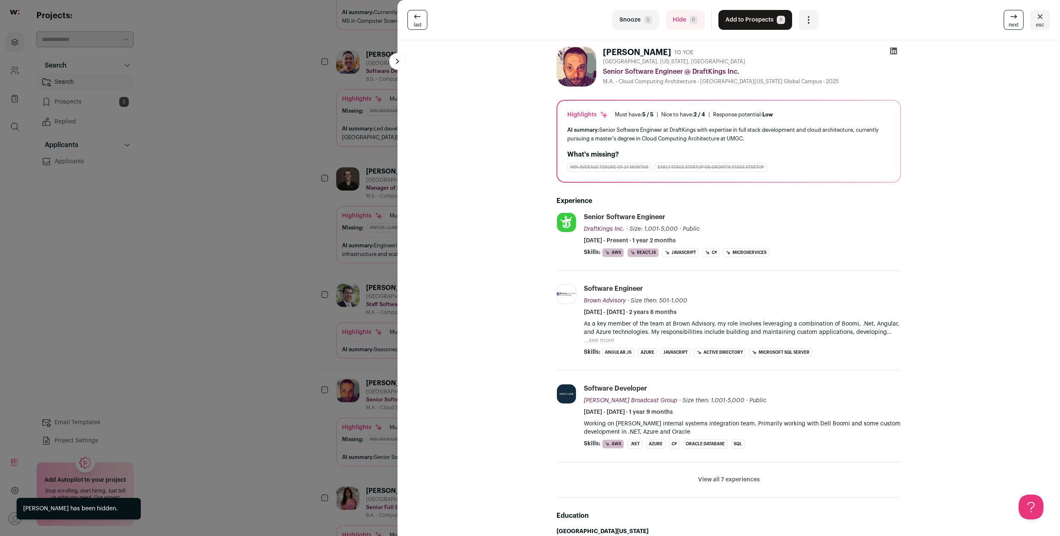
scroll to position [332, 0]
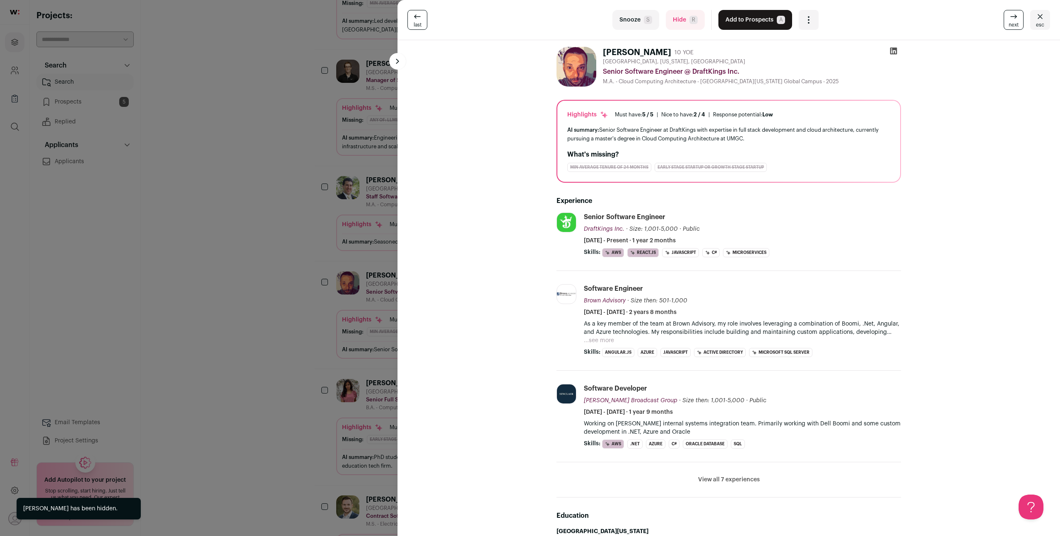
click at [1042, 16] on icon "Close" at bounding box center [1040, 17] width 10 height 10
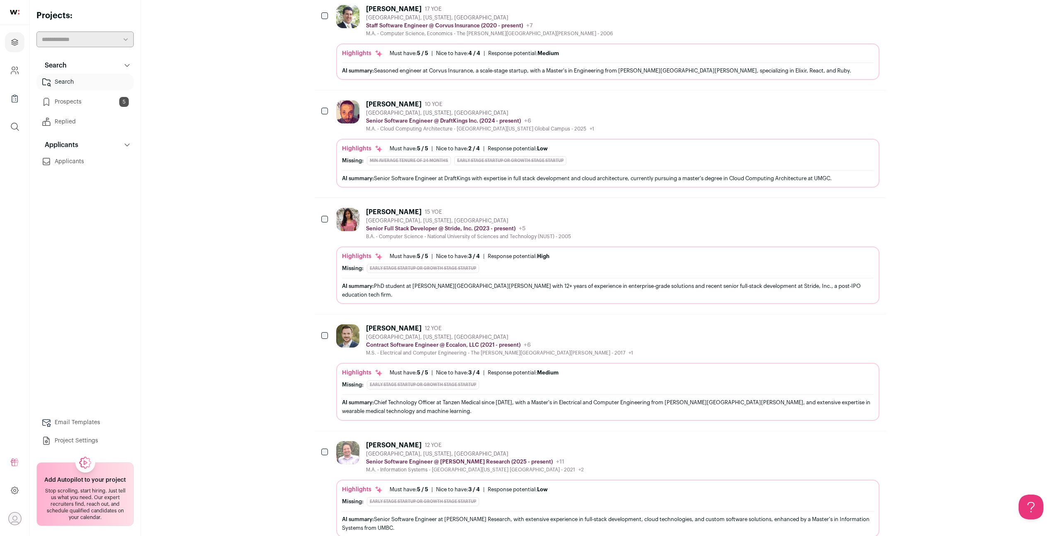
scroll to position [780, 0]
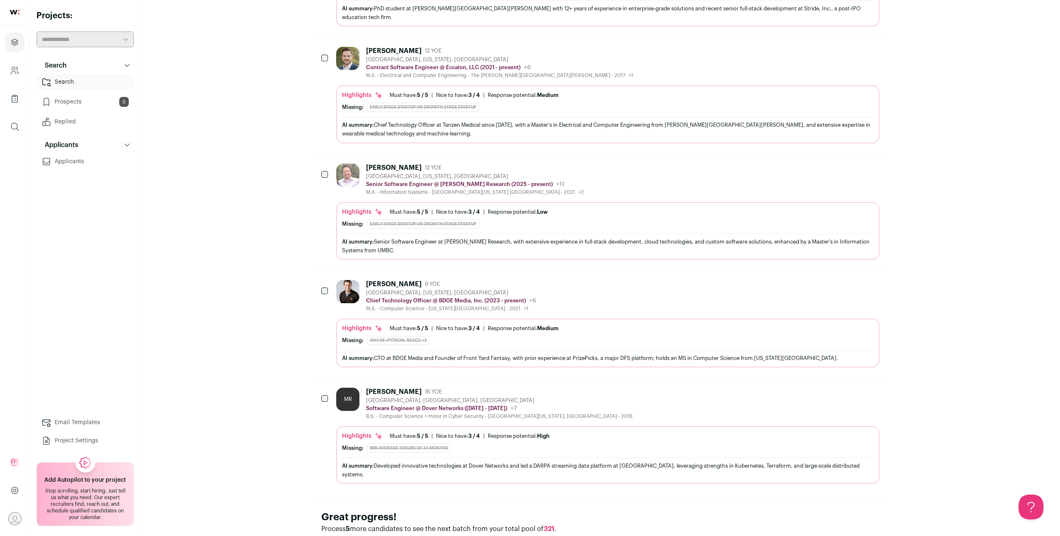
click at [552, 525] on span "321" at bounding box center [549, 528] width 11 height 7
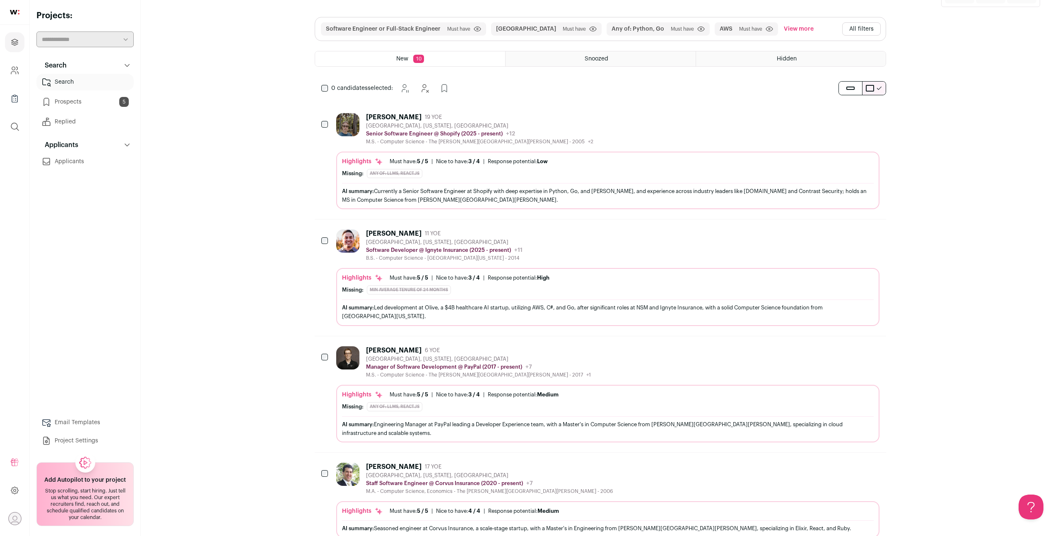
scroll to position [0, 0]
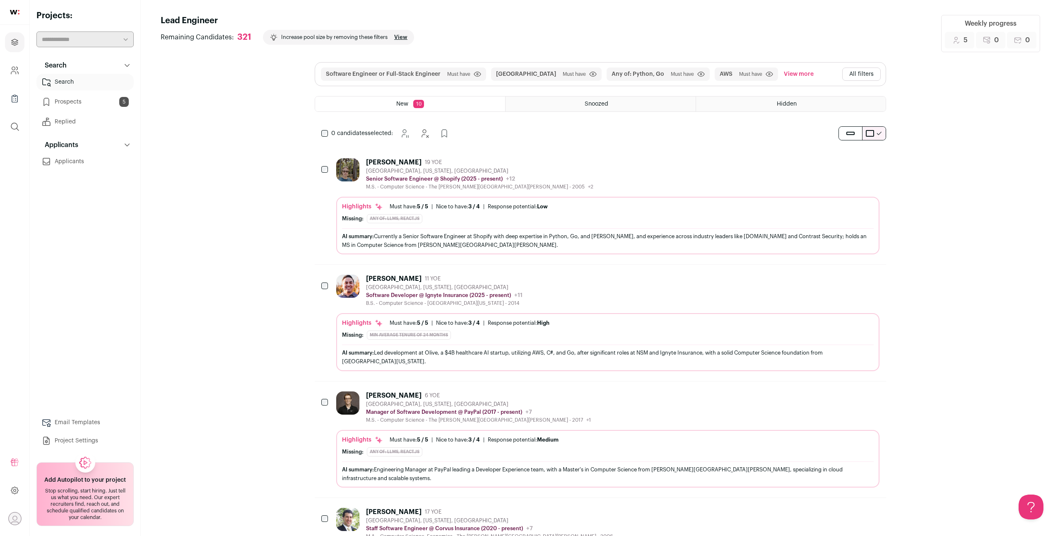
click at [96, 100] on link "Prospects 5" at bounding box center [84, 102] width 97 height 17
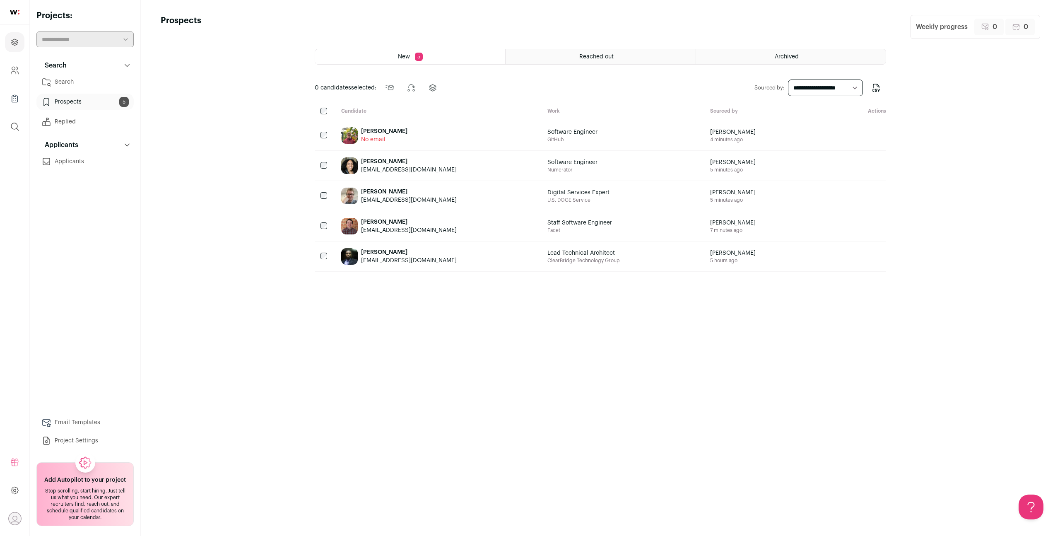
click at [94, 85] on link "Search" at bounding box center [84, 82] width 97 height 17
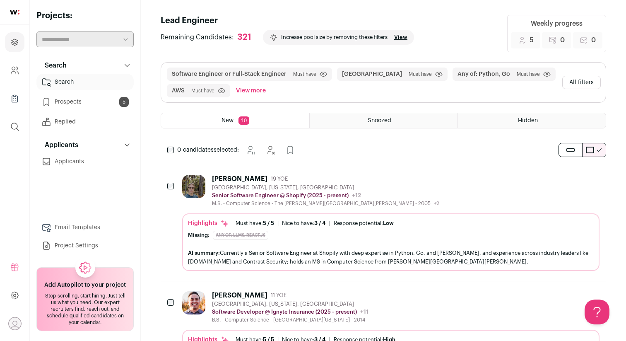
click at [305, 248] on div "AI summary: Currently a Senior Software Engineer at Shopify with deep expertise…" at bounding box center [391, 256] width 406 height 17
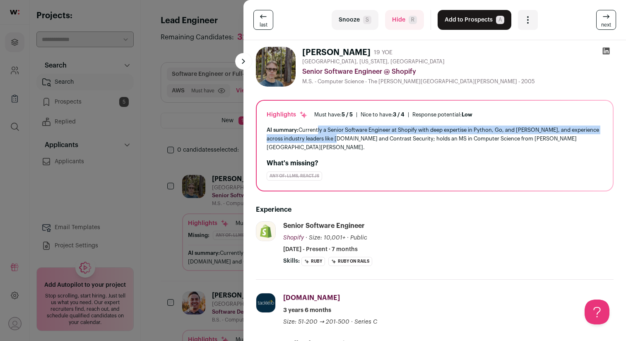
drag, startPoint x: 316, startPoint y: 131, endPoint x: 340, endPoint y: 135, distance: 24.4
click at [340, 135] on div "AI summary: Currently a Senior Software Engineer at Shopify with deep expertise…" at bounding box center [435, 138] width 336 height 26
click at [476, 19] on button "Add to Prospects A" at bounding box center [475, 20] width 74 height 20
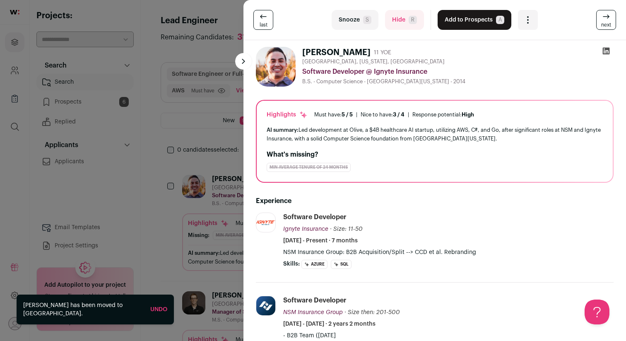
click at [189, 75] on div "last Snooze S Hide R Add to Prospects A Are you sure? [PERSON_NAME] is already …" at bounding box center [313, 170] width 626 height 341
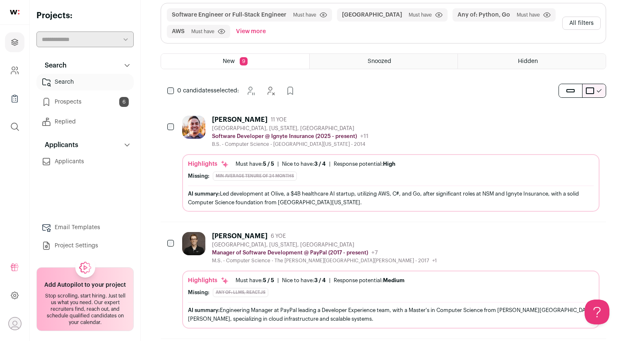
scroll to position [64, 0]
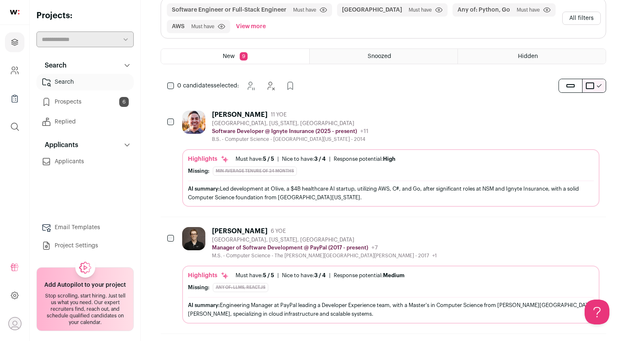
click at [378, 175] on div "Missing: min average tenure of 24 months" at bounding box center [391, 170] width 406 height 9
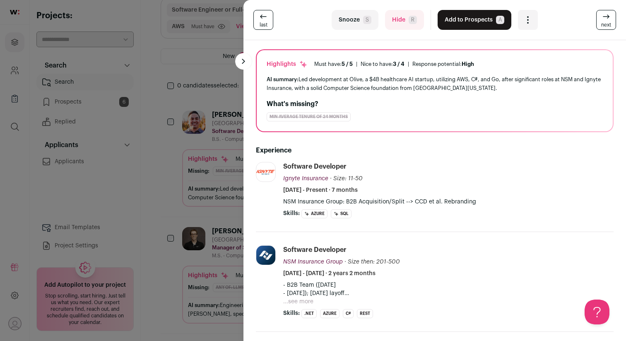
scroll to position [0, 0]
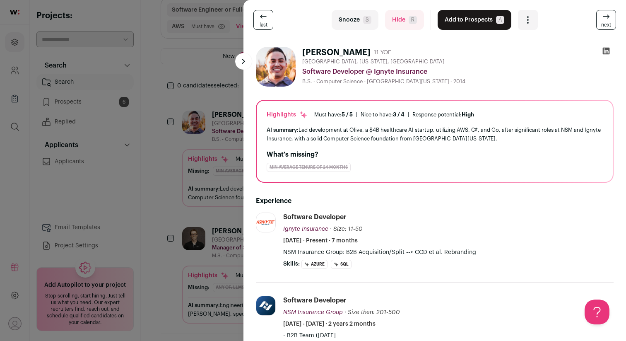
click at [480, 22] on button "Add to Prospects A" at bounding box center [475, 20] width 74 height 20
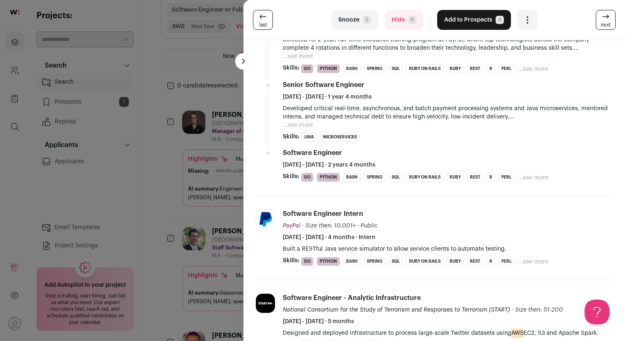
scroll to position [0, 0]
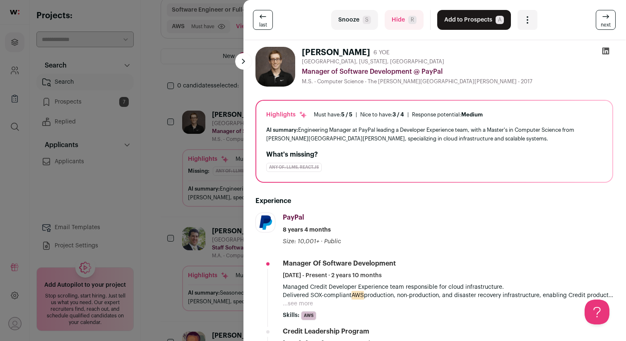
click at [408, 22] on span "R" at bounding box center [412, 20] width 8 height 8
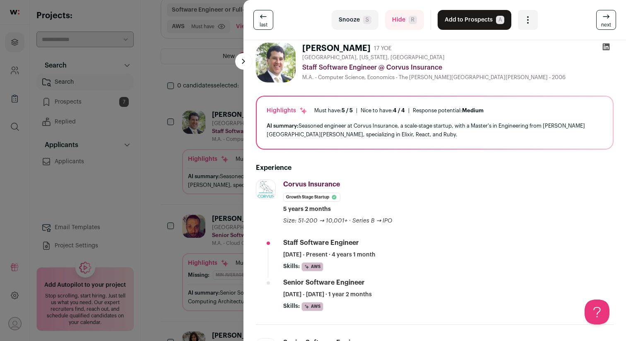
scroll to position [0, 0]
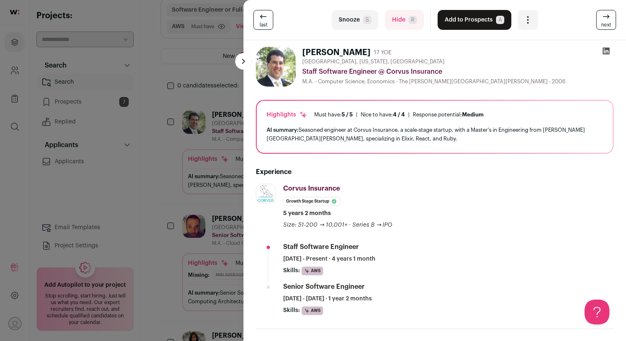
click at [400, 15] on button "Hide R" at bounding box center [404, 20] width 39 height 20
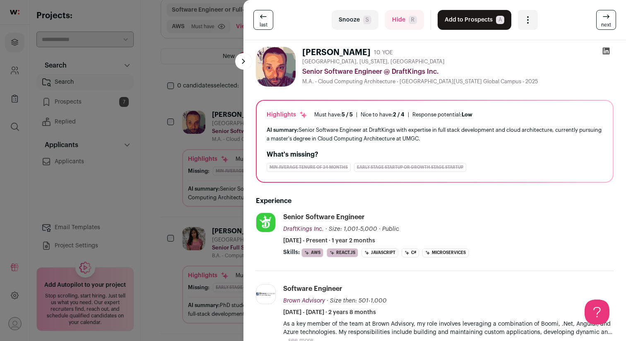
click at [395, 25] on button "Hide R" at bounding box center [404, 20] width 39 height 20
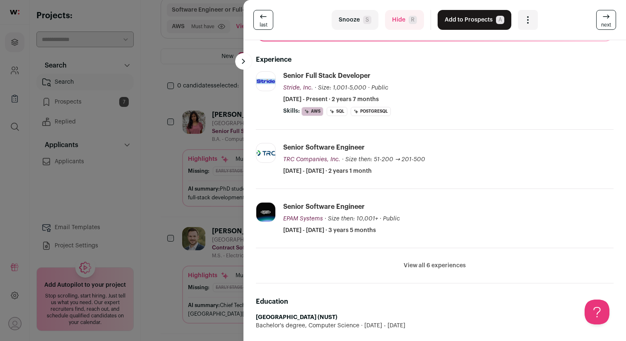
scroll to position [151, 0]
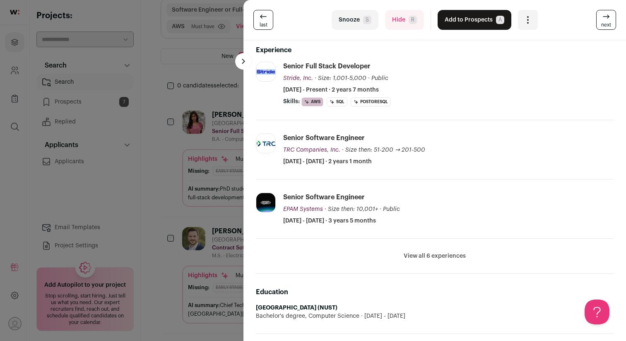
click at [184, 85] on div "last Snooze S Hide R Add to Prospects A Are you sure? [PERSON_NAME] is already …" at bounding box center [313, 170] width 626 height 341
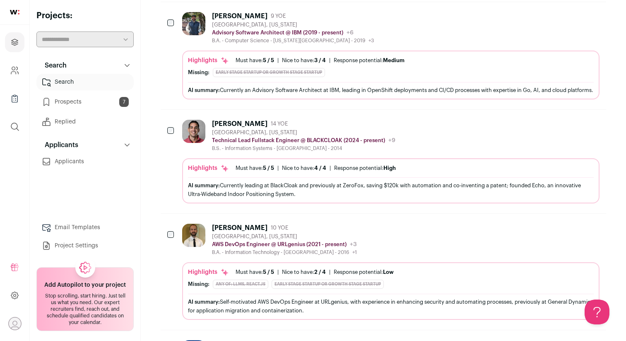
scroll to position [810, 0]
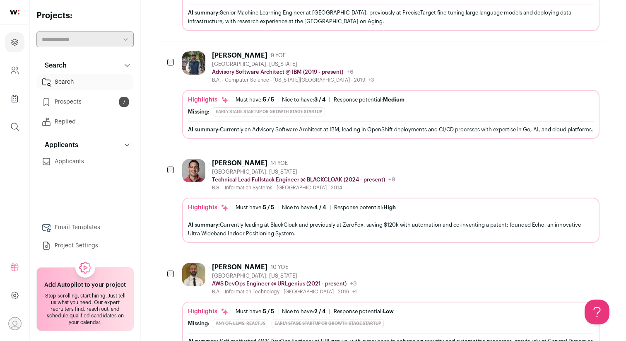
click at [241, 201] on div "[PERSON_NAME] 14 YOE [GEOGRAPHIC_DATA], [US_STATE] Technical Lead Fullstack Eng…" at bounding box center [390, 201] width 417 height 84
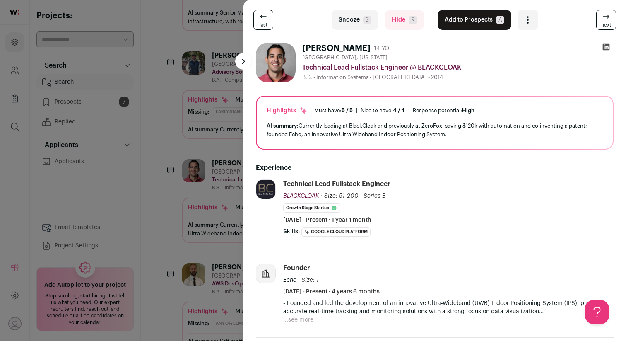
scroll to position [0, 0]
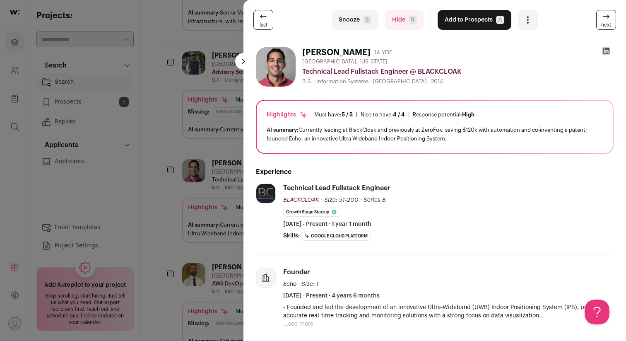
click at [469, 20] on button "Add to Prospects A" at bounding box center [475, 20] width 74 height 20
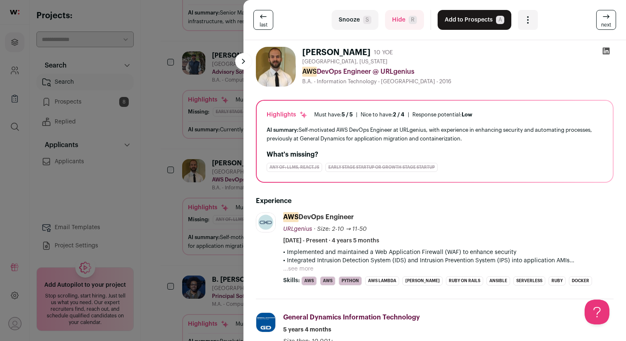
click at [406, 14] on button "Hide R" at bounding box center [404, 20] width 39 height 20
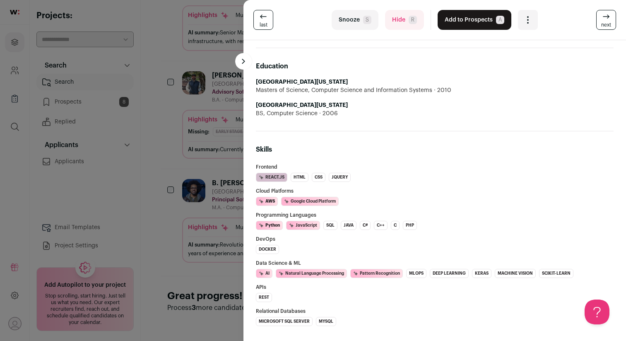
scroll to position [535, 0]
click at [190, 106] on div "last Snooze S Hide R Add to Prospects A Are you sure? B. [PERSON_NAME] is alrea…" at bounding box center [313, 170] width 626 height 341
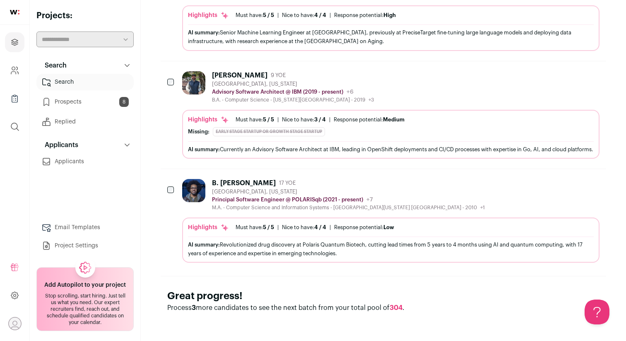
click at [405, 307] on p "Process 3 more candidates to see the next batch from your total pool of 304 ." at bounding box center [383, 308] width 432 height 10
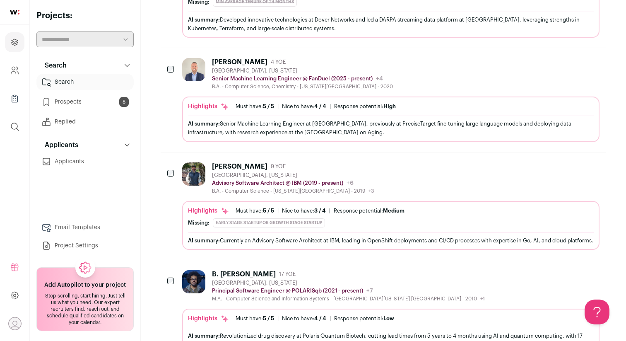
scroll to position [681, 0]
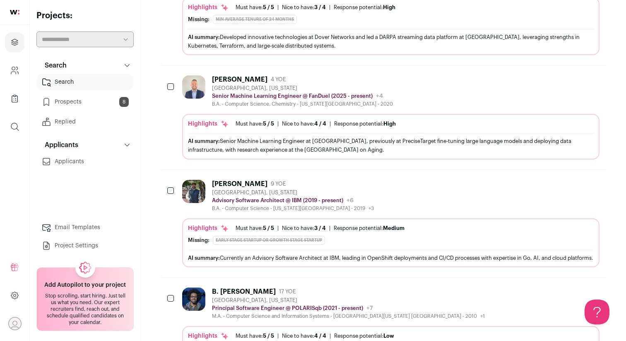
click at [170, 185] on div at bounding box center [171, 191] width 8 height 23
click at [171, 303] on div at bounding box center [171, 298] width 8 height 23
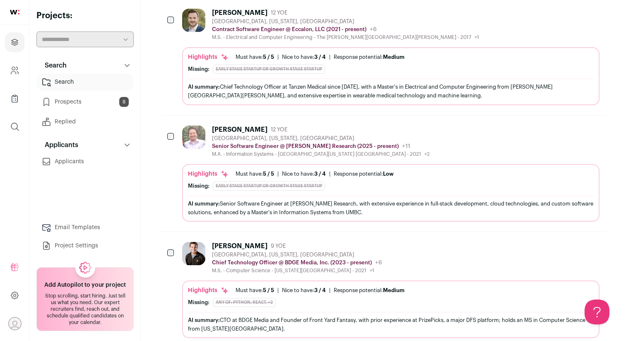
scroll to position [0, 0]
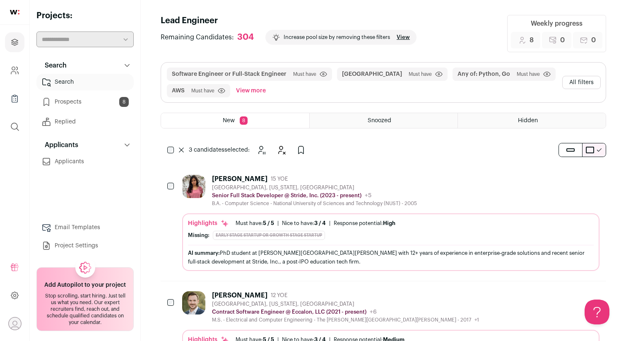
click at [167, 147] on div "3 candidates selected: [GEOGRAPHIC_DATA] Hide" at bounding box center [238, 150] width 155 height 17
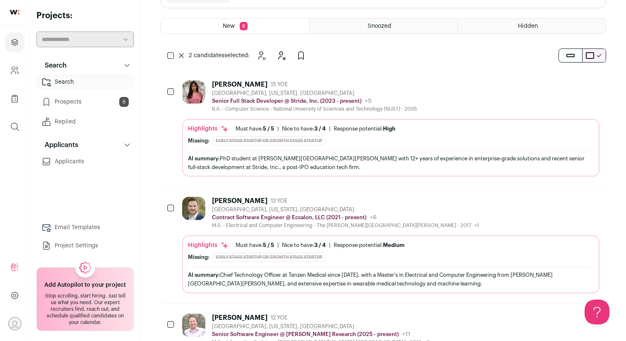
scroll to position [91, 0]
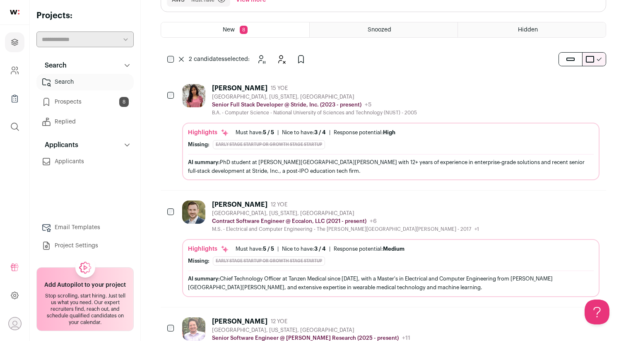
click at [177, 214] on div "[PERSON_NAME] 12 YOE [GEOGRAPHIC_DATA], [US_STATE], [GEOGRAPHIC_DATA] Contract …" at bounding box center [383, 248] width 445 height 116
click at [280, 61] on icon "Hide" at bounding box center [281, 59] width 10 height 10
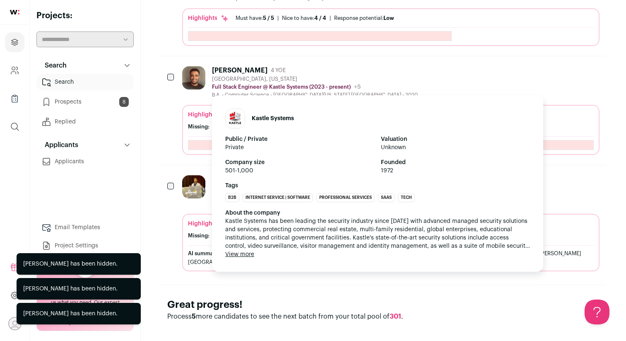
scroll to position [1010, 0]
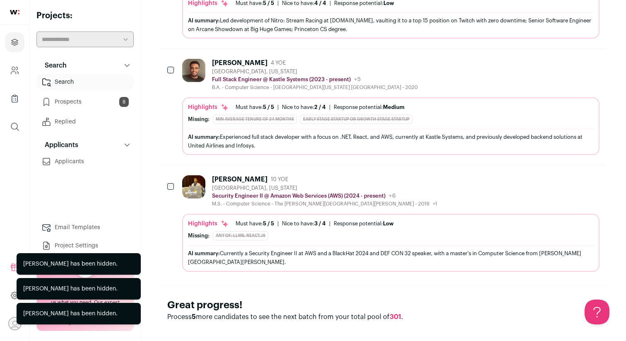
click at [520, 291] on div "Great progress! Process 5 more candidates to see the next batch from your total…" at bounding box center [383, 310] width 445 height 50
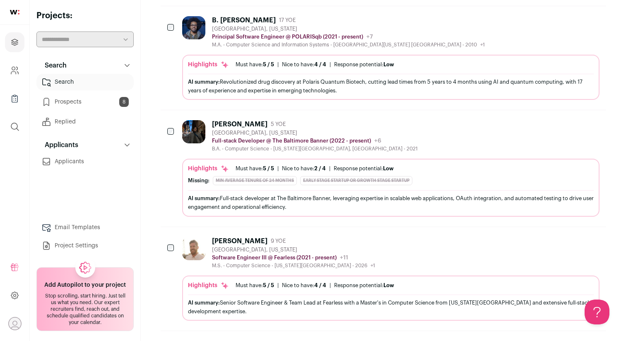
scroll to position [630, 0]
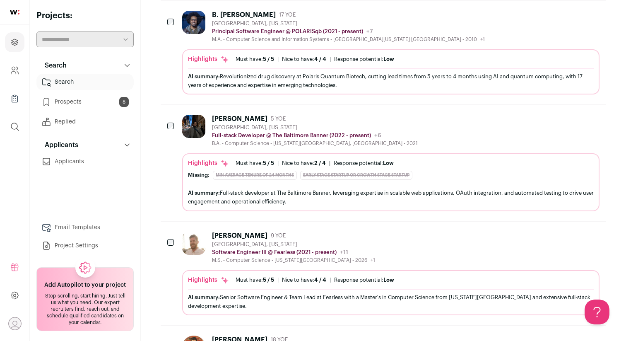
click at [461, 278] on div "Highlights Must have: 5 / 5 How many must haves have been fulfilled? | [GEOGRAP…" at bounding box center [391, 280] width 406 height 8
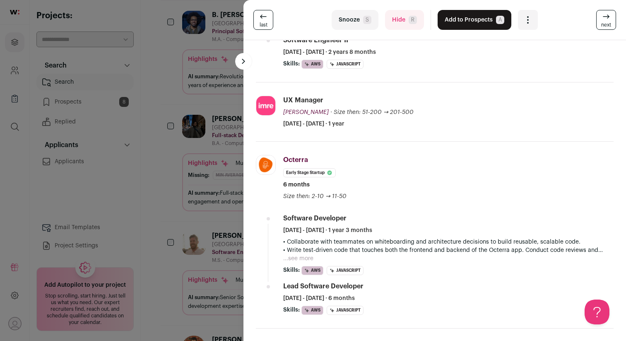
scroll to position [0, 0]
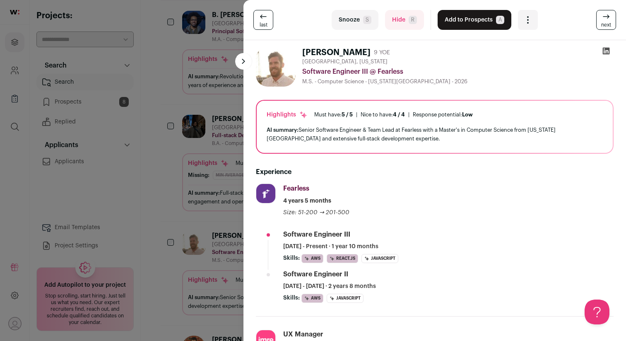
click at [466, 17] on button "Add to Prospects A" at bounding box center [475, 20] width 74 height 20
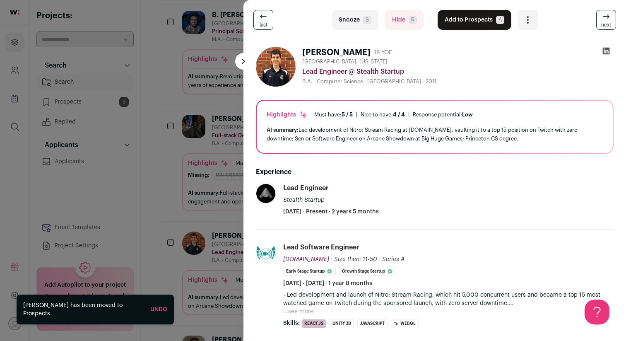
scroll to position [5, 0]
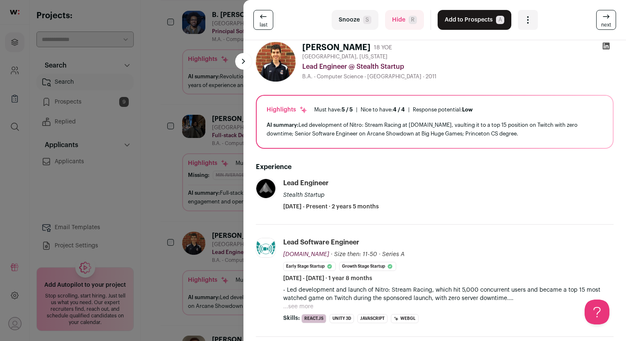
click at [233, 107] on div "last Snooze S Hide R Add to Prospects A Are you sure? [PERSON_NAME] is already …" at bounding box center [313, 170] width 626 height 341
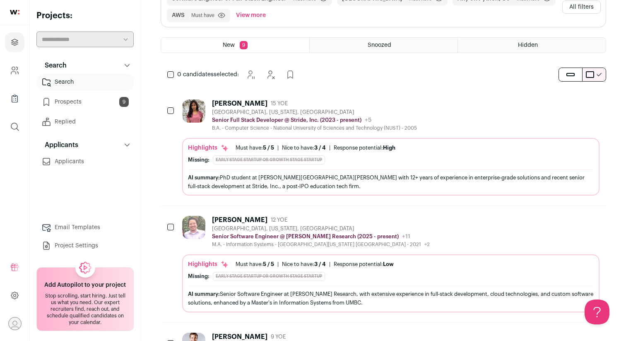
scroll to position [0, 0]
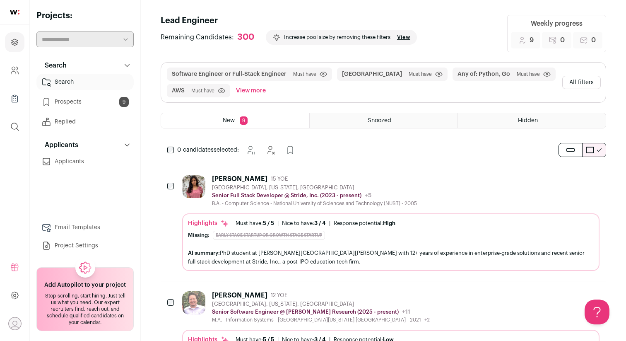
click at [393, 113] on ul "New 9 Snoozed Hidden" at bounding box center [383, 121] width 445 height 16
click at [394, 120] on div "Snoozed" at bounding box center [384, 120] width 148 height 15
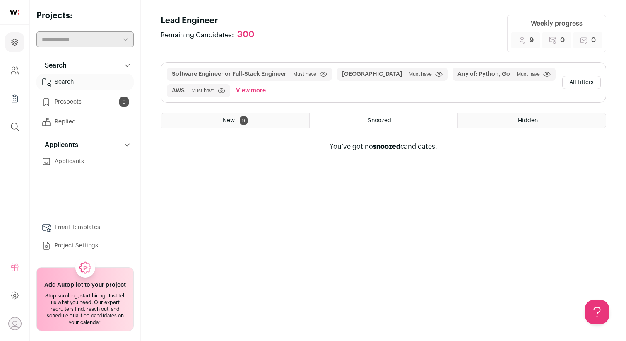
click at [504, 116] on div "Hidden" at bounding box center [532, 120] width 148 height 15
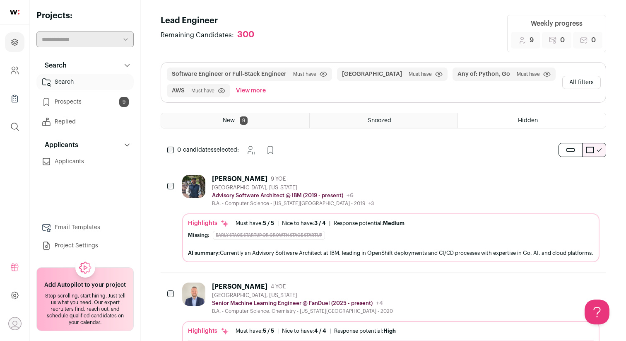
click at [255, 118] on div "New 9" at bounding box center [235, 120] width 148 height 15
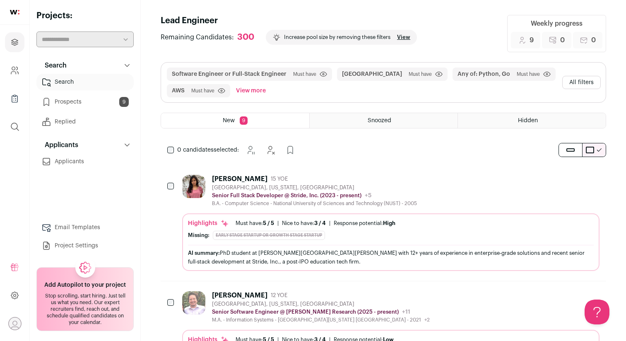
click at [321, 181] on div "[PERSON_NAME] 15 YOE" at bounding box center [314, 179] width 205 height 8
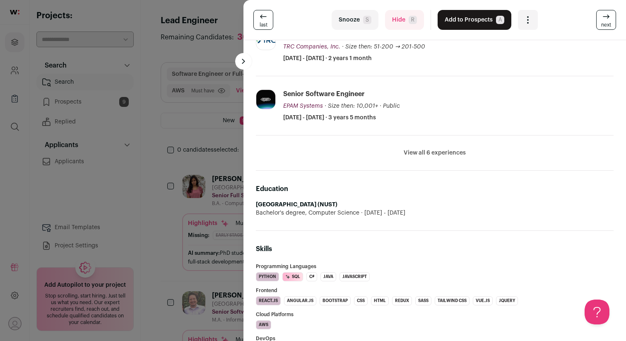
scroll to position [254, 0]
click at [409, 17] on span "R" at bounding box center [413, 20] width 8 height 8
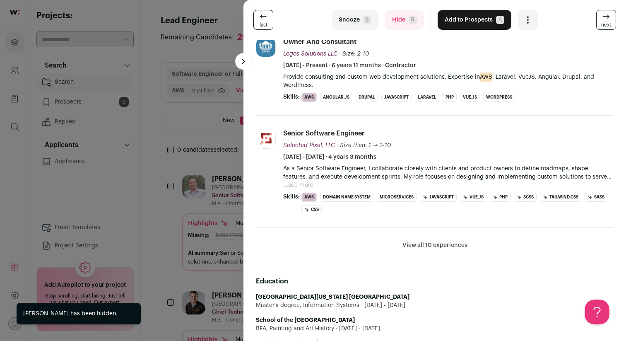
scroll to position [250, 0]
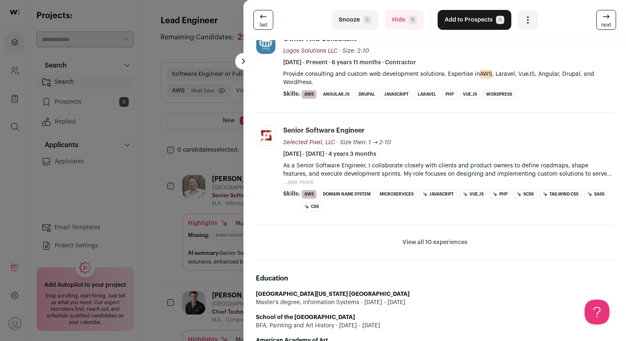
click at [409, 19] on span "R" at bounding box center [413, 20] width 8 height 8
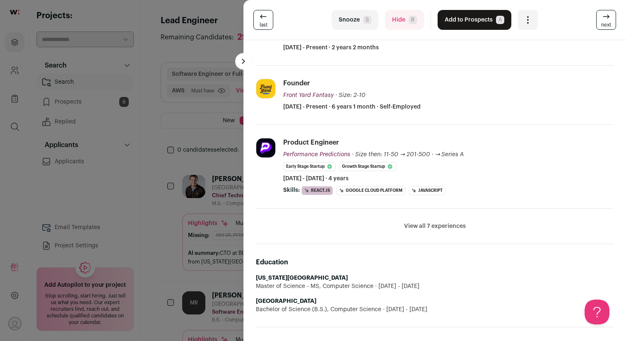
scroll to position [0, 0]
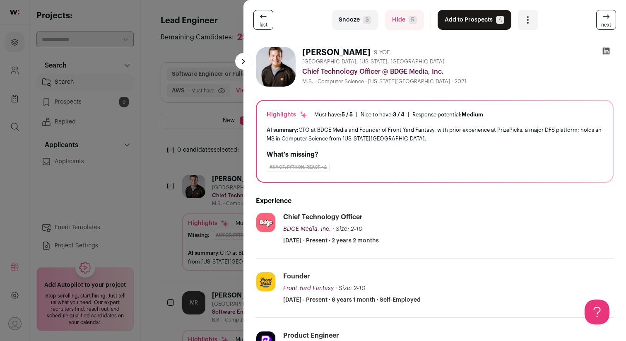
click at [469, 20] on button "Add to Prospects A" at bounding box center [475, 20] width 74 height 20
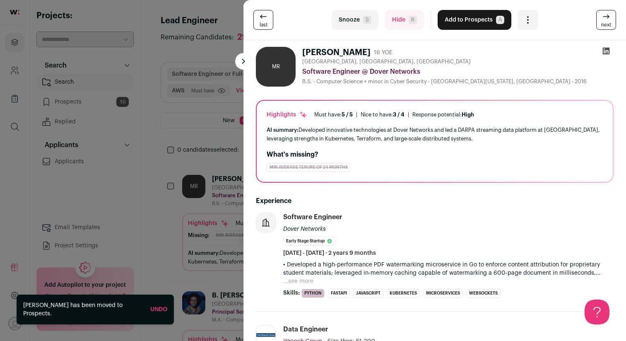
click at [410, 131] on div "AI summary: Developed innovative technologies at Dover Networks and led a DARPA…" at bounding box center [435, 133] width 336 height 17
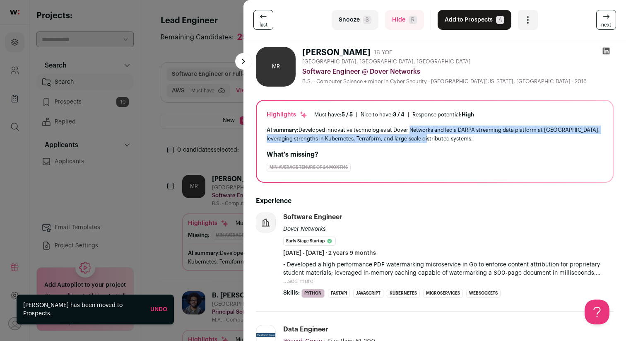
drag, startPoint x: 410, startPoint y: 131, endPoint x: 420, endPoint y: 136, distance: 11.1
click at [420, 136] on div "AI summary: Developed innovative technologies at Dover Networks and led a DARPA…" at bounding box center [435, 133] width 336 height 17
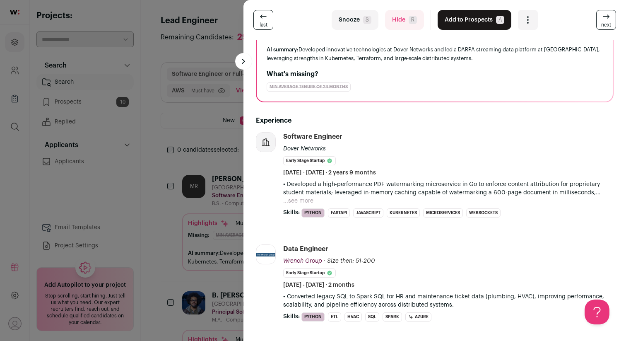
scroll to position [88, 0]
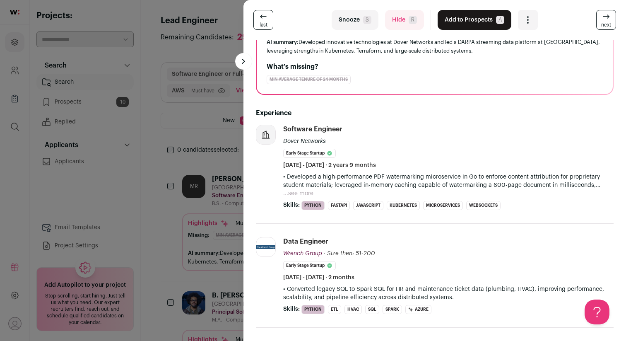
click at [408, 178] on p "• Developed a high-performance PDF watermarking microservice in Go to enforce c…" at bounding box center [448, 181] width 330 height 17
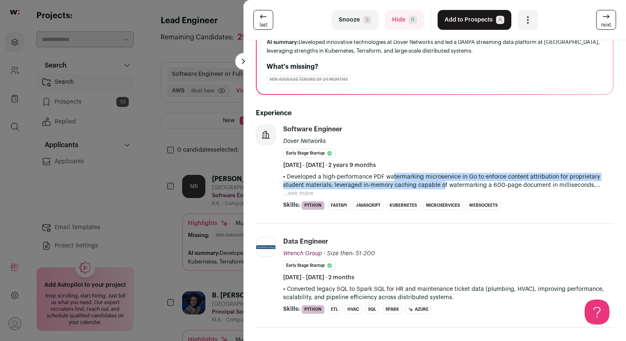
drag, startPoint x: 408, startPoint y: 178, endPoint x: 433, endPoint y: 184, distance: 25.6
click at [433, 184] on p "• Developed a high-performance PDF watermarking microservice in Go to enforce c…" at bounding box center [448, 181] width 330 height 17
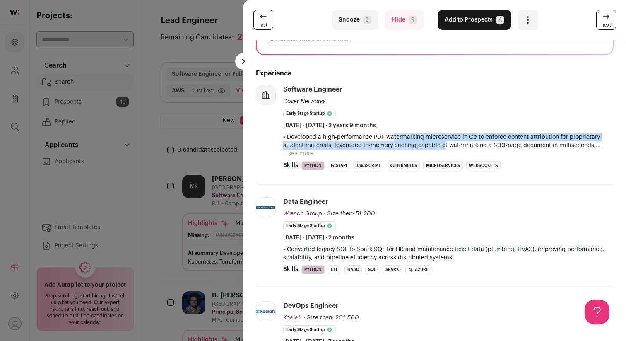
scroll to position [0, 0]
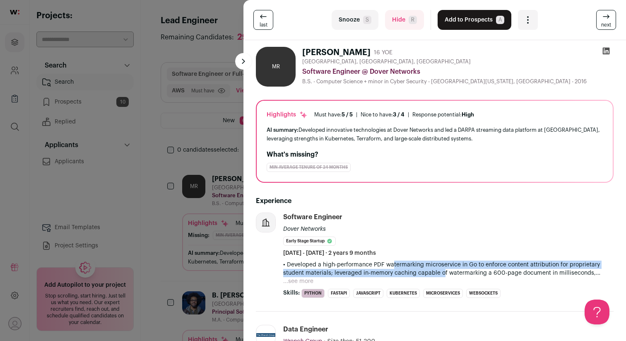
click at [465, 23] on button "Add to Prospects A" at bounding box center [475, 20] width 74 height 20
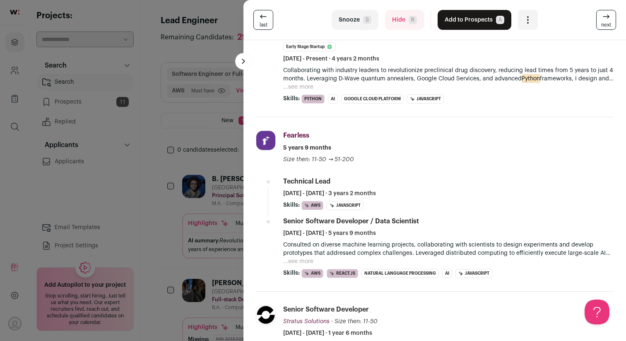
scroll to position [44, 0]
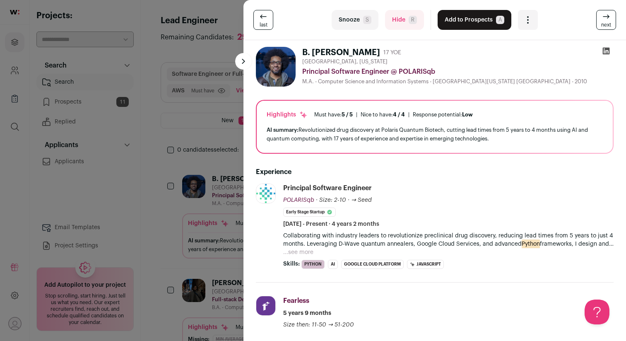
click at [482, 19] on button "Add to Prospects A" at bounding box center [475, 20] width 74 height 20
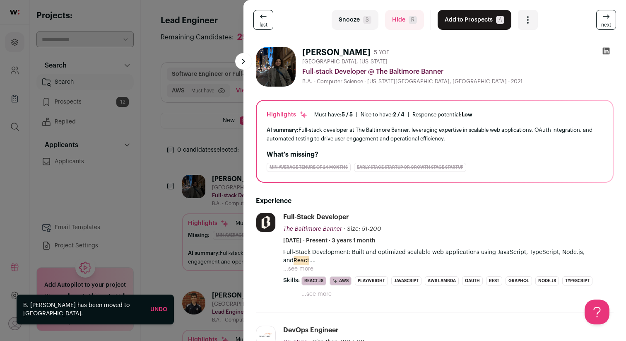
click at [397, 19] on button "Hide R" at bounding box center [404, 20] width 39 height 20
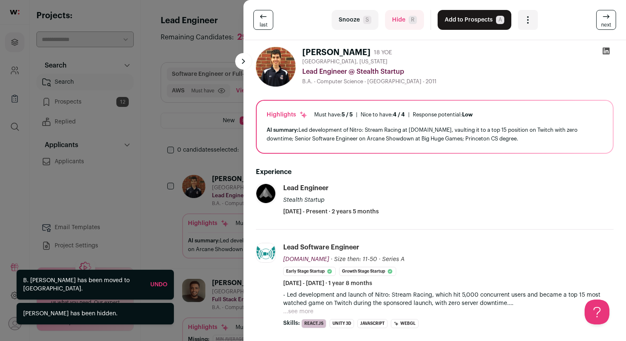
click at [154, 284] on link "Undo" at bounding box center [158, 285] width 17 height 6
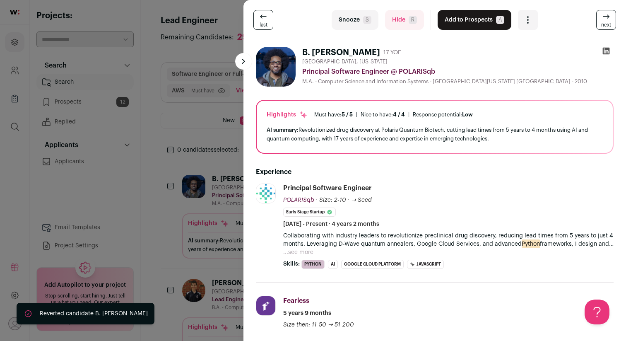
click at [476, 20] on button "Add to Prospects A" at bounding box center [475, 20] width 74 height 20
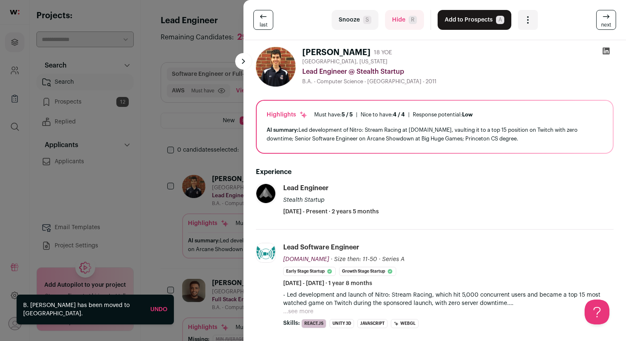
click at [405, 21] on button "Hide R" at bounding box center [404, 20] width 39 height 20
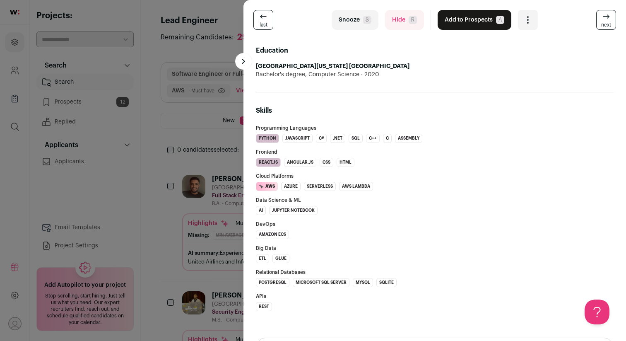
scroll to position [435, 0]
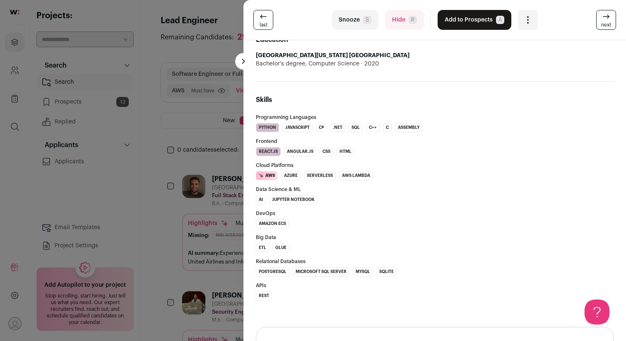
click at [406, 23] on button "Hide R" at bounding box center [404, 20] width 39 height 20
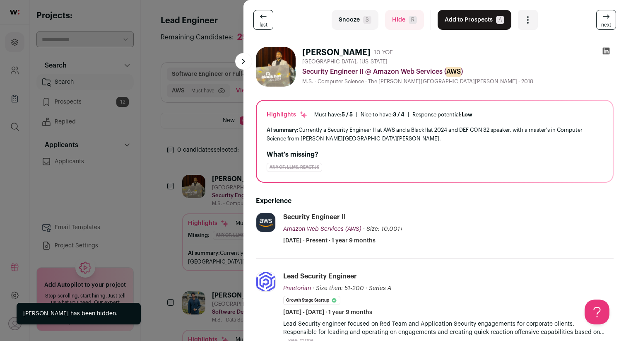
click at [410, 20] on span "R" at bounding box center [413, 20] width 8 height 8
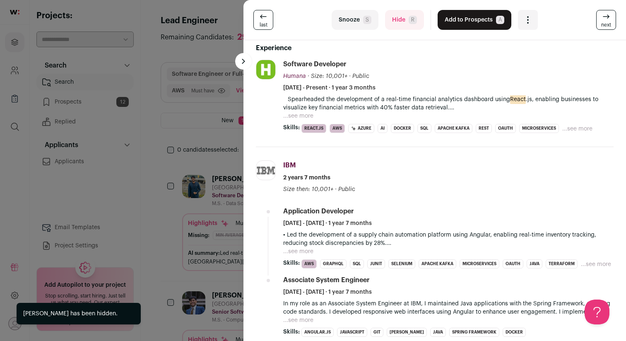
scroll to position [166, 0]
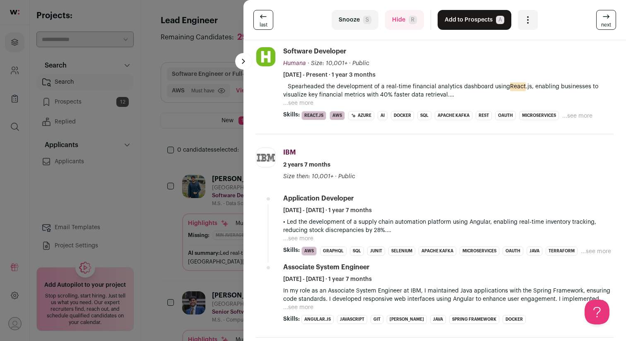
click at [399, 26] on button "Hide R" at bounding box center [404, 20] width 39 height 20
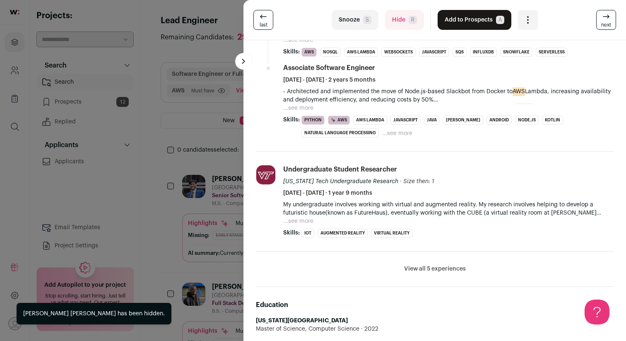
scroll to position [446, 0]
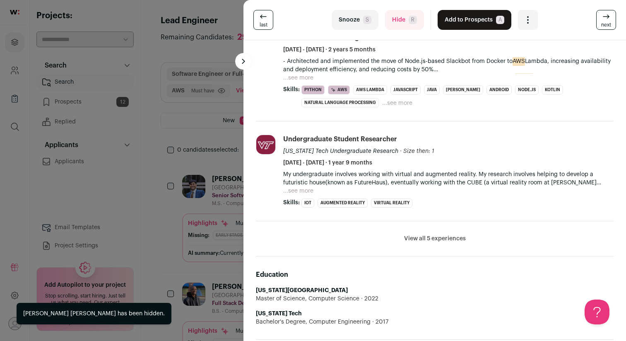
click at [407, 27] on button "Hide R" at bounding box center [404, 20] width 39 height 20
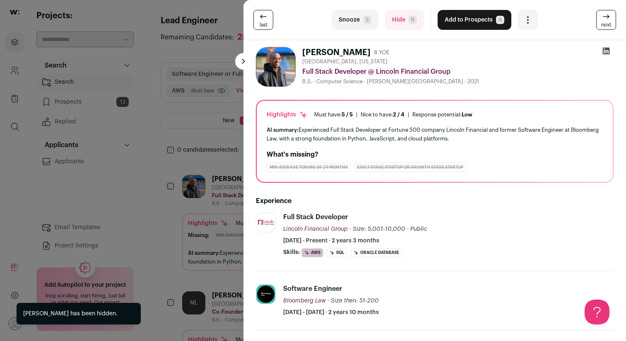
click at [214, 113] on div "last Snooze S Hide R Add to Prospects A Are you sure? [PERSON_NAME] is already …" at bounding box center [313, 170] width 626 height 341
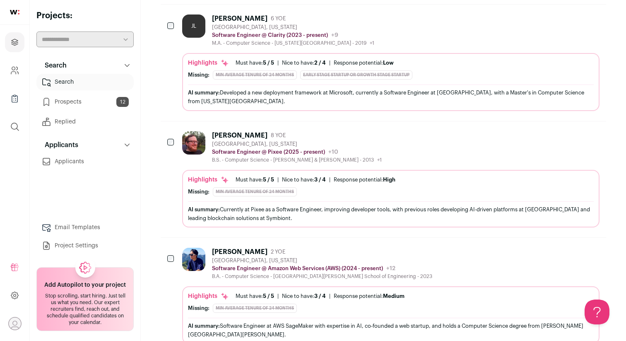
scroll to position [704, 0]
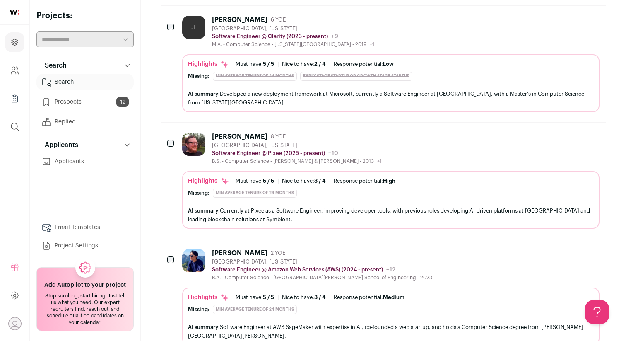
click at [446, 146] on div "[PERSON_NAME] 8 YOE [GEOGRAPHIC_DATA], [US_STATE] Software Engineer @ Pixee (20…" at bounding box center [390, 148] width 417 height 32
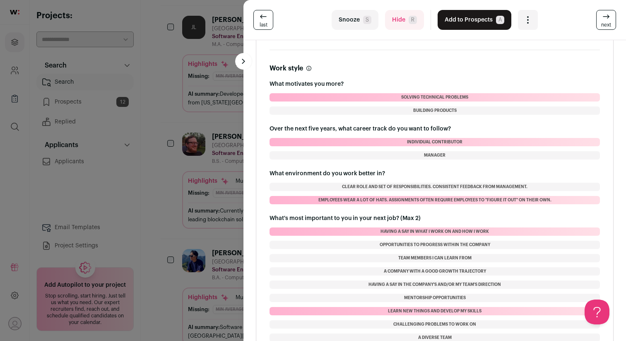
scroll to position [1077, 0]
click at [203, 60] on div "last Snooze S Hide R Add to Prospects A Are you sure? [PERSON_NAME] is already …" at bounding box center [313, 170] width 626 height 341
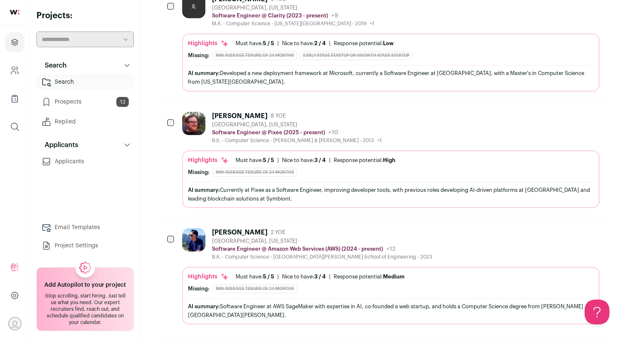
scroll to position [786, 0]
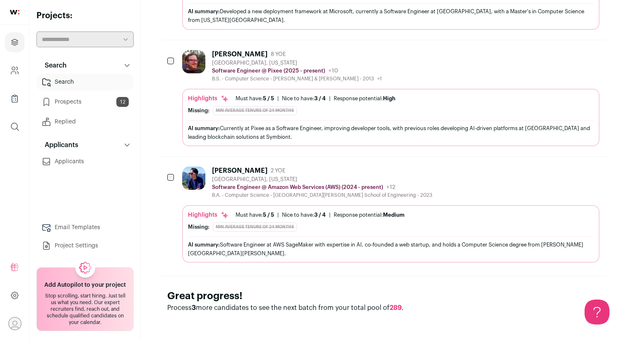
click at [352, 78] on div "[PERSON_NAME] 8 YOE [GEOGRAPHIC_DATA], [US_STATE] Software Engineer @ Pixee (20…" at bounding box center [390, 66] width 417 height 32
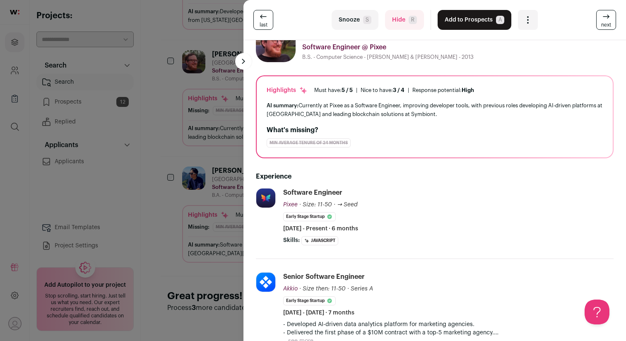
scroll to position [20, 0]
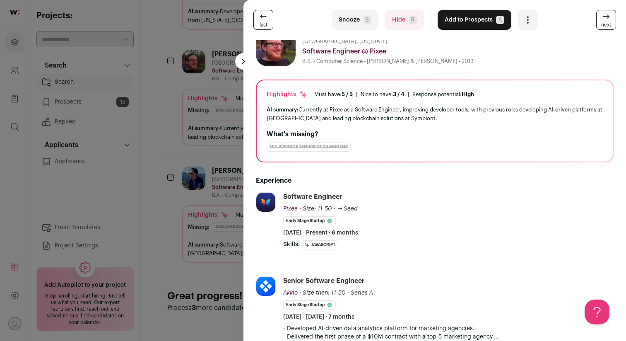
click at [467, 19] on button "Add to Prospects A" at bounding box center [475, 20] width 74 height 20
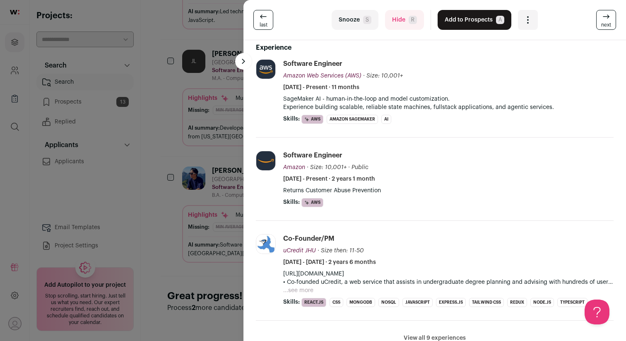
scroll to position [0, 0]
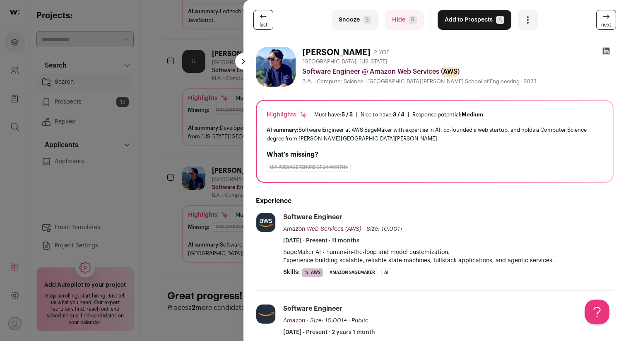
click at [400, 17] on button "Hide R" at bounding box center [404, 20] width 39 height 20
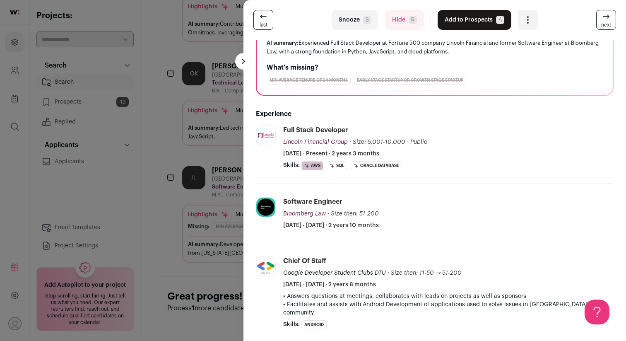
scroll to position [94, 0]
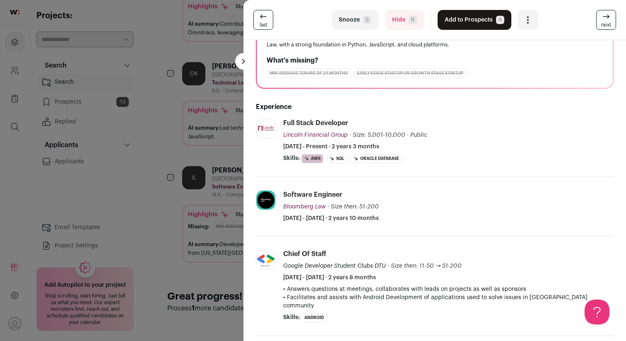
click at [405, 27] on button "Hide R" at bounding box center [404, 20] width 39 height 20
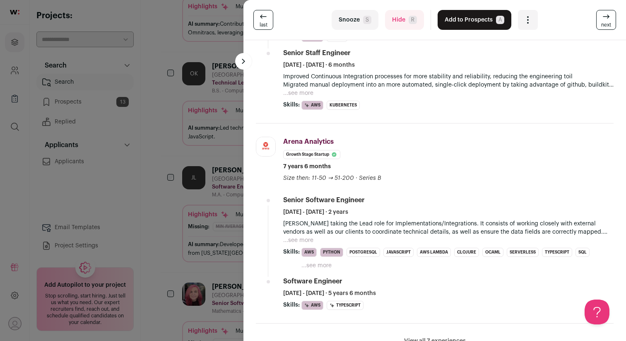
scroll to position [310, 0]
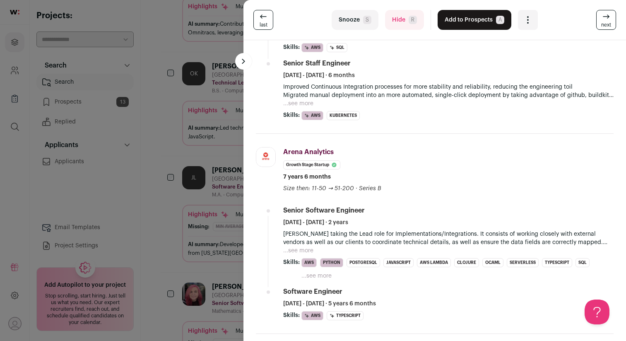
click at [374, 230] on p "[PERSON_NAME] taking the Lead role for Implementations/Integrations. It consist…" at bounding box center [448, 238] width 330 height 17
click at [371, 237] on p "[PERSON_NAME] taking the Lead role for Implementations/Integrations. It consist…" at bounding box center [448, 238] width 330 height 17
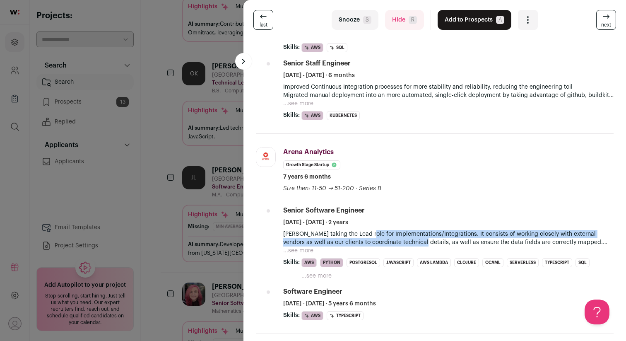
drag, startPoint x: 371, startPoint y: 237, endPoint x: 392, endPoint y: 241, distance: 22.3
click at [392, 241] on p "[PERSON_NAME] taking the Lead role for Implementations/Integrations. It consist…" at bounding box center [448, 238] width 330 height 17
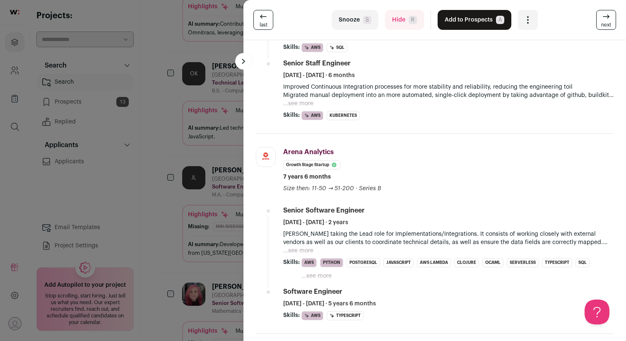
click at [449, 241] on p "[PERSON_NAME] taking the Lead role for Implementations/Integrations. It consist…" at bounding box center [448, 238] width 330 height 17
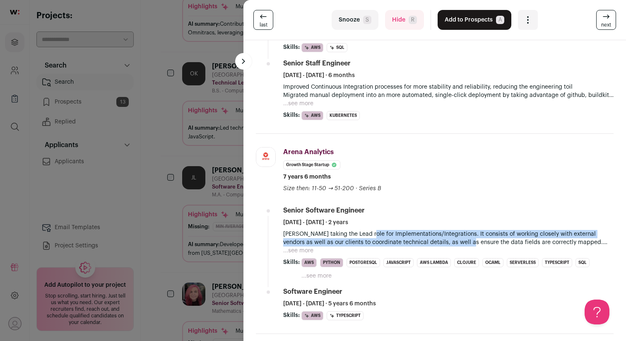
drag, startPoint x: 449, startPoint y: 241, endPoint x: 394, endPoint y: 230, distance: 56.2
click at [395, 230] on p "[PERSON_NAME] taking the Lead role for Implementations/Integrations. It consist…" at bounding box center [448, 238] width 330 height 17
click at [394, 230] on p "[PERSON_NAME] taking the Lead role for Implementations/Integrations. It consist…" at bounding box center [448, 238] width 330 height 17
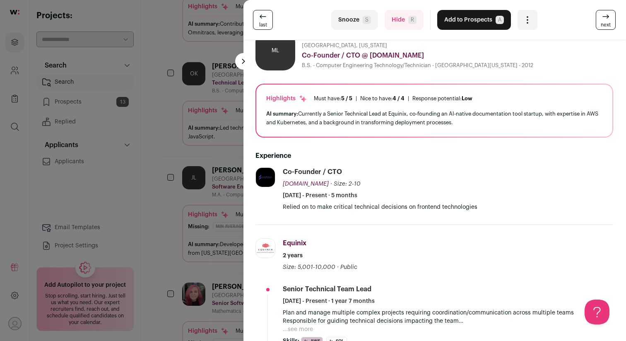
scroll to position [0, 0]
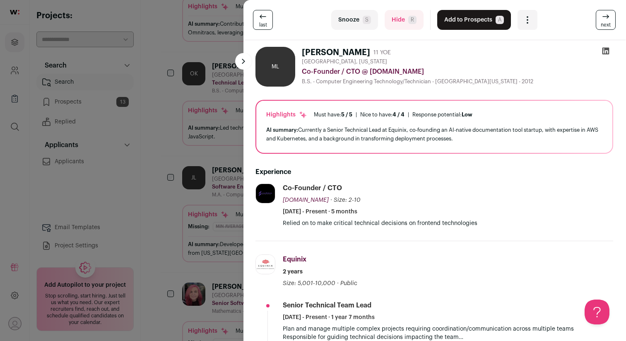
click at [488, 130] on div "AI summary: Currently a Senior Technical Lead at Equinix, co-founding an AI-nat…" at bounding box center [434, 133] width 336 height 17
click at [496, 18] on span "A" at bounding box center [500, 20] width 8 height 8
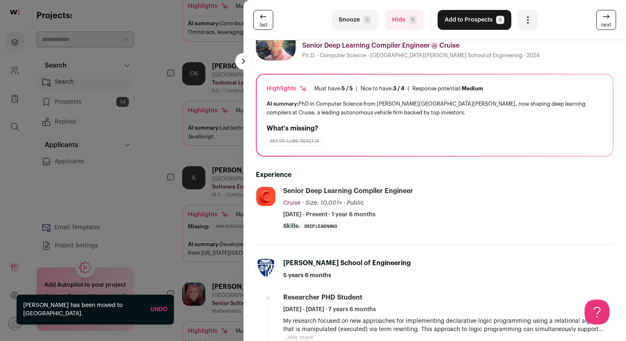
scroll to position [26, 0]
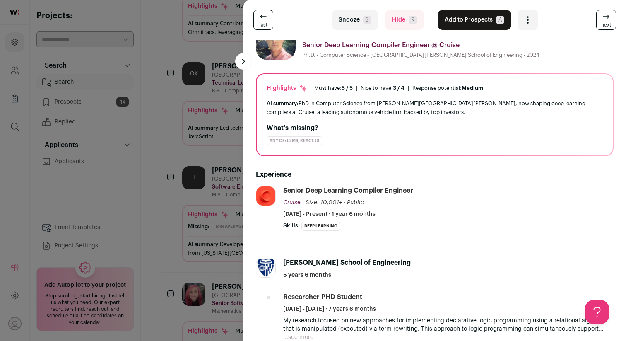
click at [408, 16] on button "Hide R" at bounding box center [404, 20] width 39 height 20
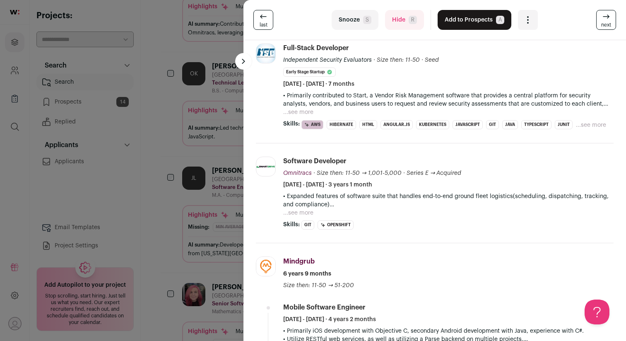
scroll to position [145, 0]
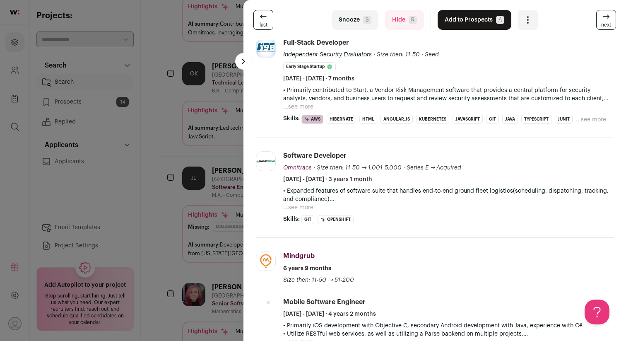
click at [589, 96] on p "• Primarily contributed to Start, a Vendor Risk Management software that provid…" at bounding box center [448, 94] width 330 height 17
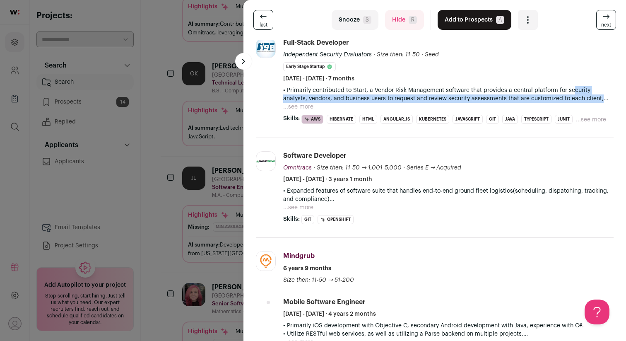
drag, startPoint x: 589, startPoint y: 96, endPoint x: 578, endPoint y: 88, distance: 13.9
click at [578, 88] on p "• Primarily contributed to Start, a Vendor Risk Management software that provid…" at bounding box center [448, 94] width 330 height 17
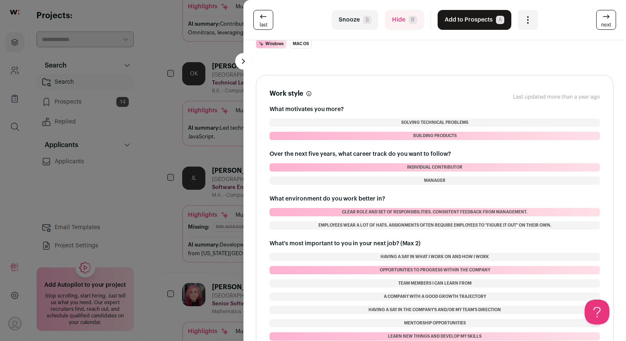
scroll to position [939, 0]
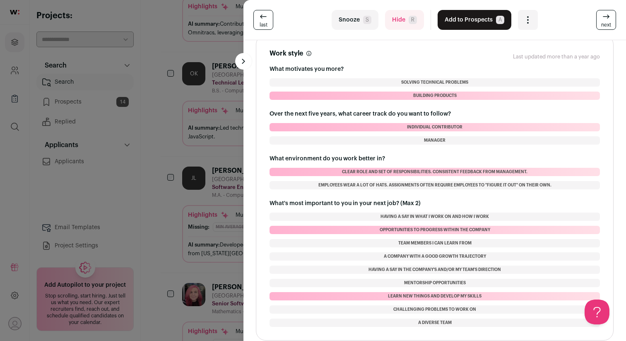
click at [404, 17] on button "Hide R" at bounding box center [404, 20] width 39 height 20
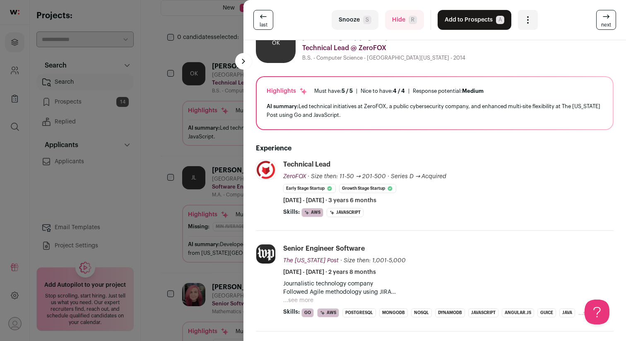
scroll to position [0, 0]
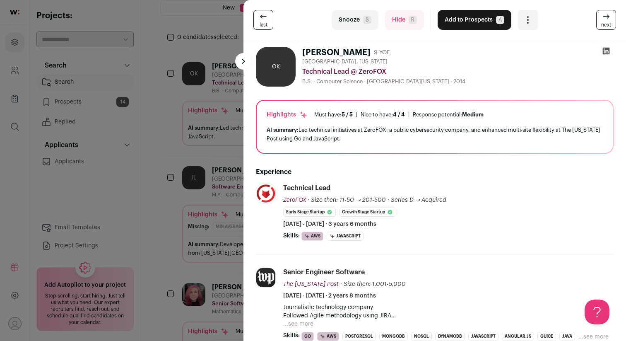
click at [481, 17] on button "Add to Prospects A" at bounding box center [475, 20] width 74 height 20
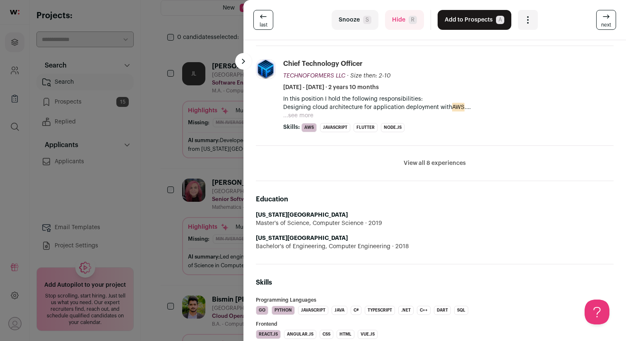
scroll to position [429, 0]
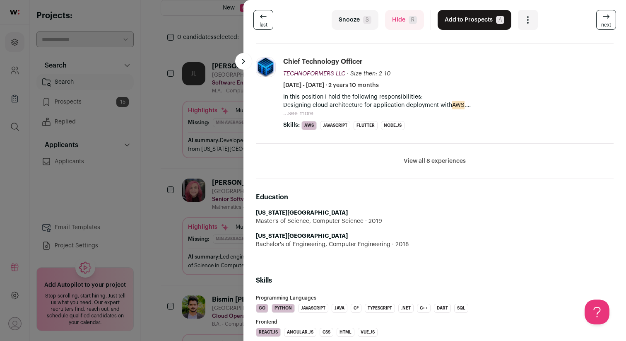
click at [302, 113] on button "...see more" at bounding box center [298, 113] width 30 height 8
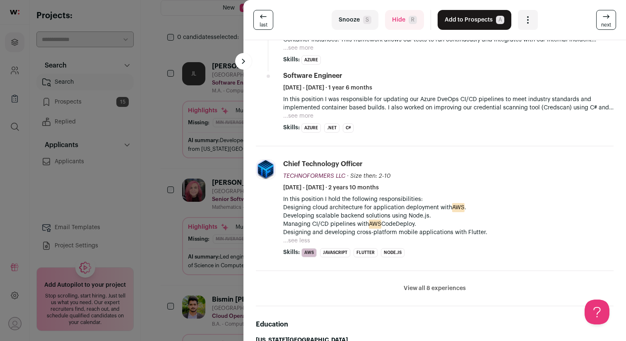
scroll to position [296, 0]
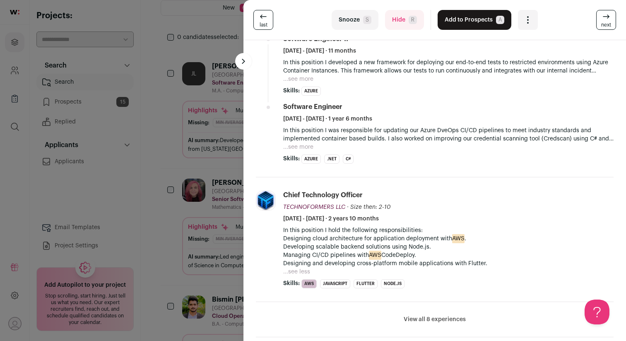
click at [483, 22] on button "Add to Prospects A" at bounding box center [475, 20] width 74 height 20
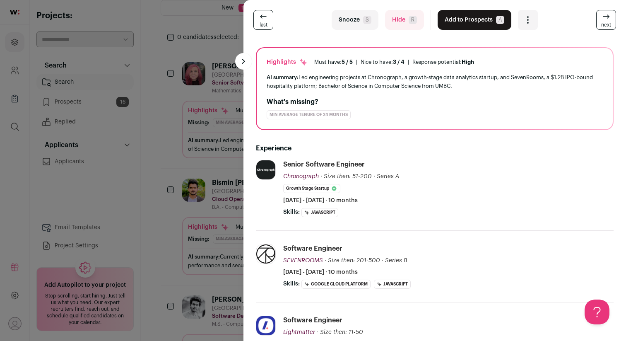
scroll to position [0, 0]
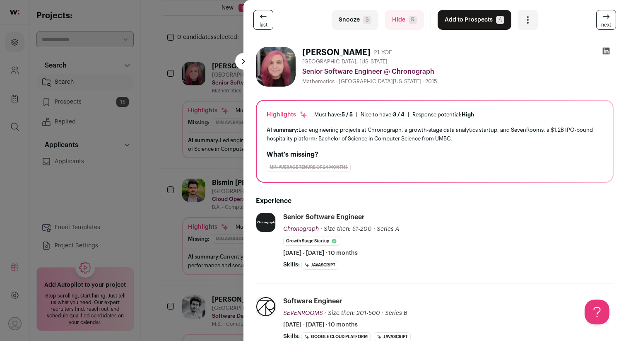
click at [324, 130] on div "AI summary: Led engineering projects at Chronograph, a growth-stage data analyt…" at bounding box center [435, 133] width 336 height 17
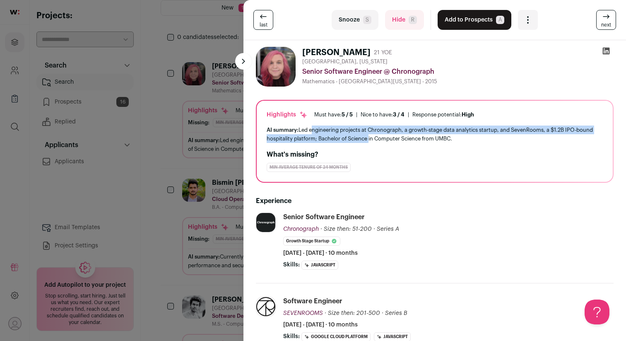
drag, startPoint x: 324, startPoint y: 130, endPoint x: 362, endPoint y: 135, distance: 38.8
click at [363, 135] on div "AI summary: Led engineering projects at Chronograph, a growth-stage data analyt…" at bounding box center [435, 133] width 336 height 17
click at [362, 135] on div "AI summary: Led engineering projects at Chronograph, a growth-stage data analyt…" at bounding box center [435, 133] width 336 height 17
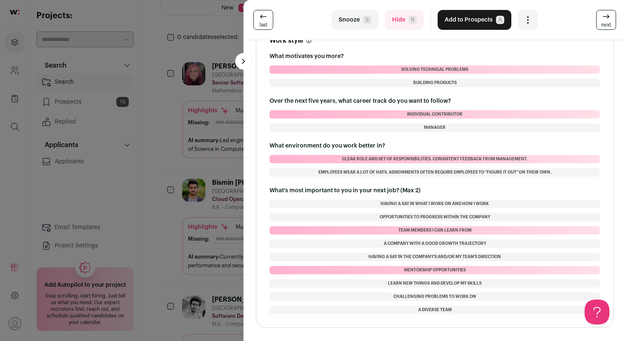
scroll to position [982, 0]
click at [407, 22] on button "Hide R" at bounding box center [404, 20] width 39 height 20
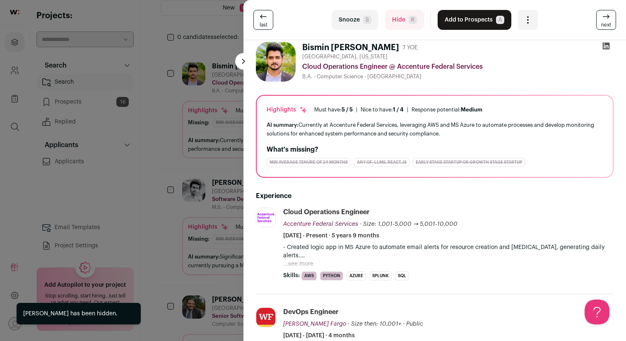
scroll to position [10, 0]
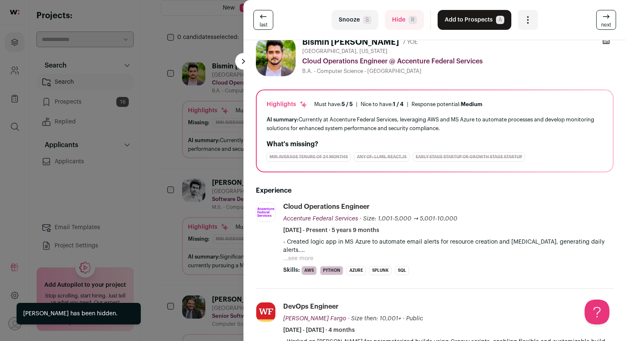
click at [400, 16] on button "Hide R" at bounding box center [404, 20] width 39 height 20
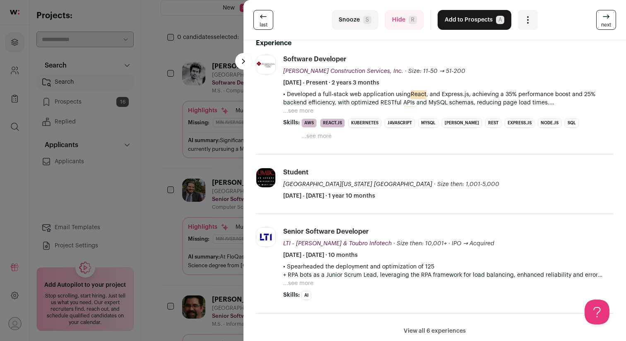
scroll to position [156, 0]
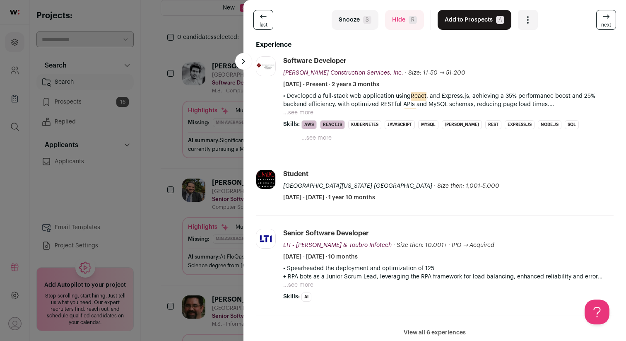
click at [410, 13] on button "Hide R" at bounding box center [404, 20] width 39 height 20
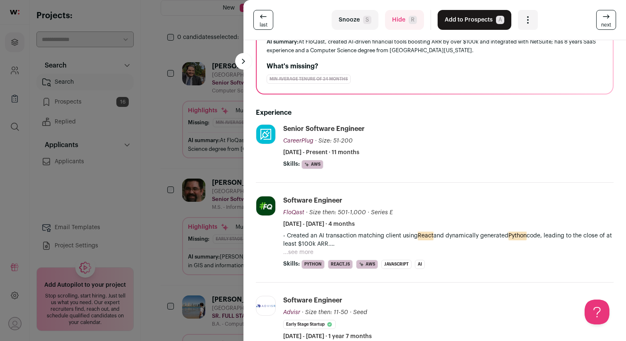
scroll to position [0, 0]
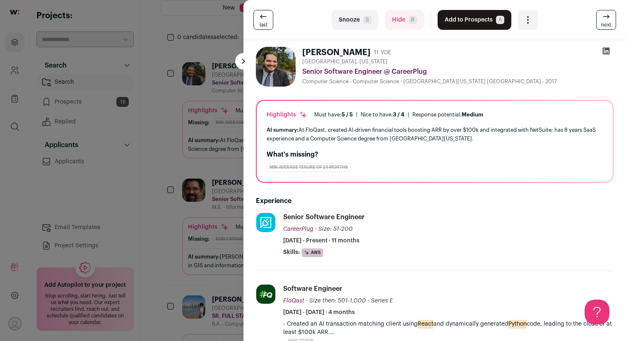
click at [397, 23] on button "Hide R" at bounding box center [404, 20] width 39 height 20
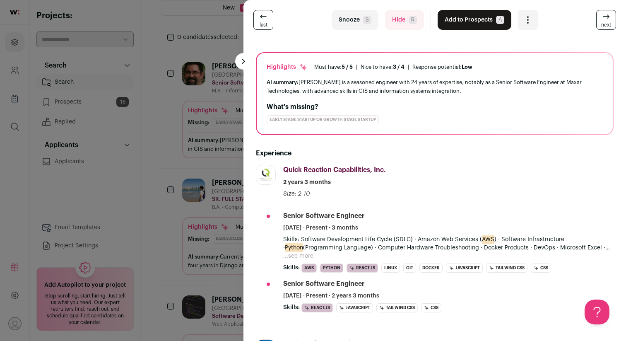
scroll to position [48, 0]
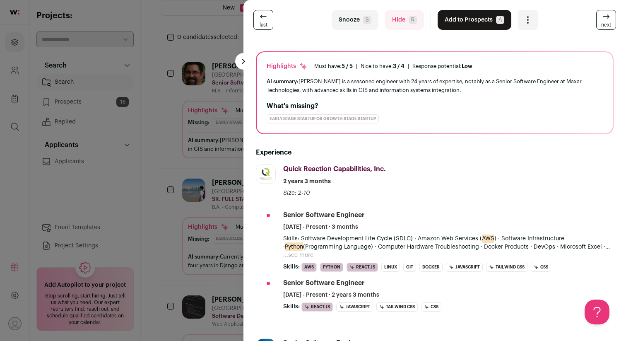
click at [411, 16] on span "R" at bounding box center [413, 20] width 8 height 8
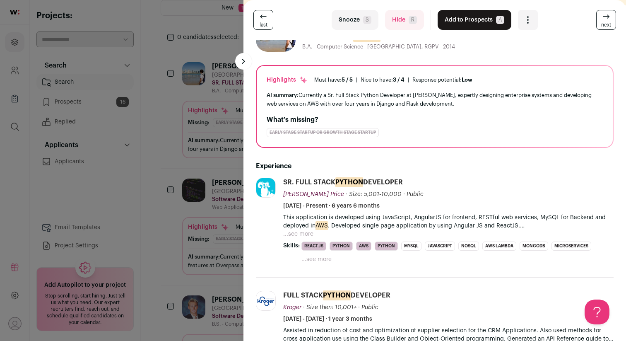
scroll to position [0, 0]
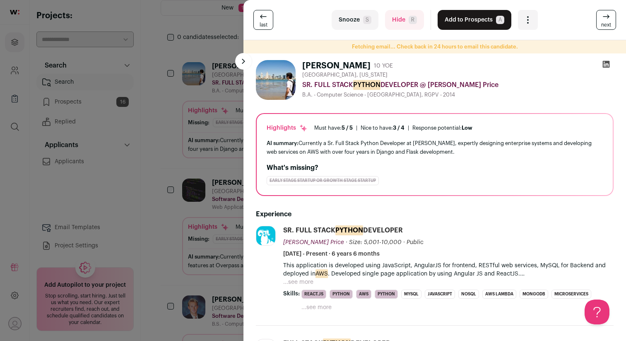
click at [607, 65] on icon at bounding box center [606, 64] width 7 height 7
click at [405, 23] on button "Hide R" at bounding box center [404, 20] width 39 height 20
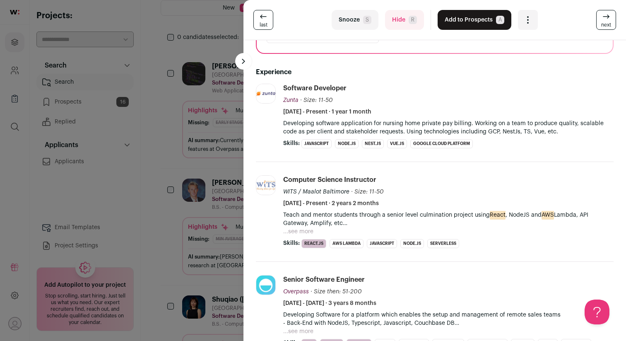
scroll to position [161, 0]
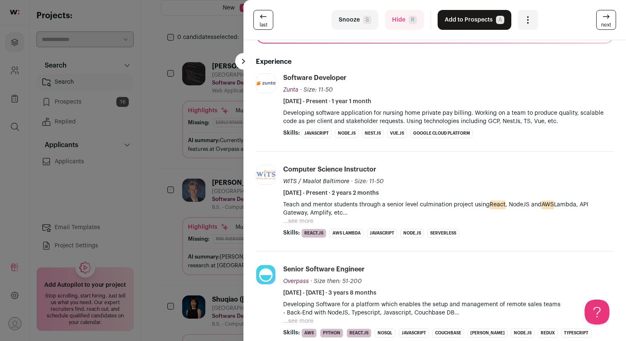
click at [409, 19] on span "R" at bounding box center [413, 20] width 8 height 8
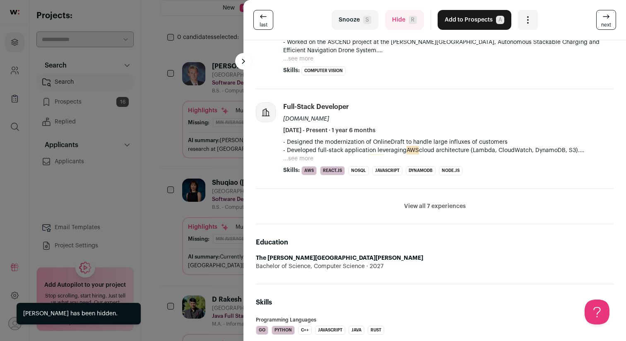
scroll to position [394, 0]
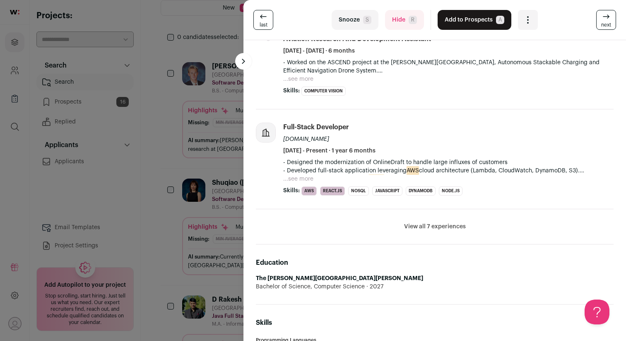
click at [407, 18] on button "Hide R" at bounding box center [404, 20] width 39 height 20
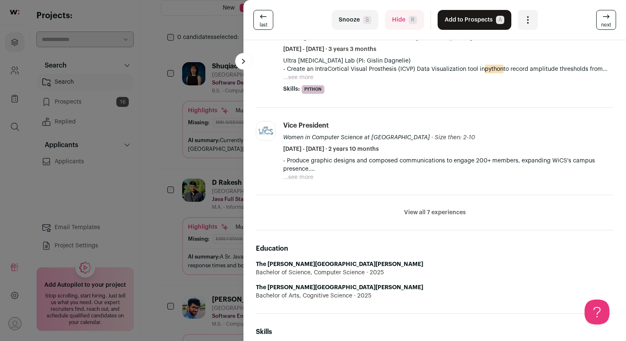
scroll to position [351, 0]
click at [407, 29] on button "Hide R" at bounding box center [404, 20] width 39 height 20
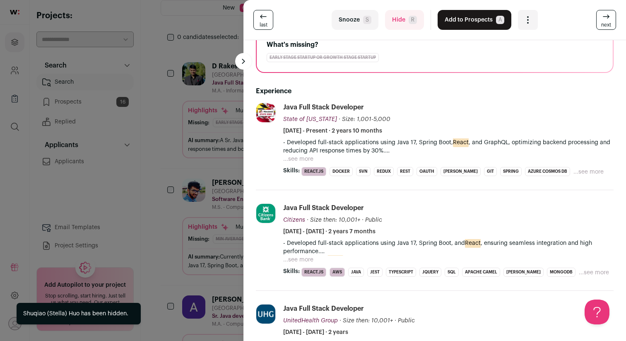
scroll to position [150, 0]
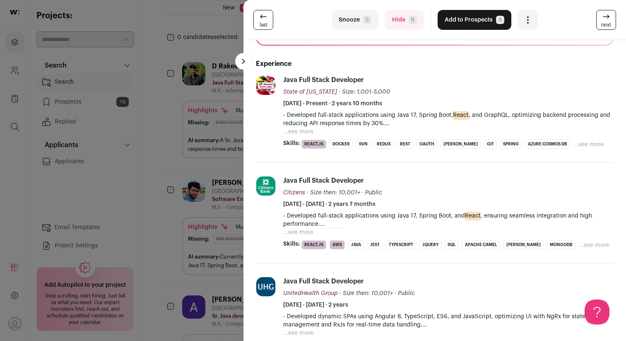
click at [411, 27] on button "Hide R" at bounding box center [404, 20] width 39 height 20
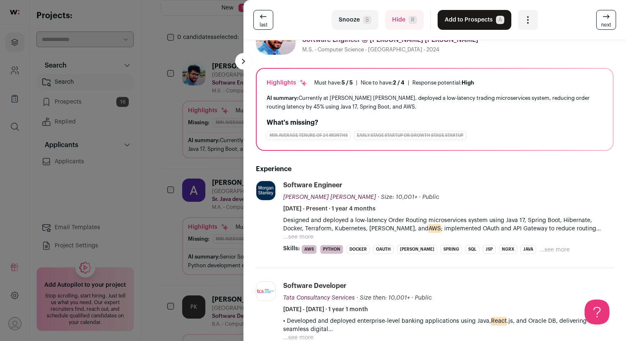
scroll to position [26, 0]
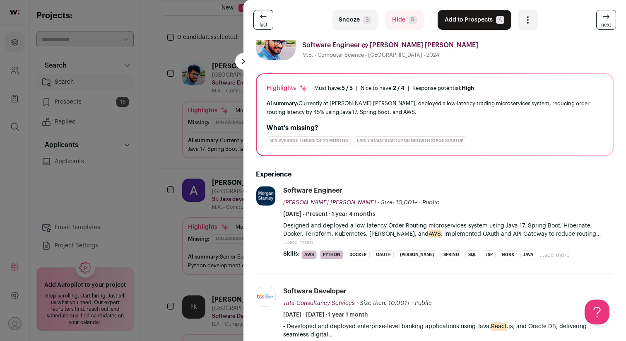
click at [405, 11] on button "Hide R" at bounding box center [404, 20] width 39 height 20
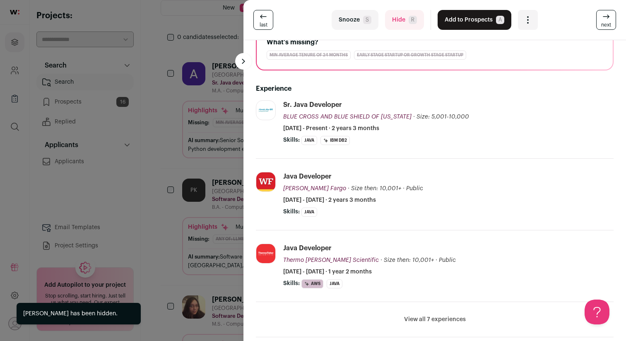
scroll to position [114, 0]
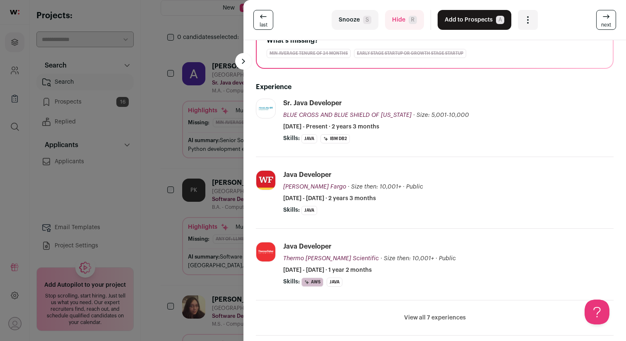
click at [401, 19] on button "Hide R" at bounding box center [404, 20] width 39 height 20
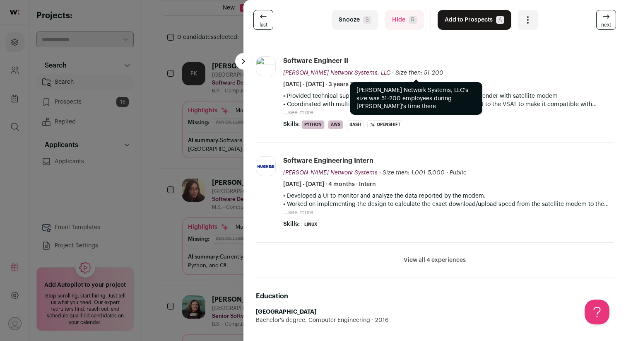
scroll to position [271, 0]
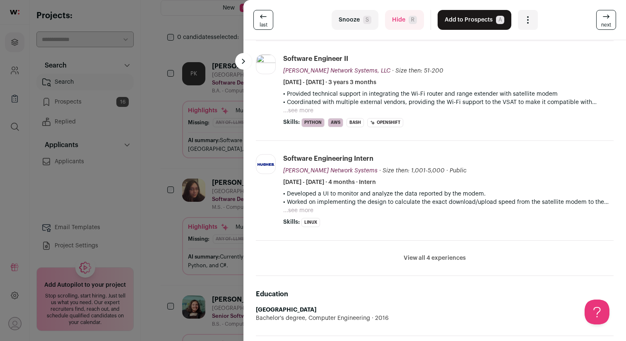
click at [407, 12] on button "Hide R" at bounding box center [404, 20] width 39 height 20
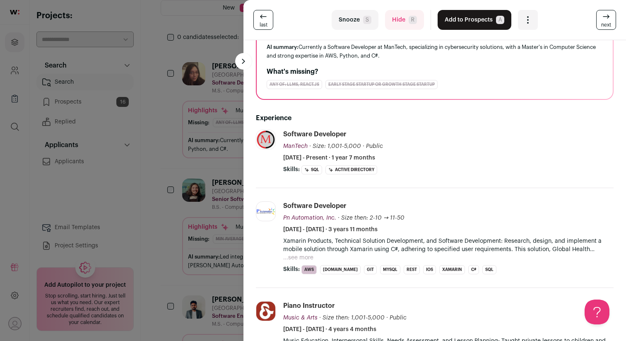
scroll to position [88, 0]
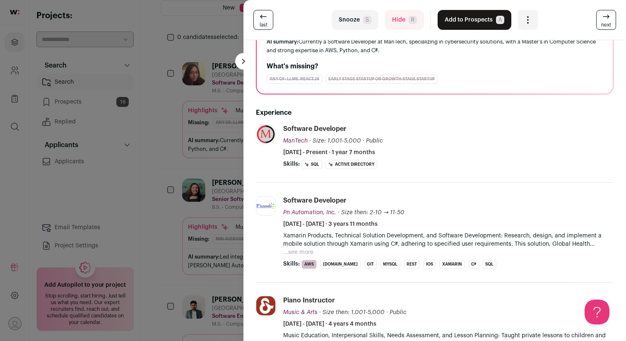
click at [412, 19] on span "R" at bounding box center [413, 20] width 8 height 8
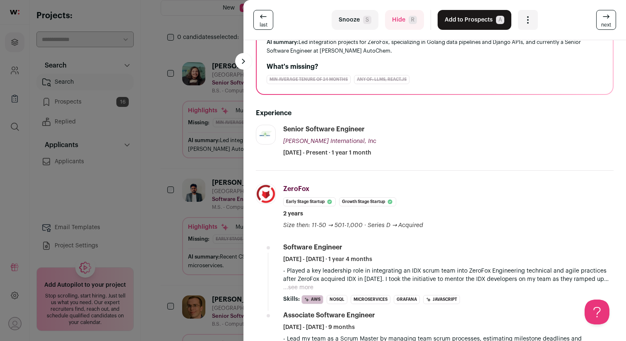
scroll to position [87, 0]
click at [407, 22] on button "Hide R" at bounding box center [404, 20] width 39 height 20
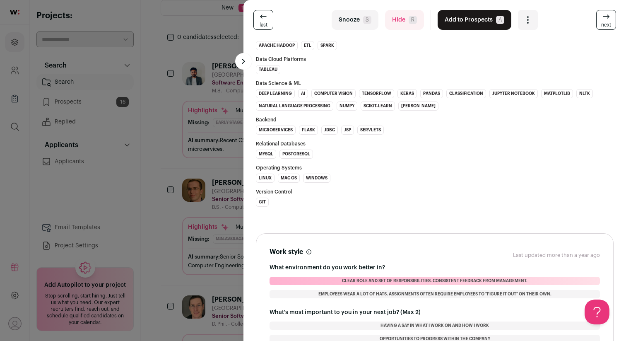
scroll to position [624, 0]
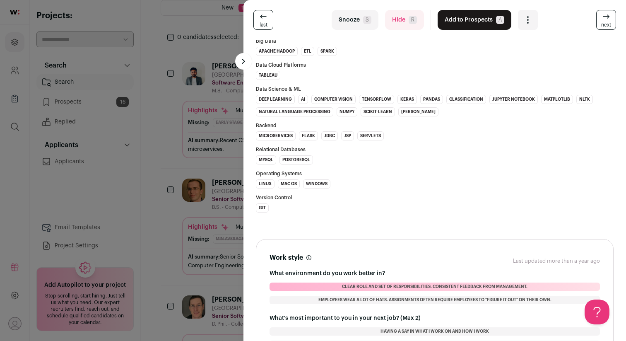
click at [408, 20] on button "Hide R" at bounding box center [404, 20] width 39 height 20
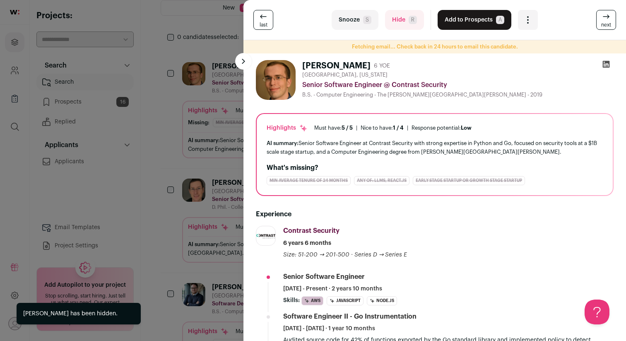
click at [408, 20] on button "Hide R" at bounding box center [404, 20] width 39 height 20
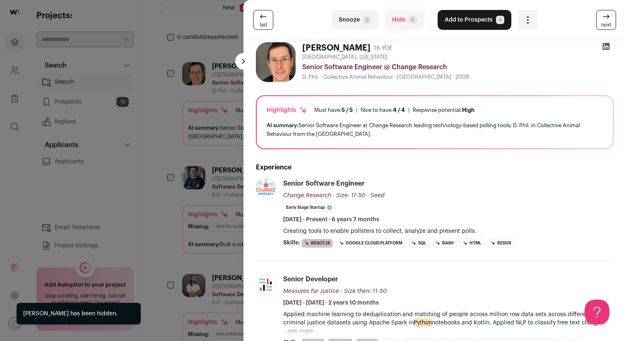
scroll to position [3, 0]
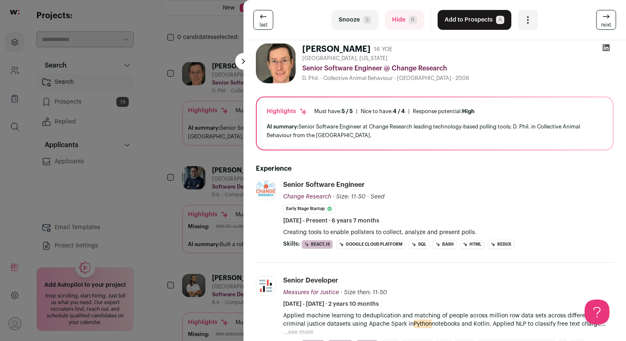
click at [412, 24] on button "Hide R" at bounding box center [404, 20] width 39 height 20
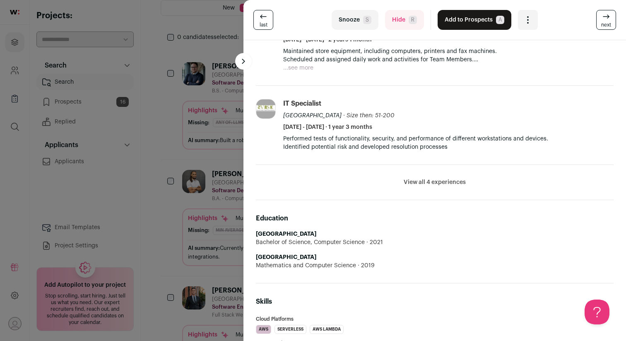
scroll to position [392, 0]
click at [405, 12] on button "Hide R" at bounding box center [404, 20] width 39 height 20
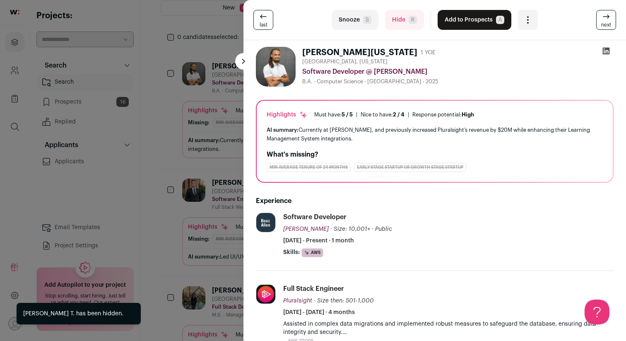
click at [410, 18] on span "R" at bounding box center [413, 20] width 8 height 8
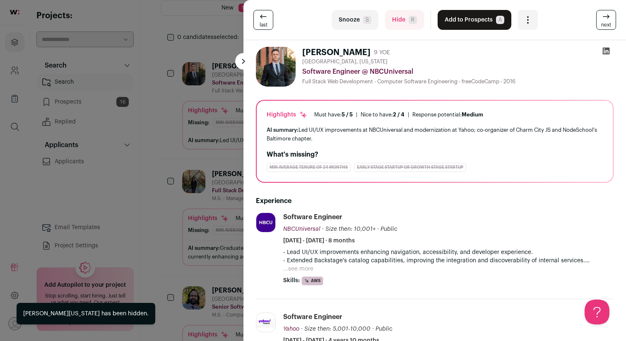
click at [410, 18] on span "R" at bounding box center [413, 20] width 8 height 8
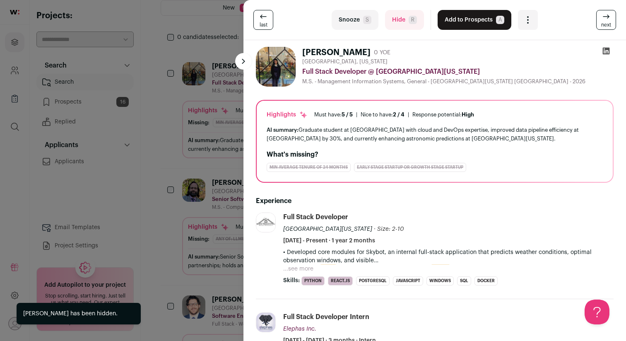
click at [410, 18] on span "R" at bounding box center [413, 20] width 8 height 8
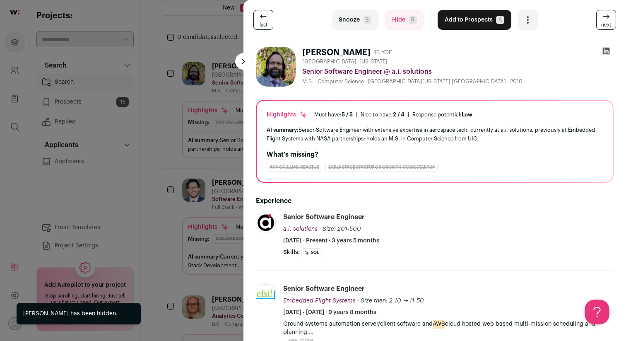
click at [410, 18] on span "R" at bounding box center [413, 20] width 8 height 8
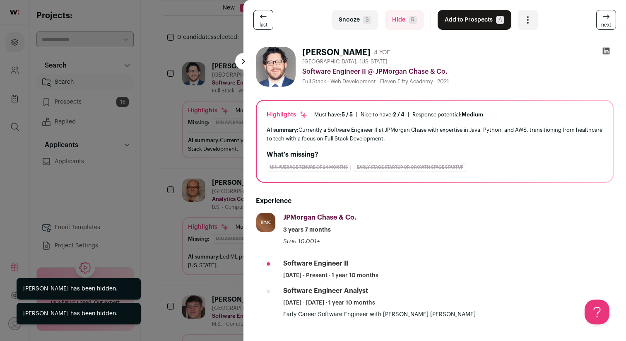
click at [410, 18] on span "R" at bounding box center [413, 20] width 8 height 8
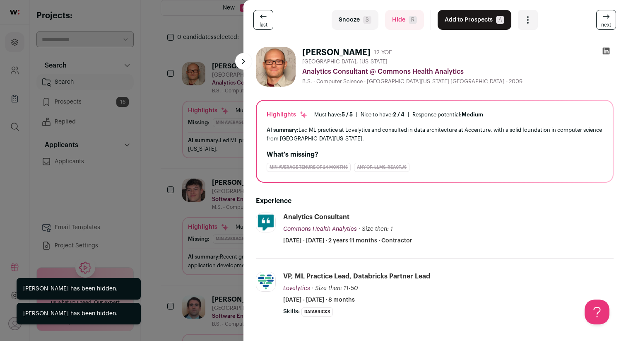
click at [410, 18] on span "R" at bounding box center [413, 20] width 8 height 8
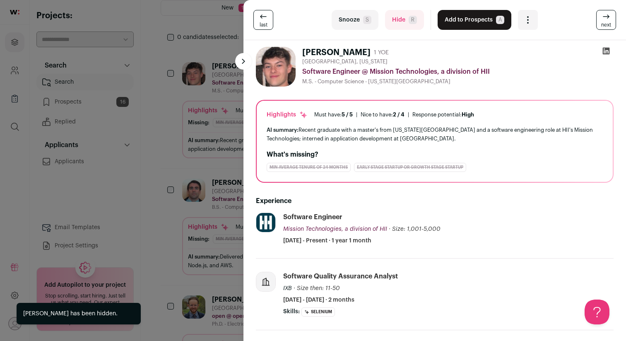
click at [410, 18] on span "R" at bounding box center [413, 20] width 8 height 8
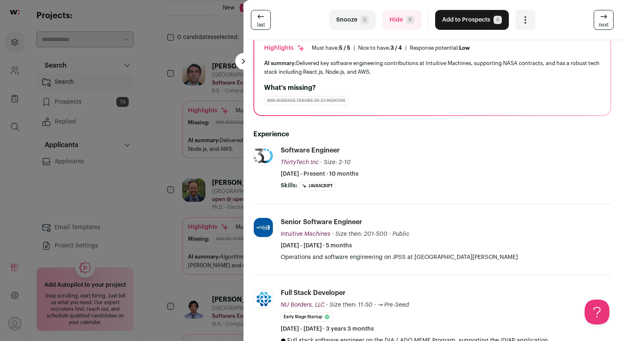
scroll to position [32, 2]
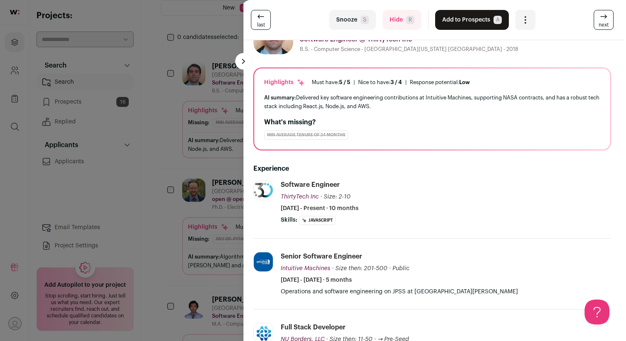
click at [401, 23] on button "Hide R" at bounding box center [402, 20] width 39 height 20
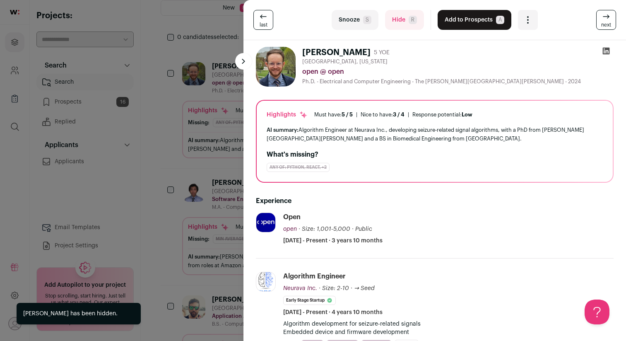
click at [152, 77] on div "last Snooze S Hide R Add to Prospects A Are you sure? [PERSON_NAME] Cancel ****…" at bounding box center [313, 170] width 626 height 341
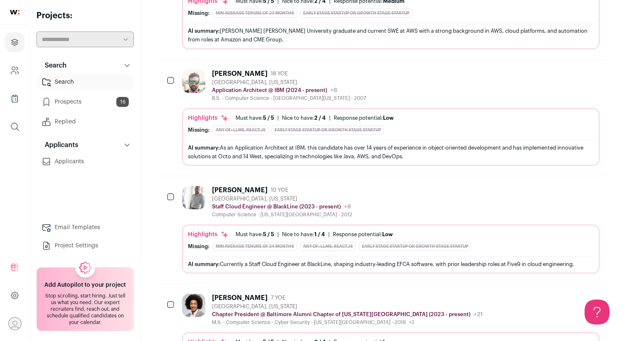
scroll to position [0, 0]
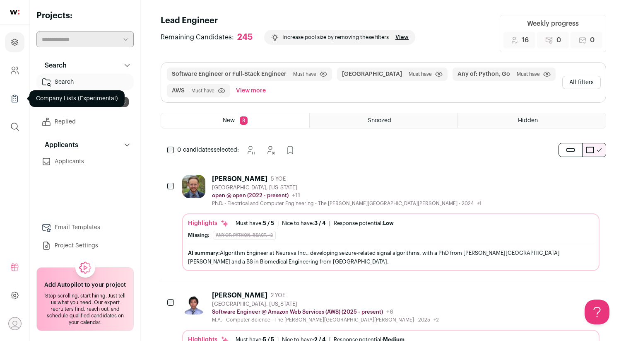
click at [11, 101] on icon "Company Lists" at bounding box center [15, 99] width 10 height 10
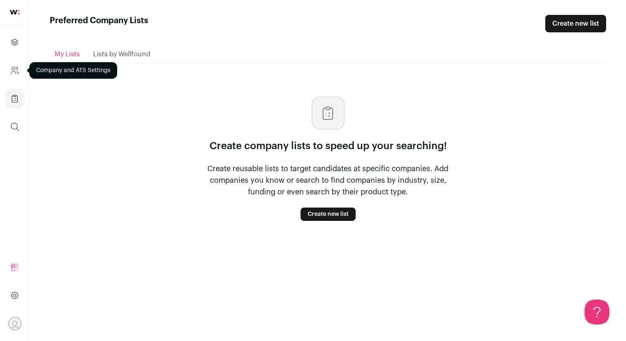
click at [14, 69] on icon "Company and ATS Settings" at bounding box center [15, 70] width 10 height 10
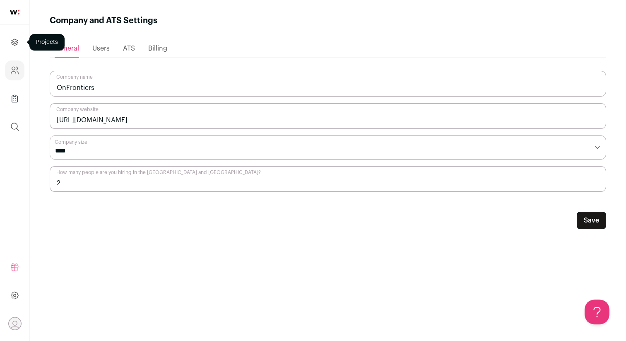
click at [16, 39] on icon "Projects" at bounding box center [15, 42] width 6 height 6
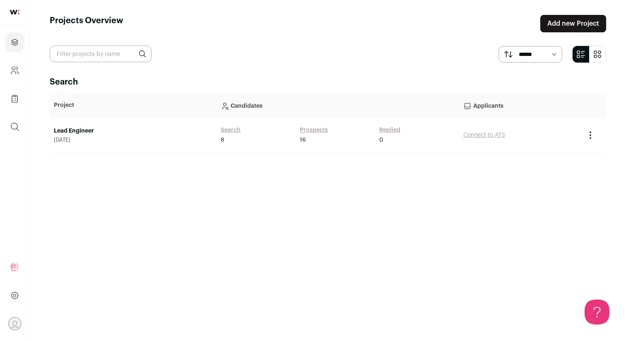
click at [67, 131] on link "Lead Engineer" at bounding box center [133, 131] width 159 height 8
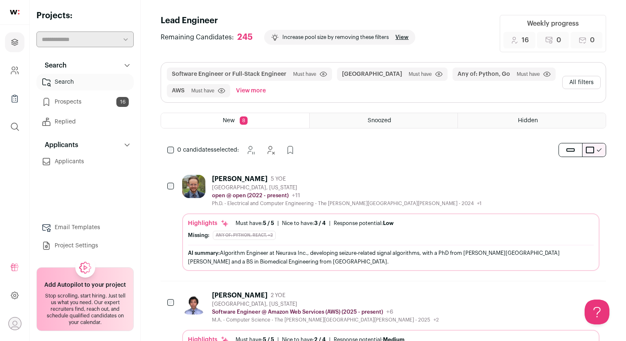
click at [72, 107] on link "Prospects 16" at bounding box center [84, 102] width 97 height 17
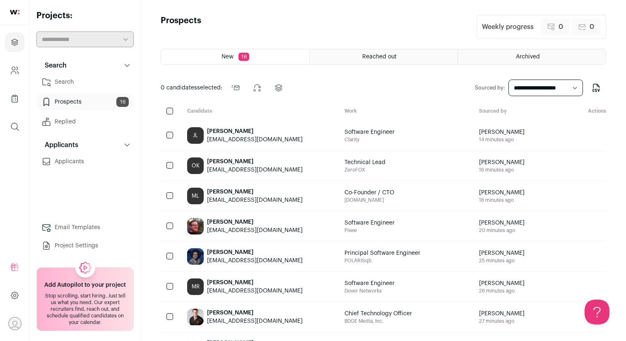
scroll to position [278, 0]
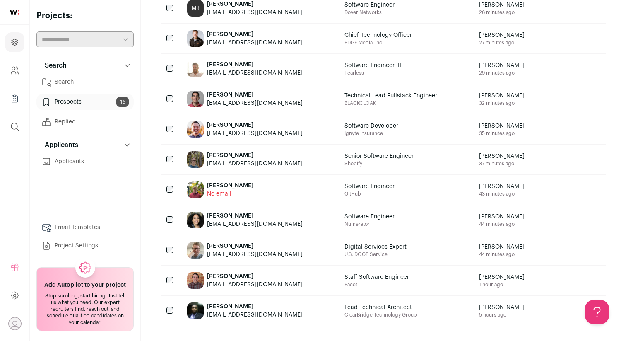
click at [164, 278] on div at bounding box center [171, 280] width 20 height 30
click at [382, 282] on span "Facet" at bounding box center [376, 284] width 65 height 7
click at [219, 279] on div "[PERSON_NAME]" at bounding box center [255, 276] width 96 height 8
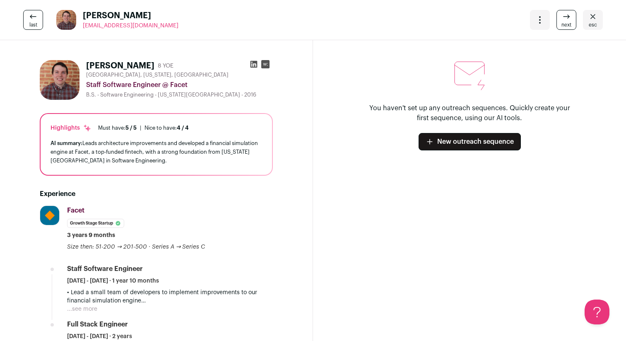
click at [255, 66] on icon at bounding box center [254, 64] width 8 height 8
click at [595, 17] on icon "Close" at bounding box center [593, 17] width 10 height 10
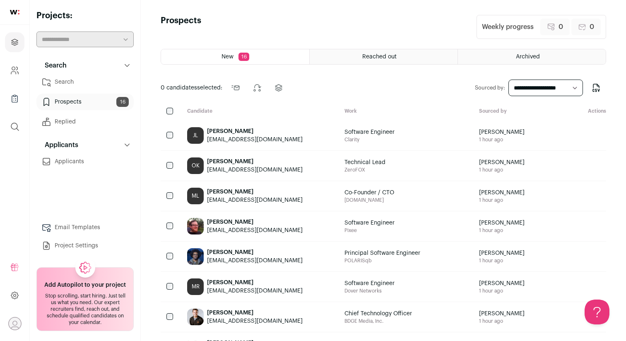
click at [238, 52] on div "New 16" at bounding box center [235, 56] width 148 height 15
click at [379, 56] on span "Reached out" at bounding box center [379, 57] width 34 height 6
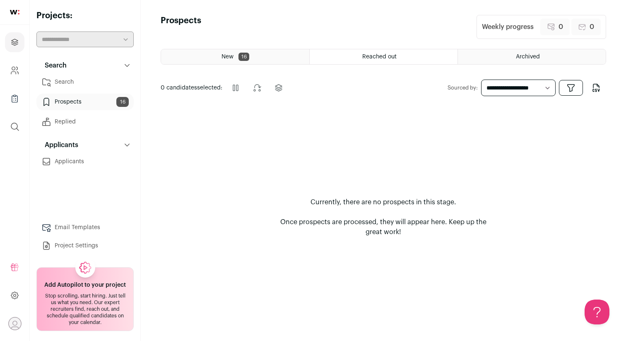
click at [508, 59] on div "Archived" at bounding box center [532, 56] width 148 height 15
click at [222, 53] on div "New 16" at bounding box center [235, 56] width 148 height 15
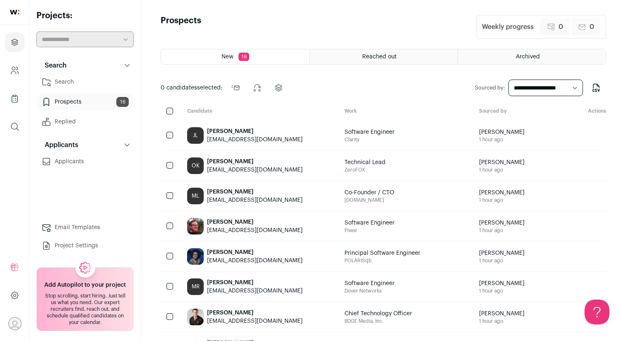
click at [94, 104] on link "Prospects 16" at bounding box center [84, 102] width 97 height 17
